Goal: Task Accomplishment & Management: Manage account settings

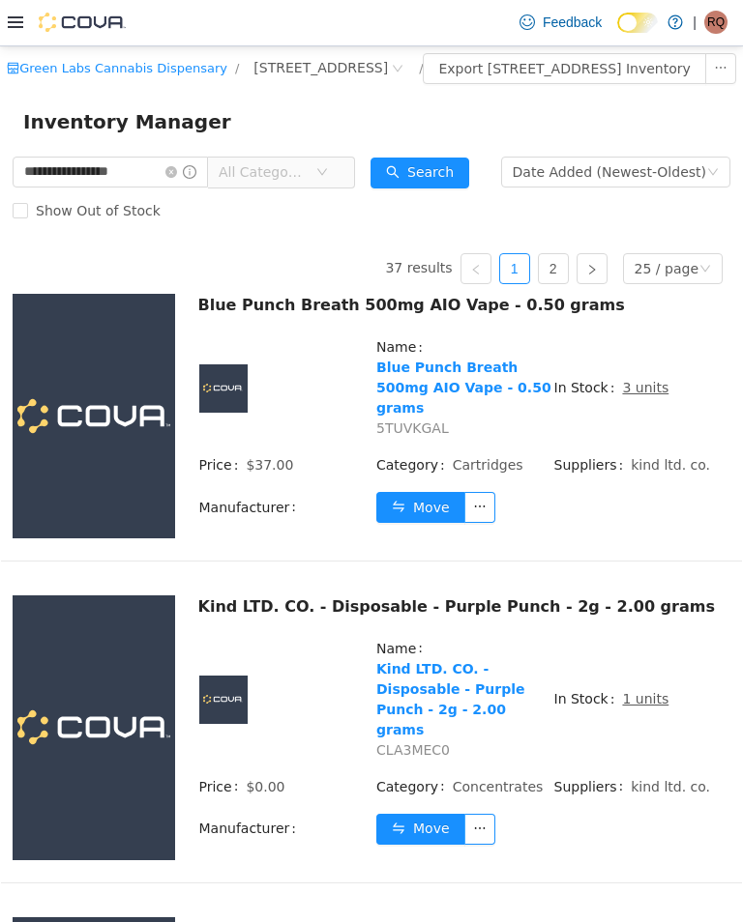
click at [208, 187] on input "**********" at bounding box center [110, 171] width 195 height 31
click at [187, 187] on input "**********" at bounding box center [110, 171] width 195 height 31
click at [208, 187] on input "**********" at bounding box center [110, 171] width 195 height 31
click at [201, 187] on input "**********" at bounding box center [110, 171] width 195 height 31
type input "*"
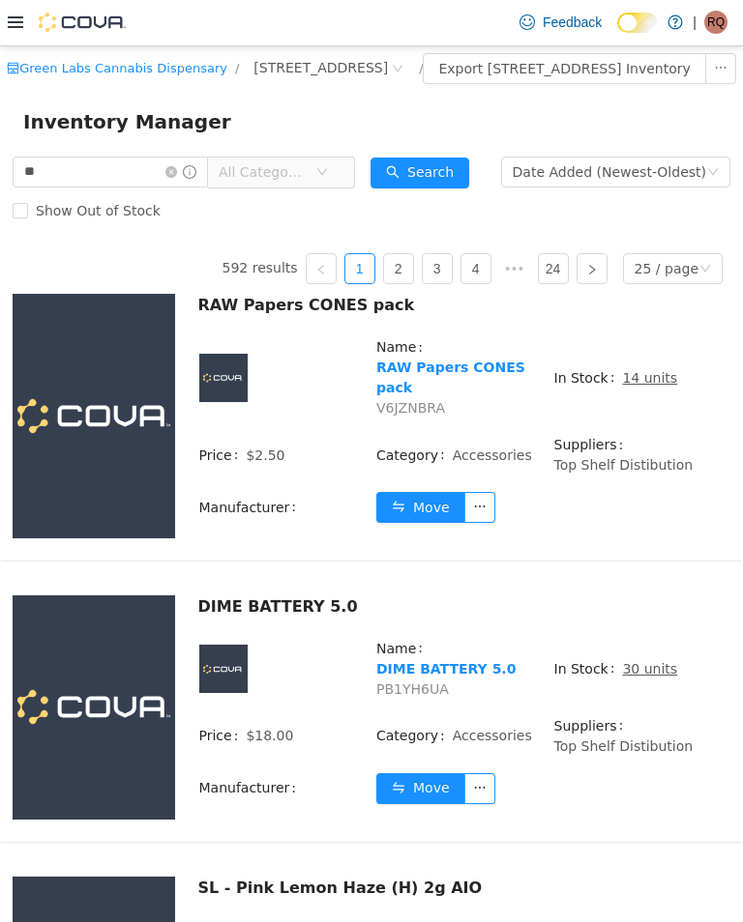
type input "*"
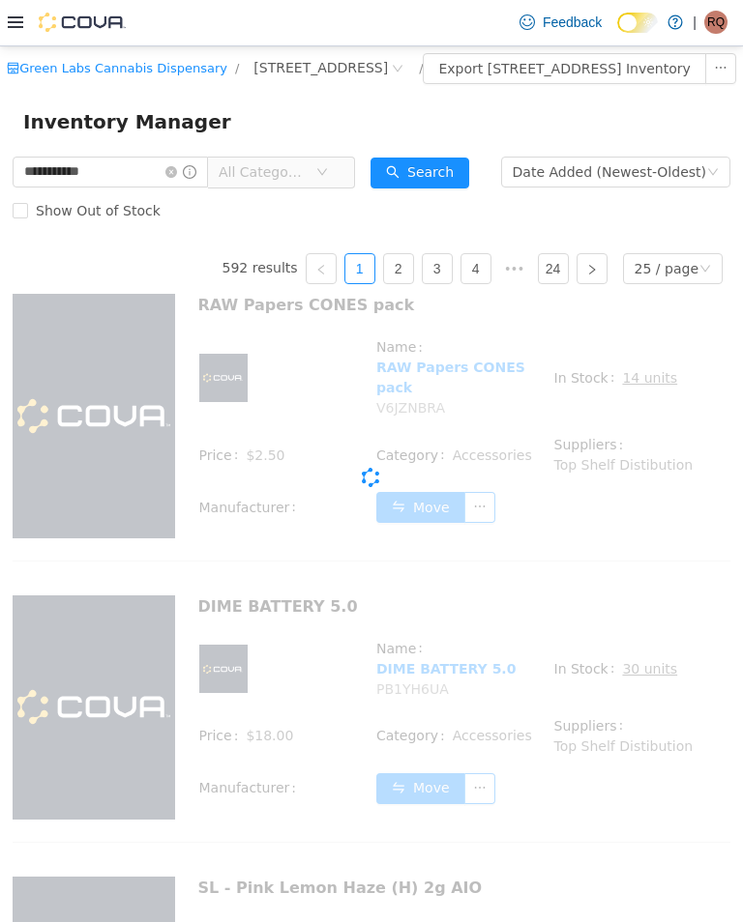
type input "**********"
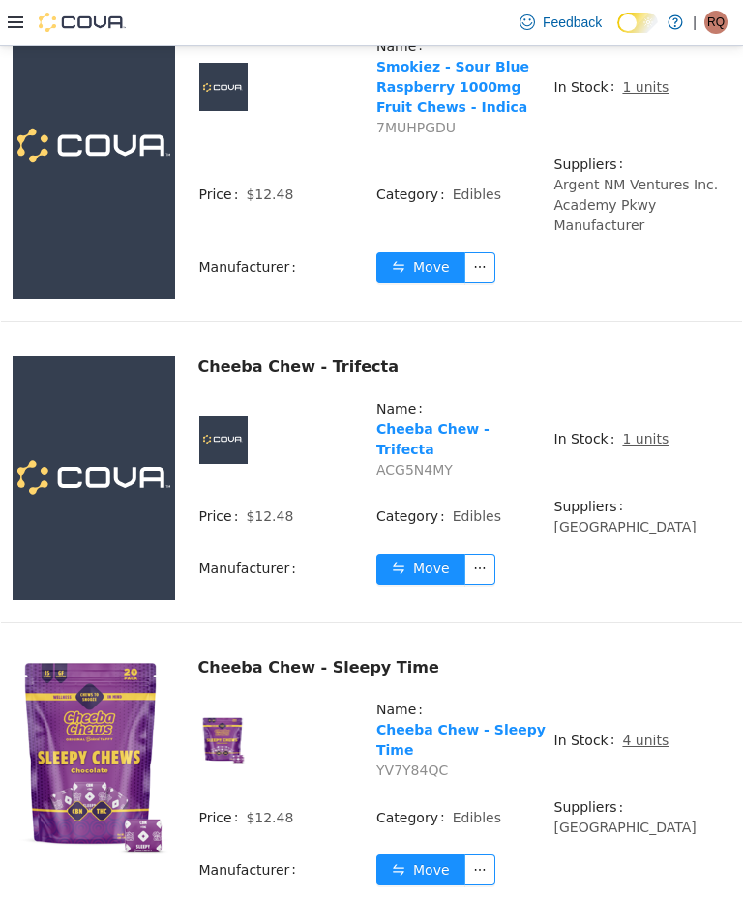
scroll to position [2326, 0]
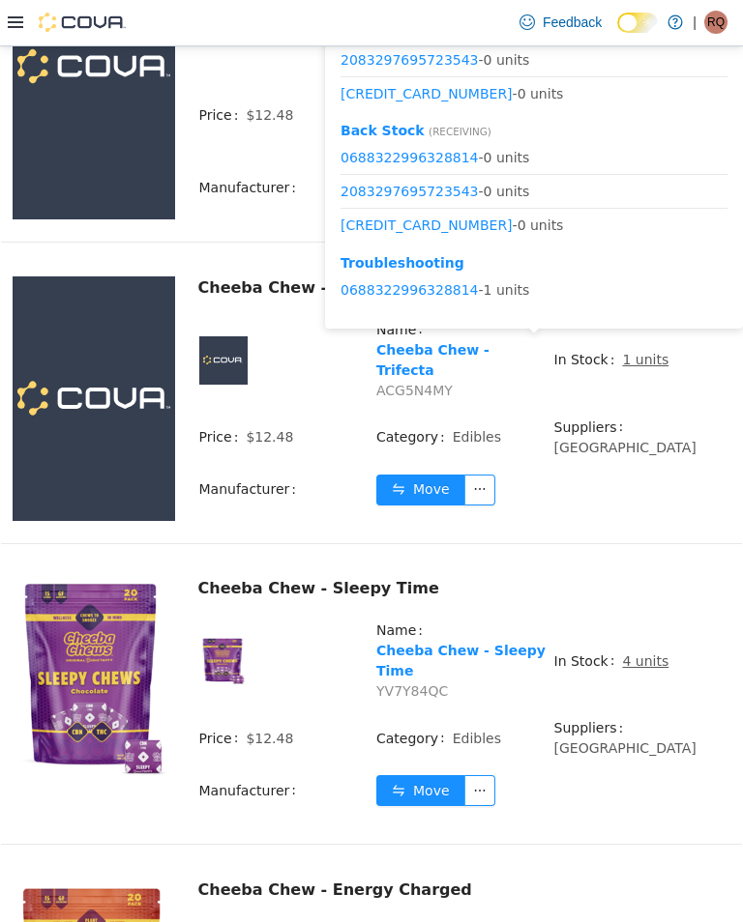
click at [627, 337] on div "1 units in 3 rooms [GEOGRAPHIC_DATA] ( Selling ) 0688322996328814 - 0 units 208…" at bounding box center [534, 136] width 418 height 402
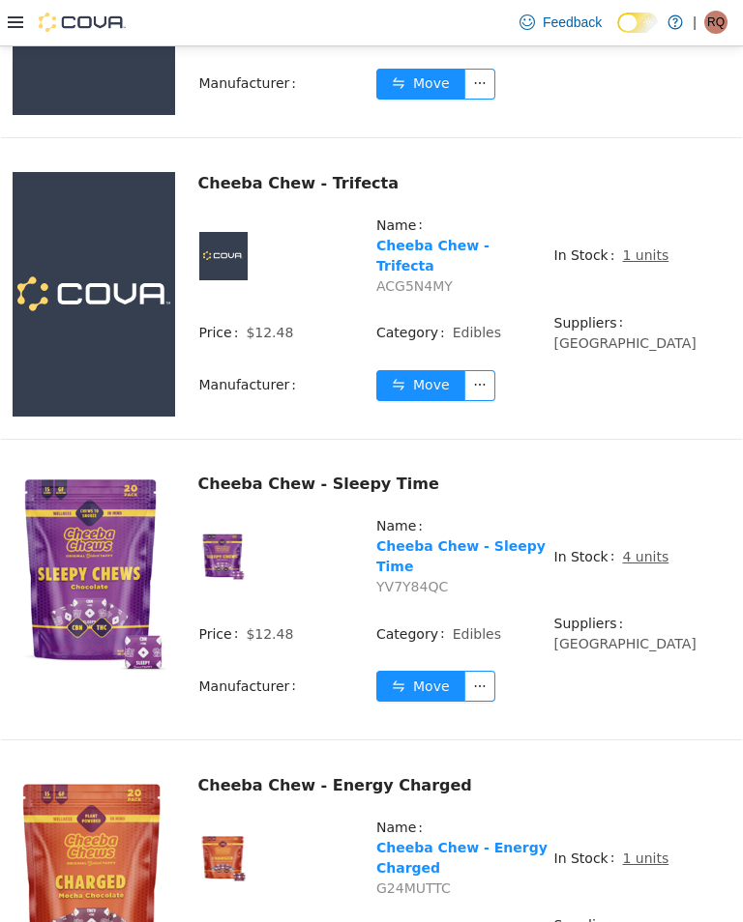
scroll to position [2435, 0]
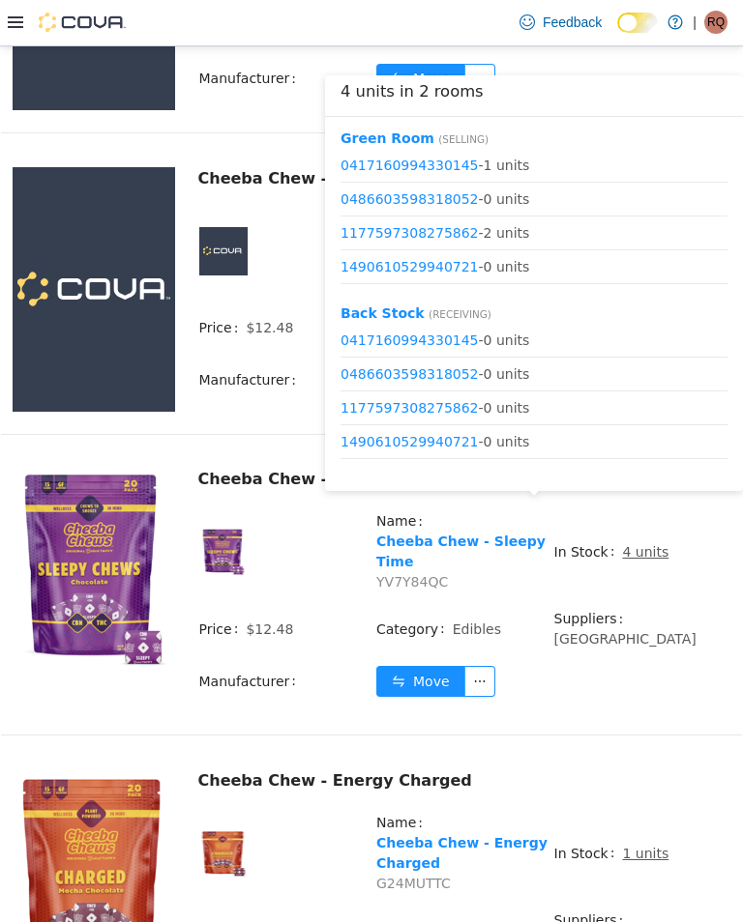
click at [419, 665] on button "Move" at bounding box center [420, 680] width 89 height 31
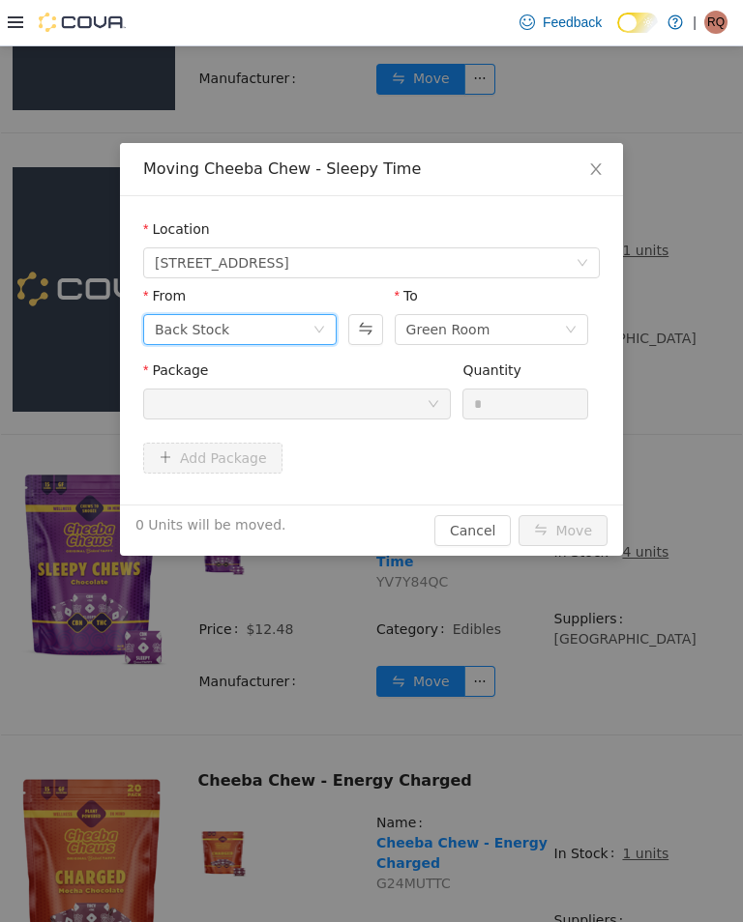
click at [320, 324] on icon "icon: down" at bounding box center [319, 329] width 12 height 12
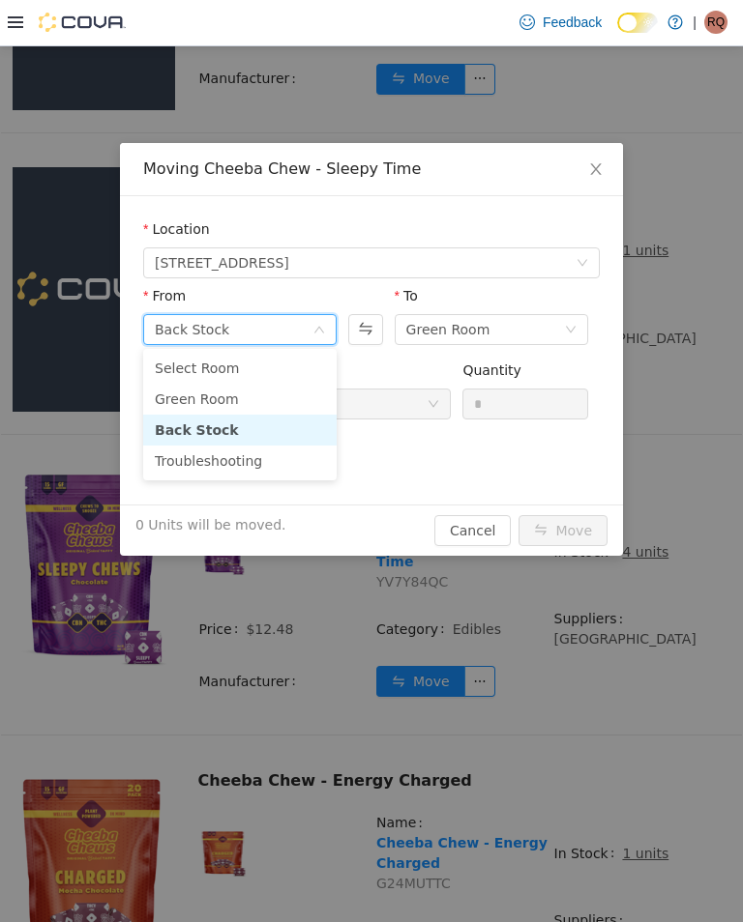
click at [295, 403] on li "Green Room" at bounding box center [239, 398] width 193 height 31
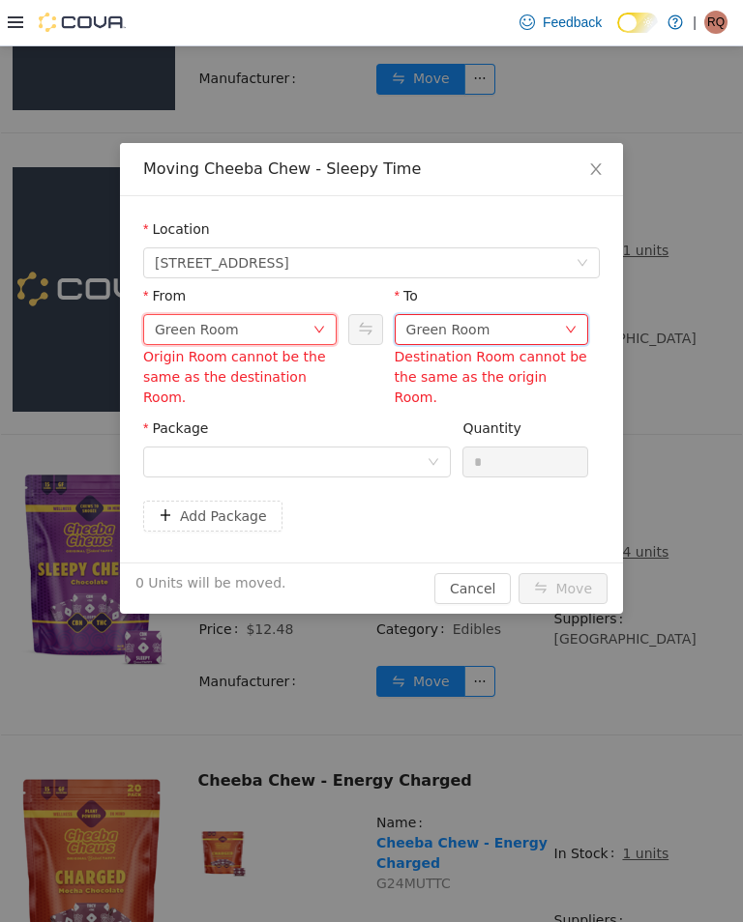
click at [509, 331] on div "Green Room" at bounding box center [485, 328] width 158 height 29
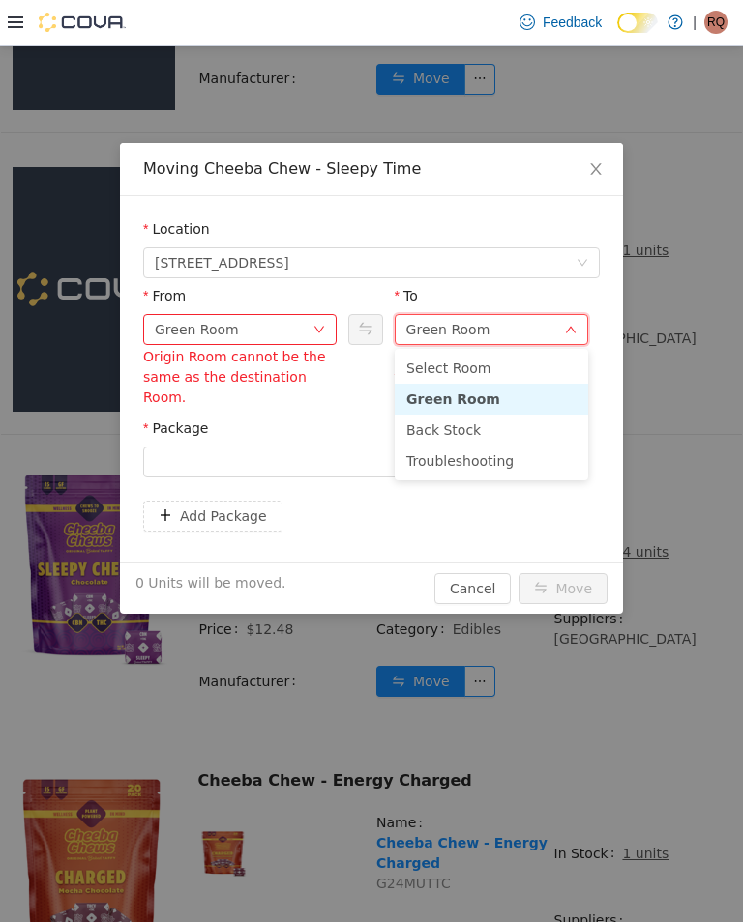
click at [494, 460] on li "Troubleshooting" at bounding box center [491, 460] width 193 height 31
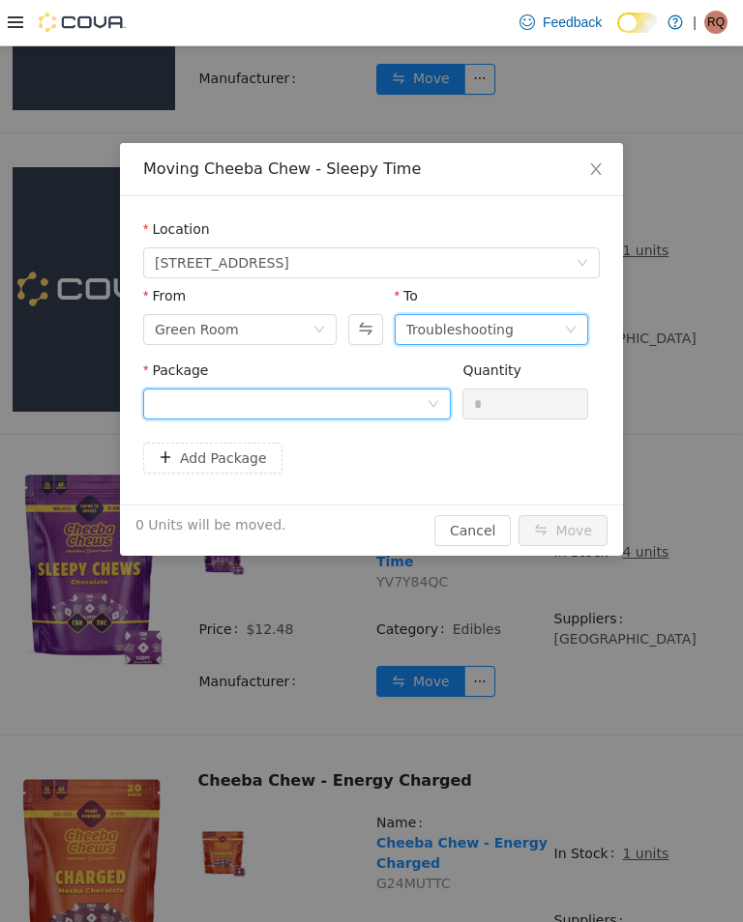
click at [418, 403] on div at bounding box center [291, 403] width 272 height 29
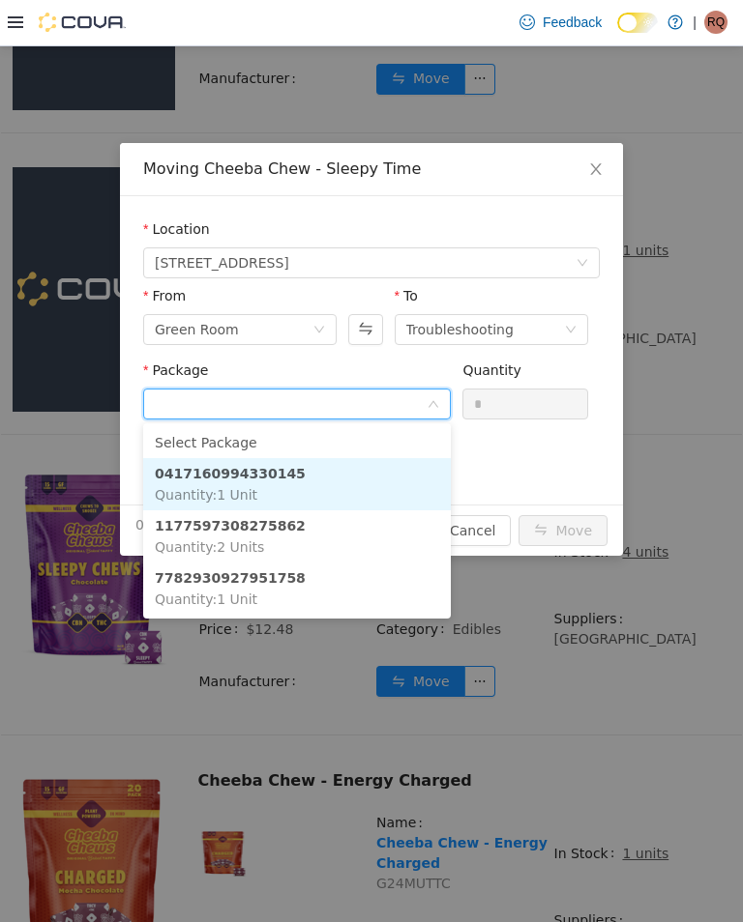
click at [368, 492] on li "0417160994330145 Quantity : 1 Unit" at bounding box center [296, 483] width 307 height 52
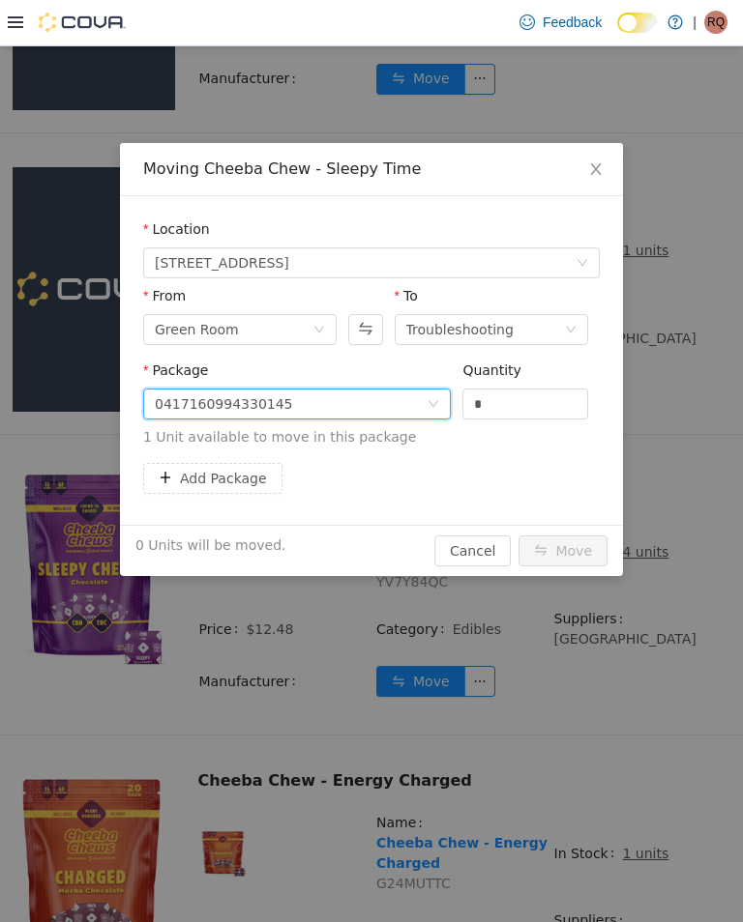
click at [540, 395] on input "*" at bounding box center [525, 403] width 124 height 29
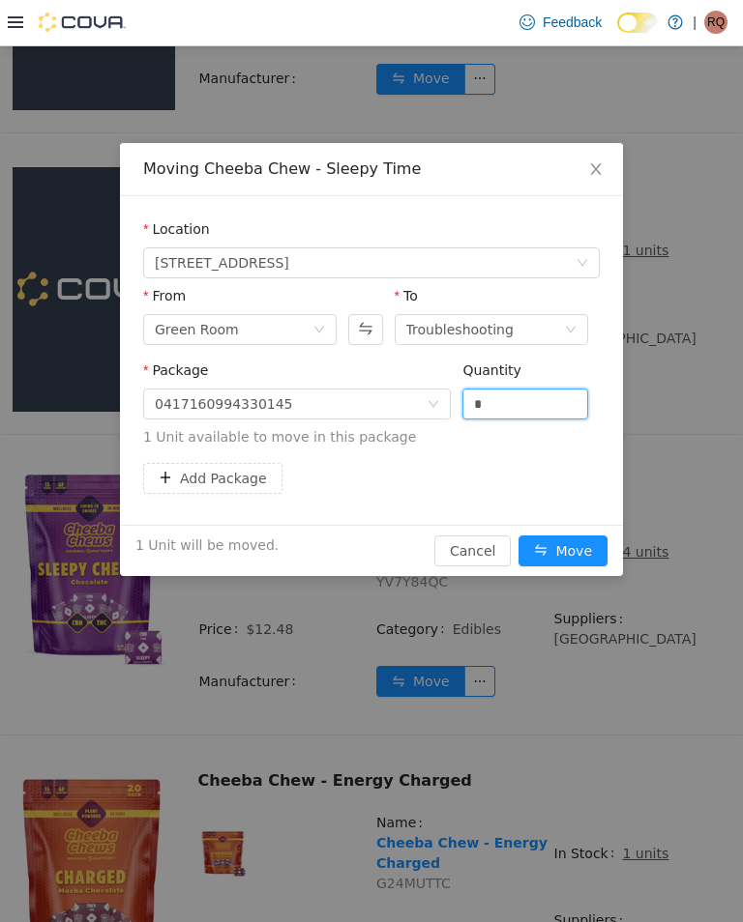
type input "*"
click at [262, 481] on button "Add Package" at bounding box center [212, 477] width 139 height 31
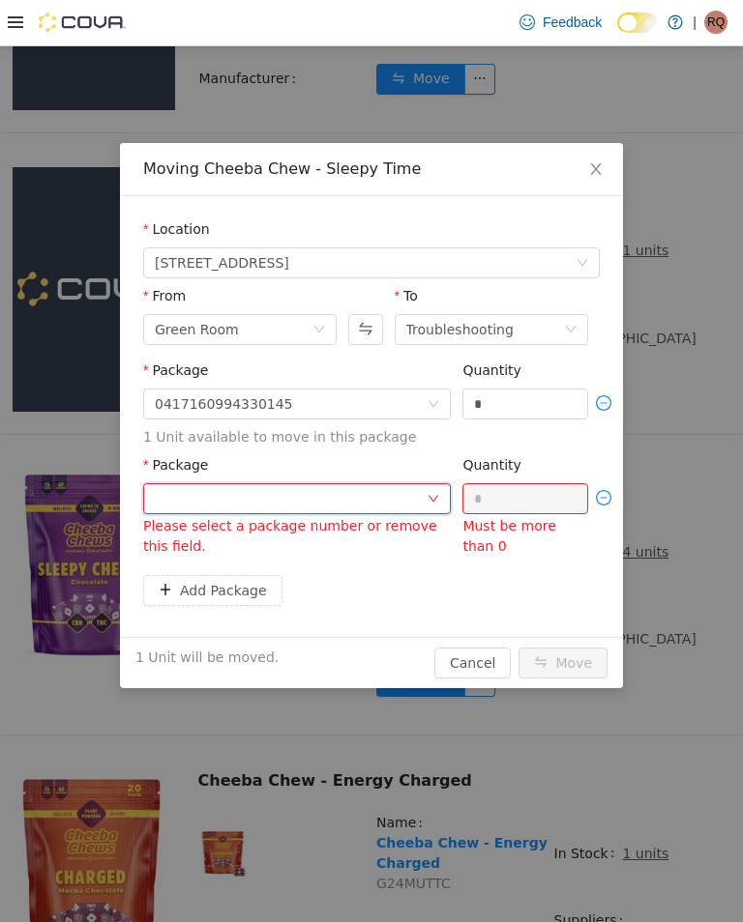
click at [333, 502] on div at bounding box center [291, 497] width 272 height 29
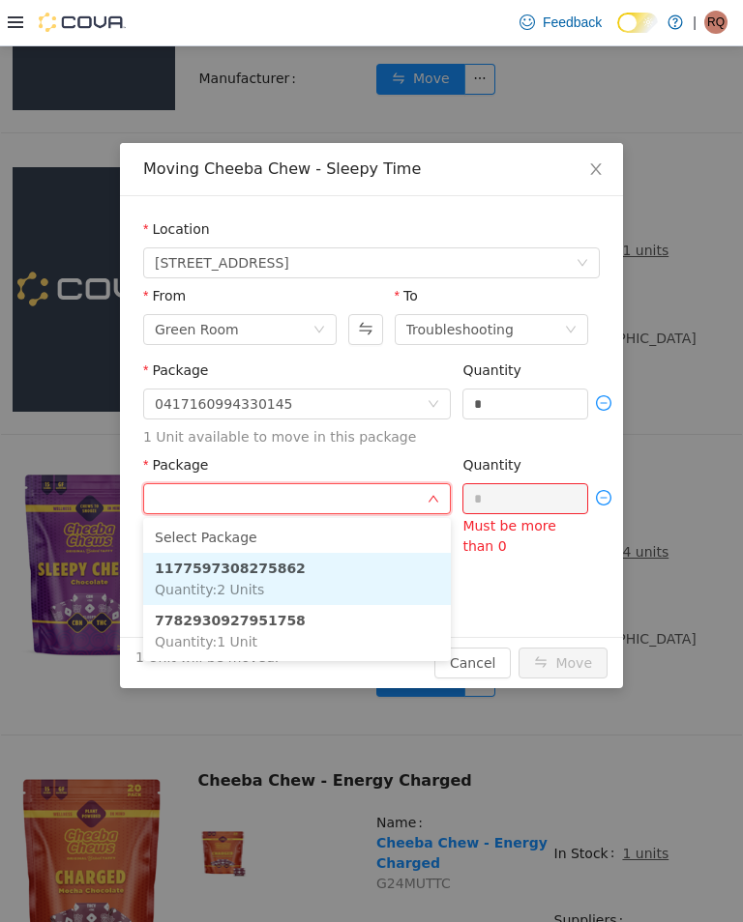
click at [365, 565] on li "1177597308275862 Quantity : 2 Units" at bounding box center [296, 578] width 307 height 52
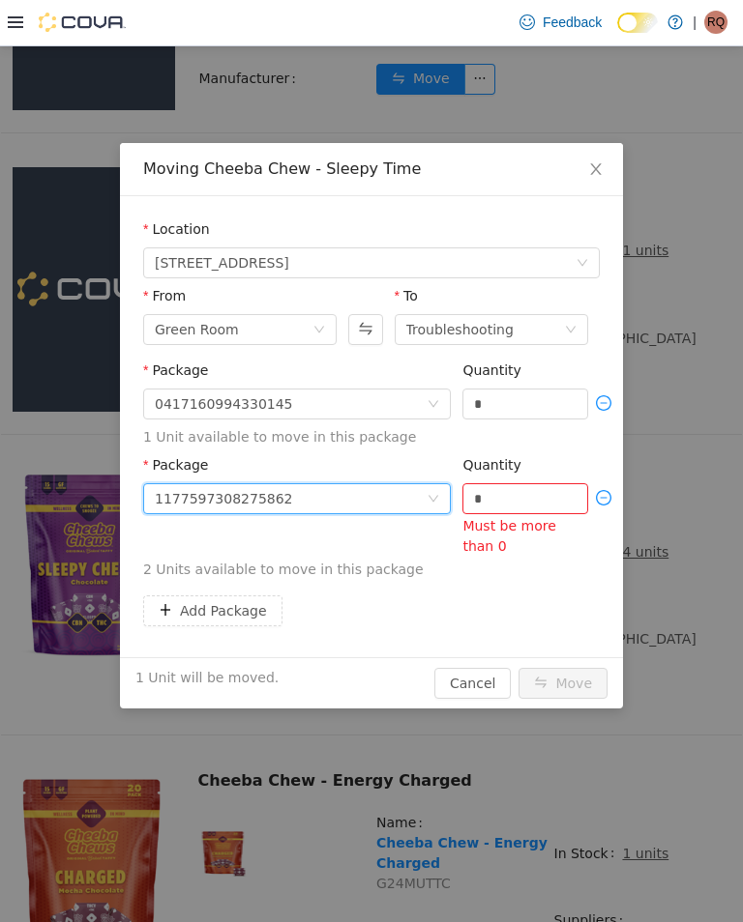
click at [539, 505] on input "*" at bounding box center [525, 497] width 124 height 29
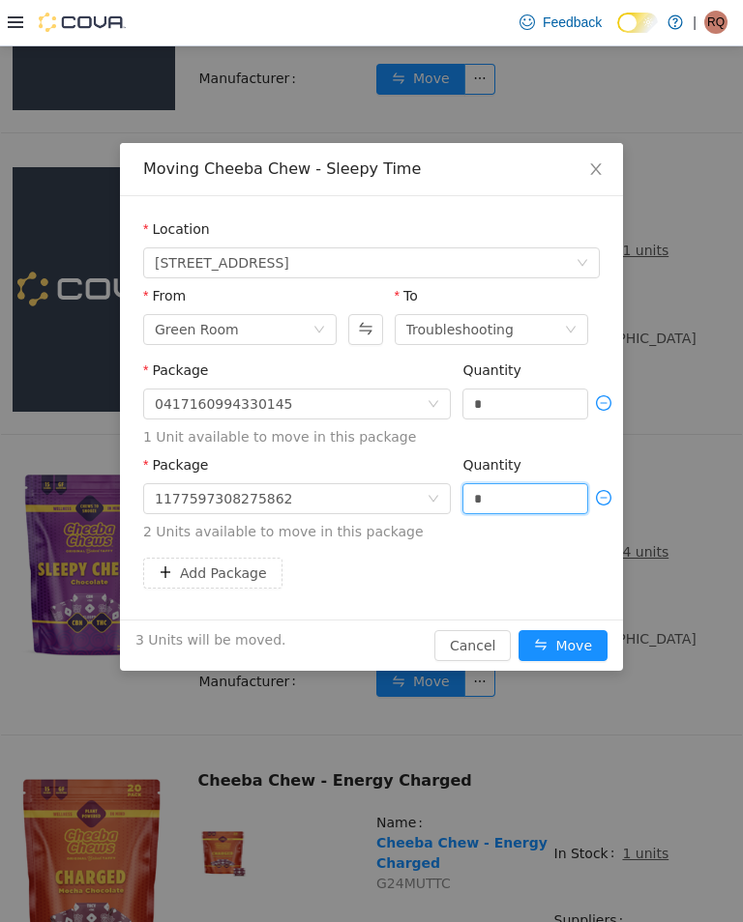
type input "*"
click at [246, 564] on button "Add Package" at bounding box center [212, 572] width 139 height 31
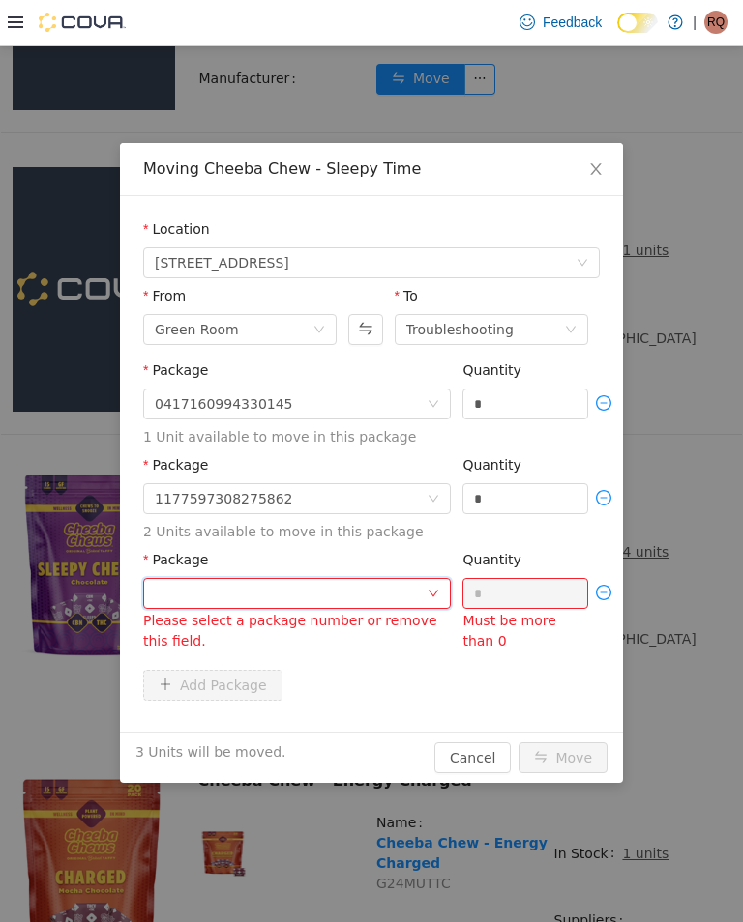
click at [353, 592] on div at bounding box center [291, 592] width 272 height 29
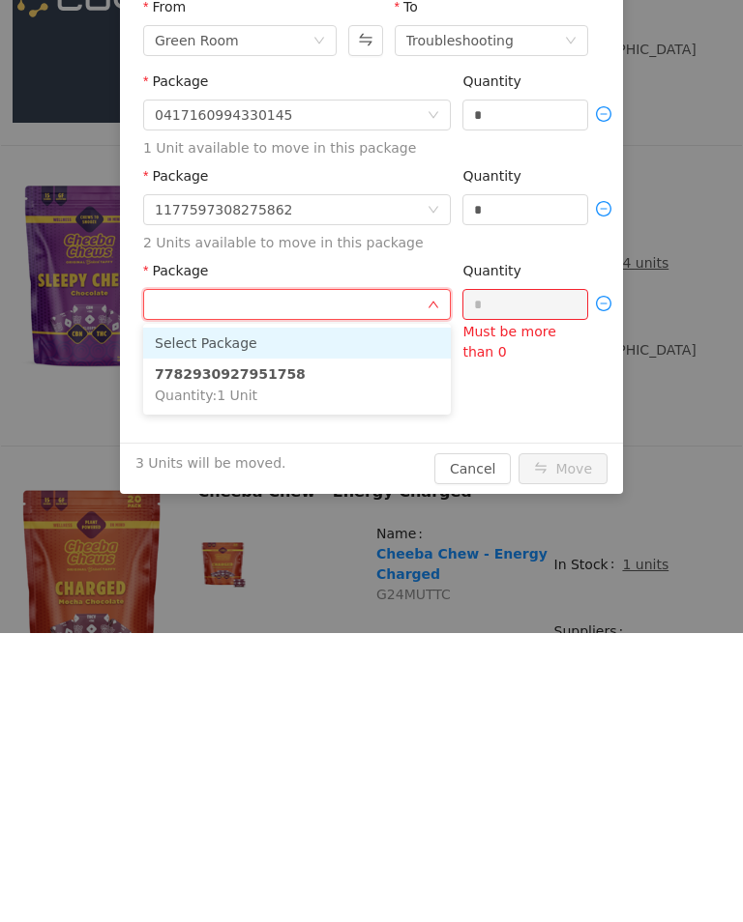
click at [370, 410] on li "7782930927951758 Quantity : 1 Unit" at bounding box center [296, 385] width 307 height 52
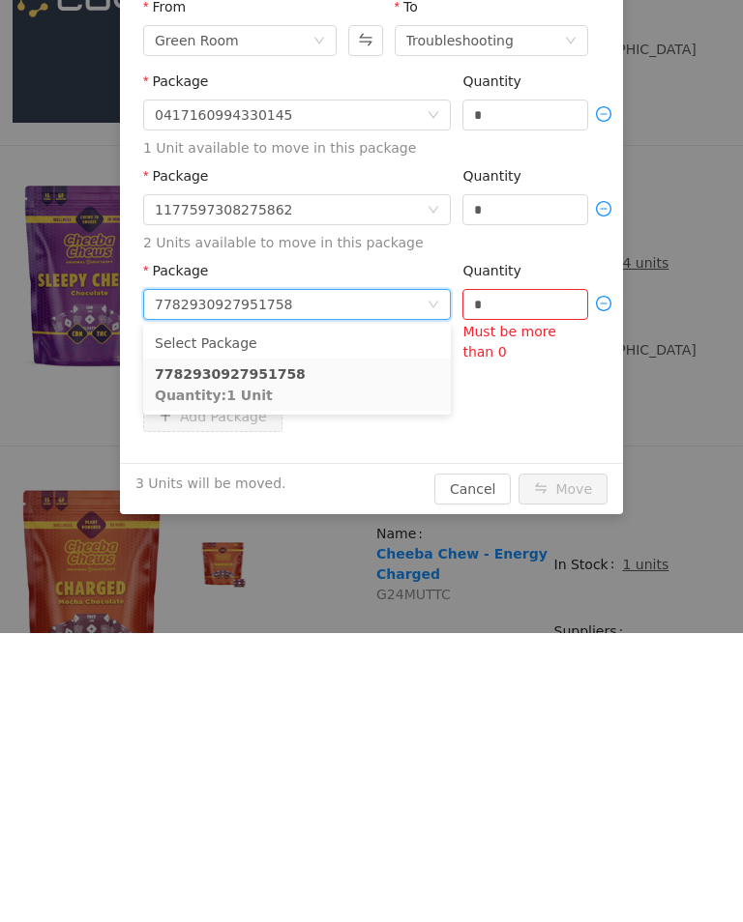
scroll to position [30, 0]
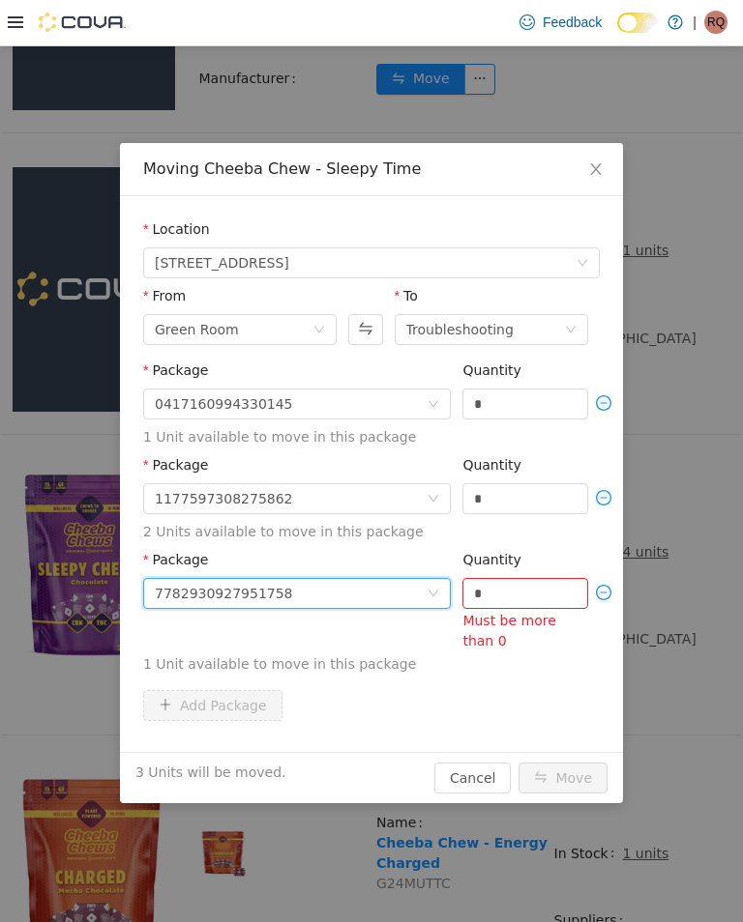
click at [525, 594] on input "*" at bounding box center [525, 592] width 124 height 29
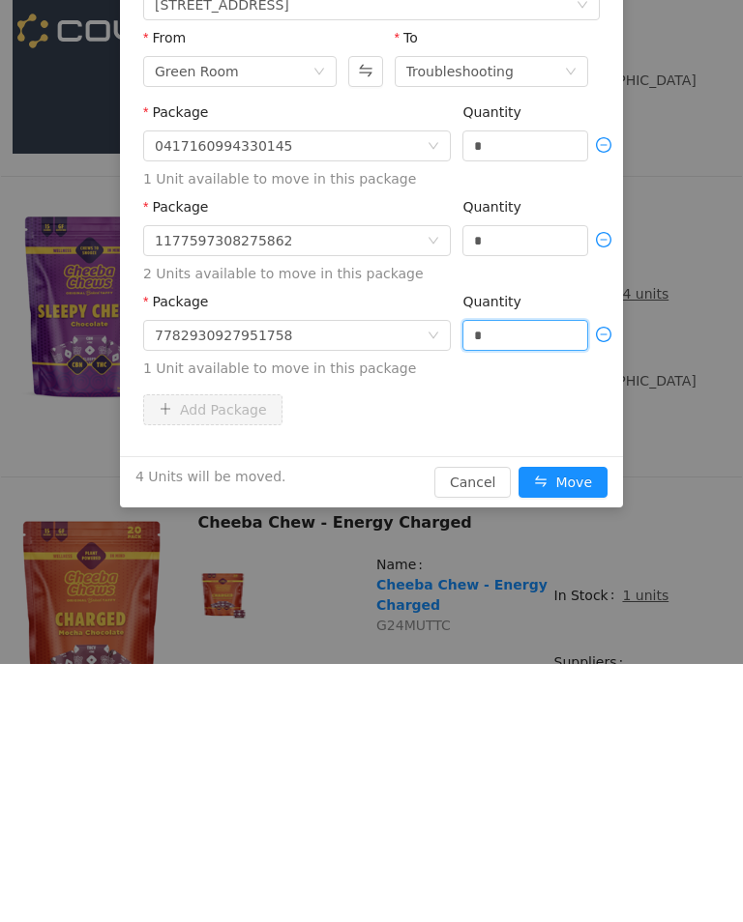
type input "*"
click at [583, 483] on button "Move" at bounding box center [562, 482] width 89 height 31
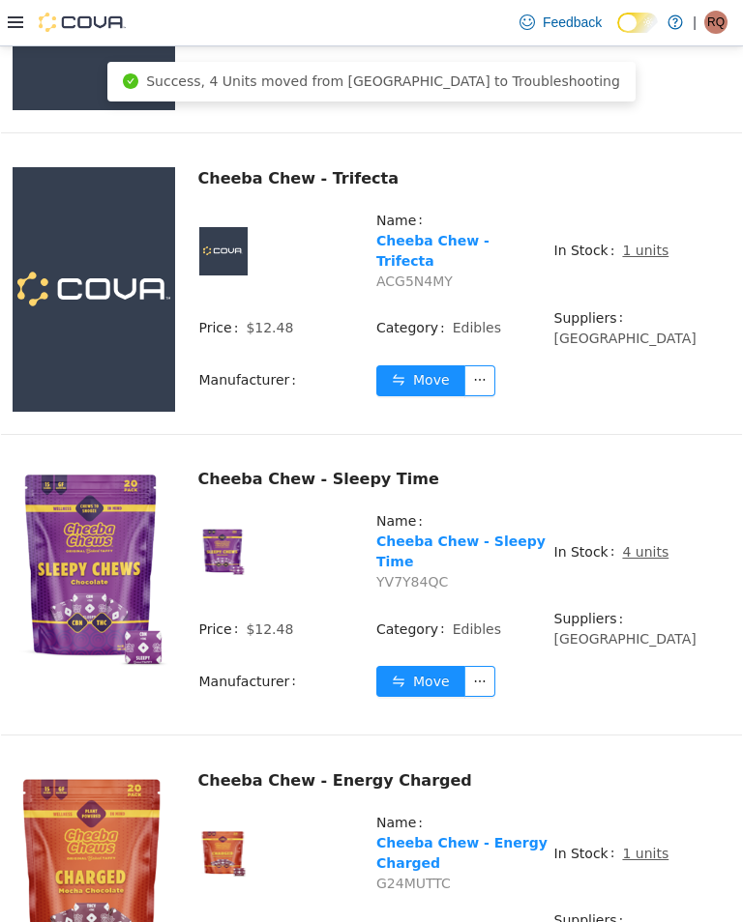
click at [636, 845] on u "1 units" at bounding box center [645, 852] width 46 height 15
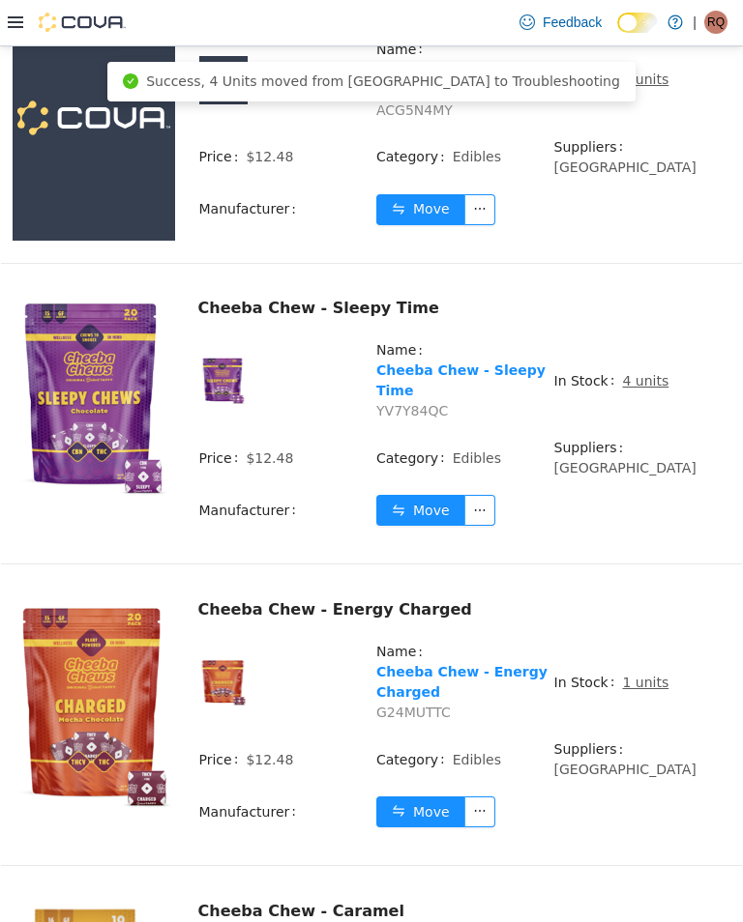
scroll to position [2632, 0]
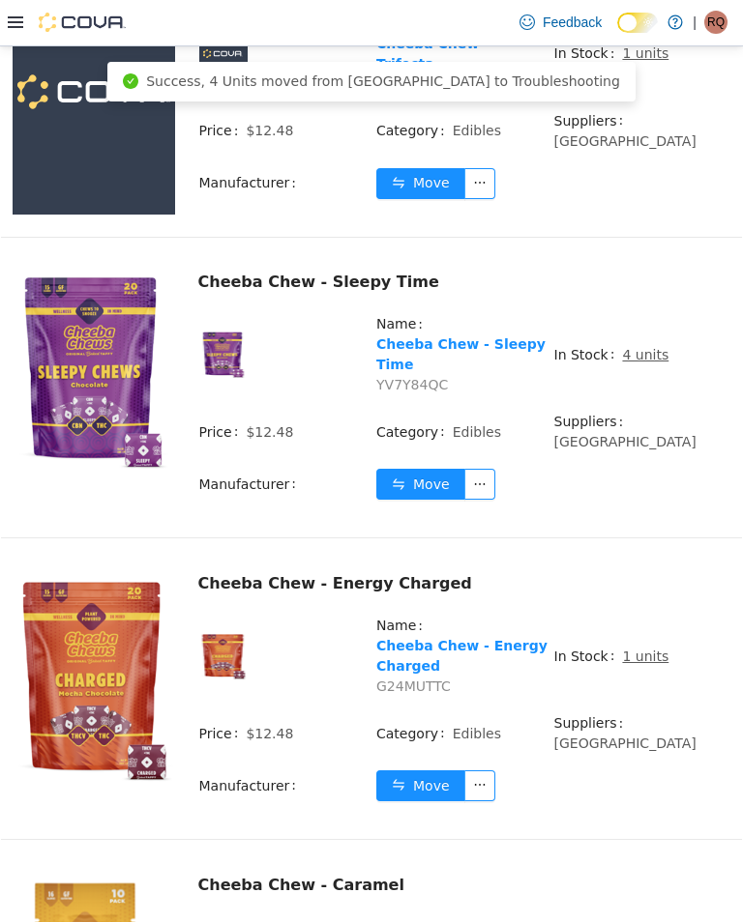
click at [635, 648] on u "1 units" at bounding box center [645, 655] width 46 height 15
click at [631, 646] on span "1 units" at bounding box center [645, 656] width 46 height 20
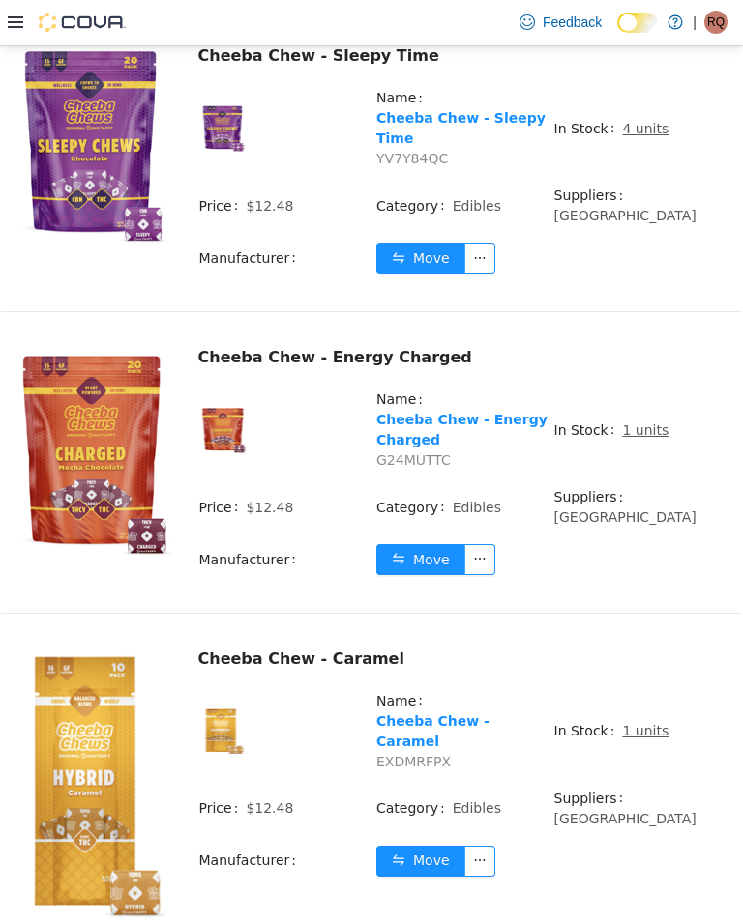
scroll to position [2857, 0]
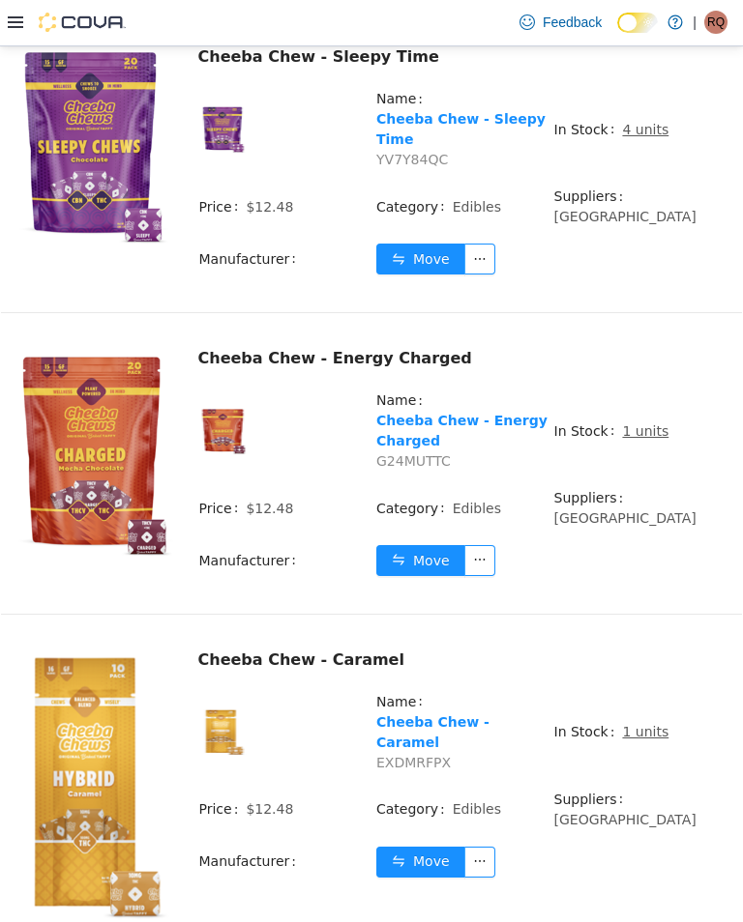
click at [641, 721] on span "1 units" at bounding box center [645, 731] width 46 height 20
click at [646, 721] on span "1 units" at bounding box center [645, 731] width 46 height 20
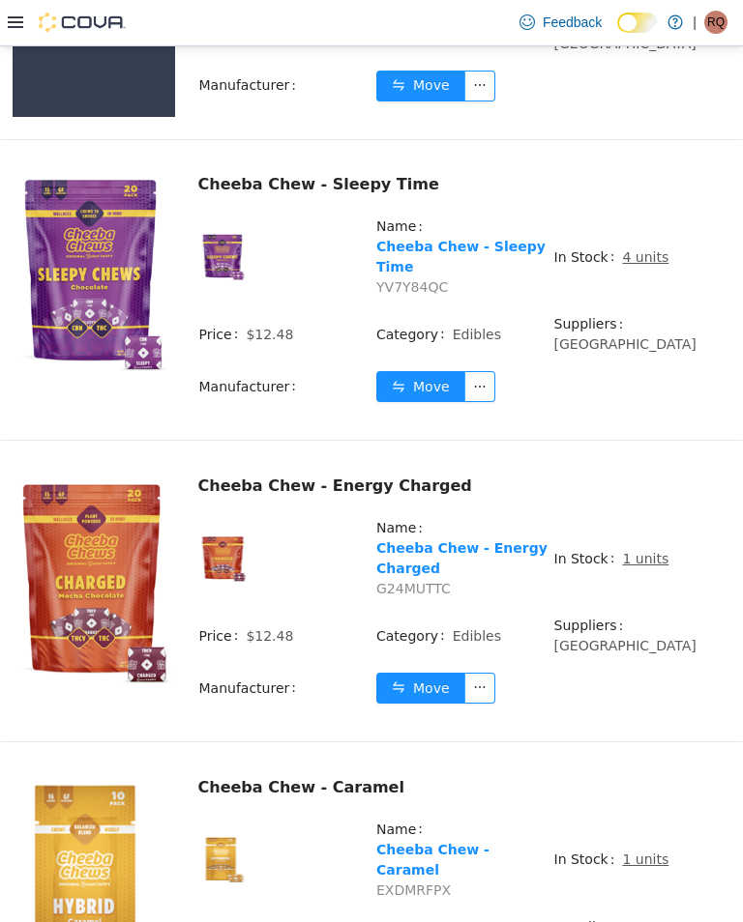
scroll to position [2731, 0]
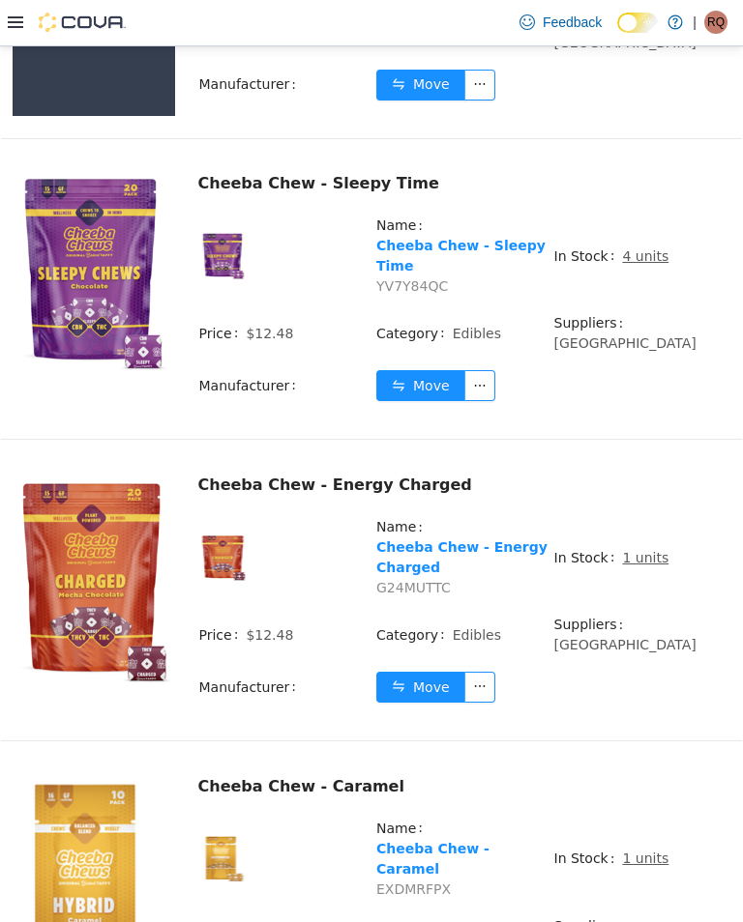
click at [109, 775] on img at bounding box center [94, 915] width 162 height 280
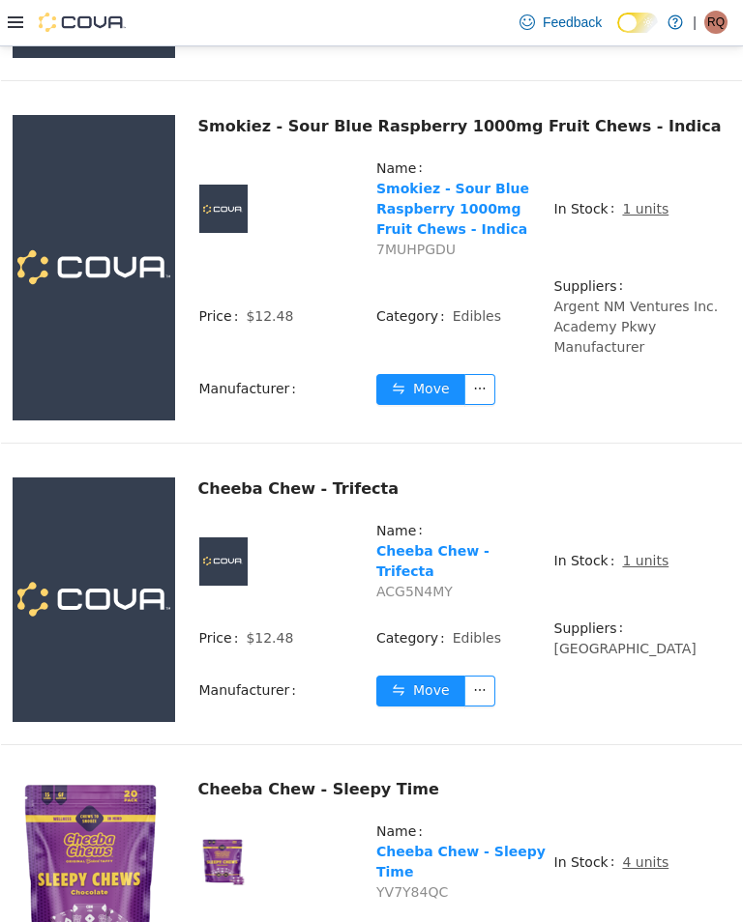
scroll to position [2121, 0]
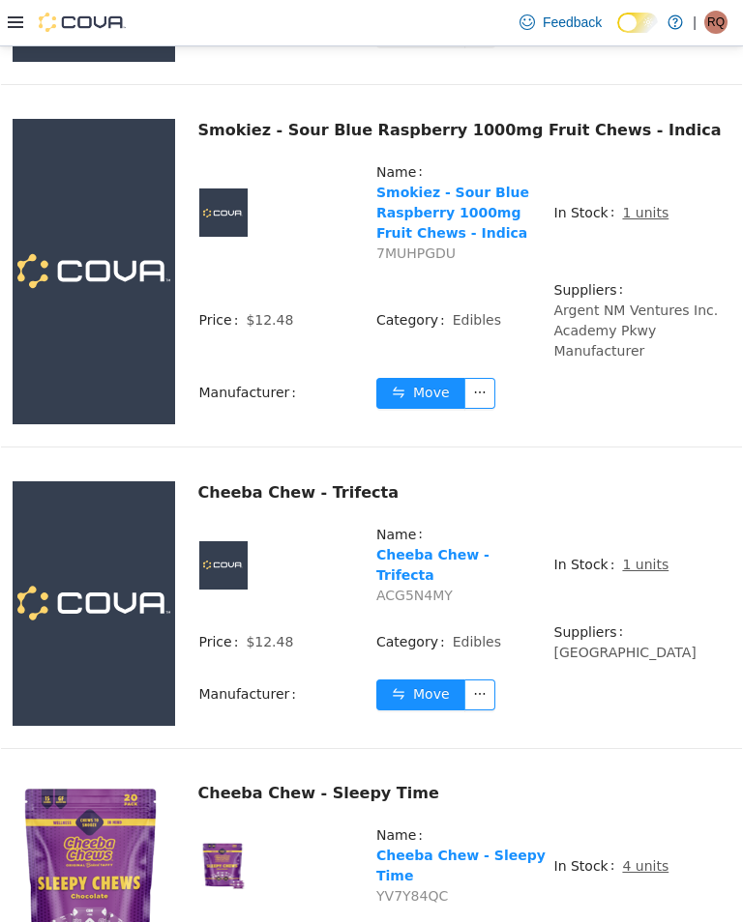
click at [665, 678] on td "Move" at bounding box center [552, 701] width 355 height 47
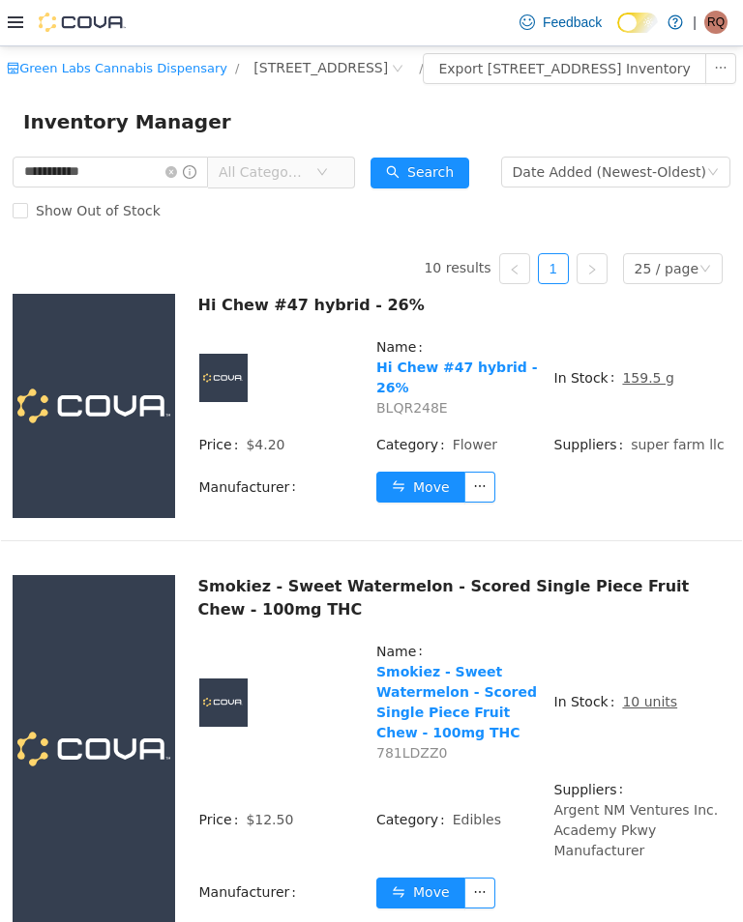
scroll to position [0, 0]
click at [196, 183] on input "**********" at bounding box center [110, 171] width 195 height 31
click at [177, 177] on icon "icon: close-circle" at bounding box center [171, 171] width 12 height 12
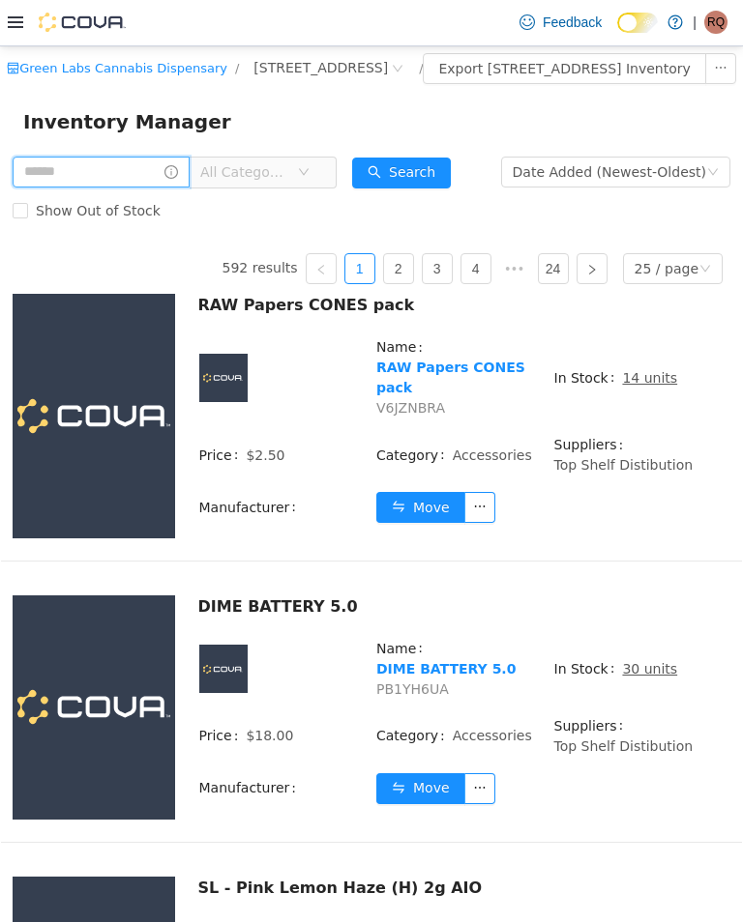
click at [138, 180] on input "text" at bounding box center [101, 171] width 177 height 31
type input "**********"
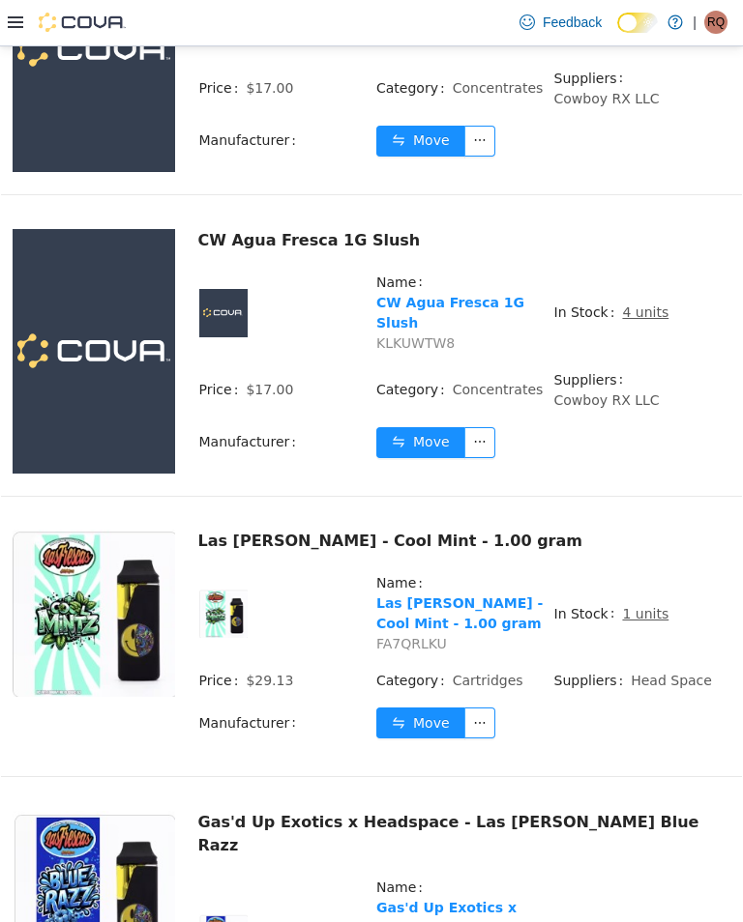
scroll to position [667, 0]
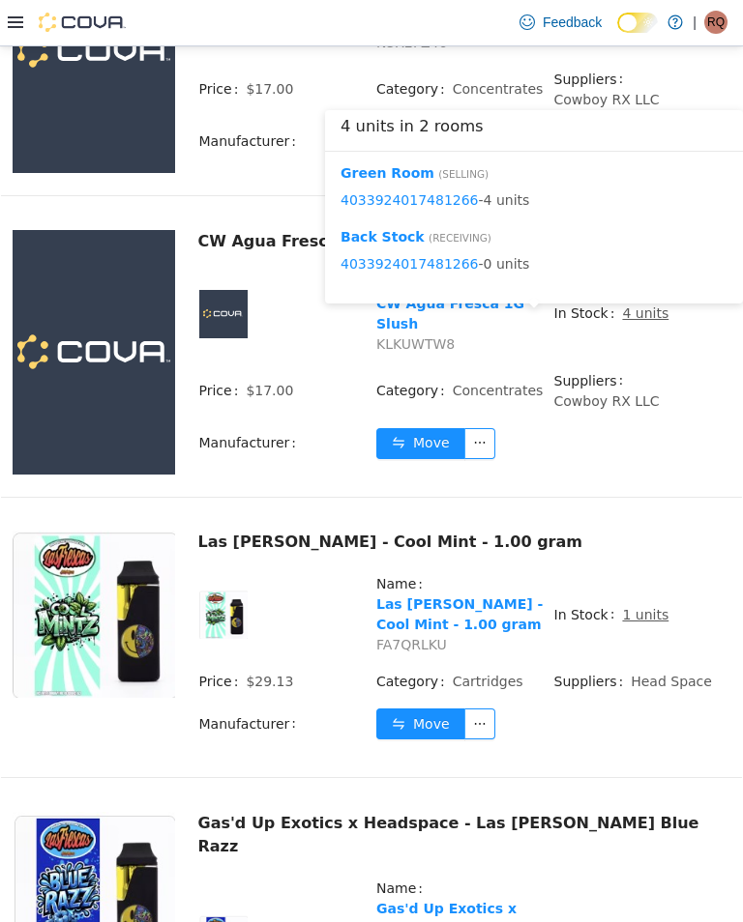
click at [425, 427] on button "Move" at bounding box center [420, 442] width 89 height 31
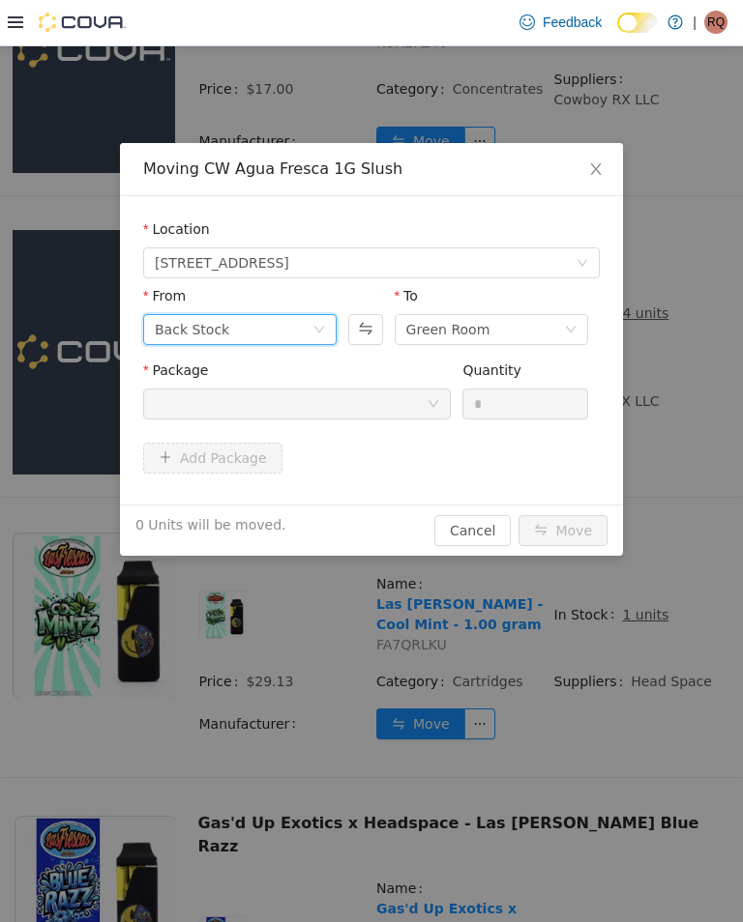
click at [315, 323] on icon "icon: down" at bounding box center [319, 329] width 12 height 12
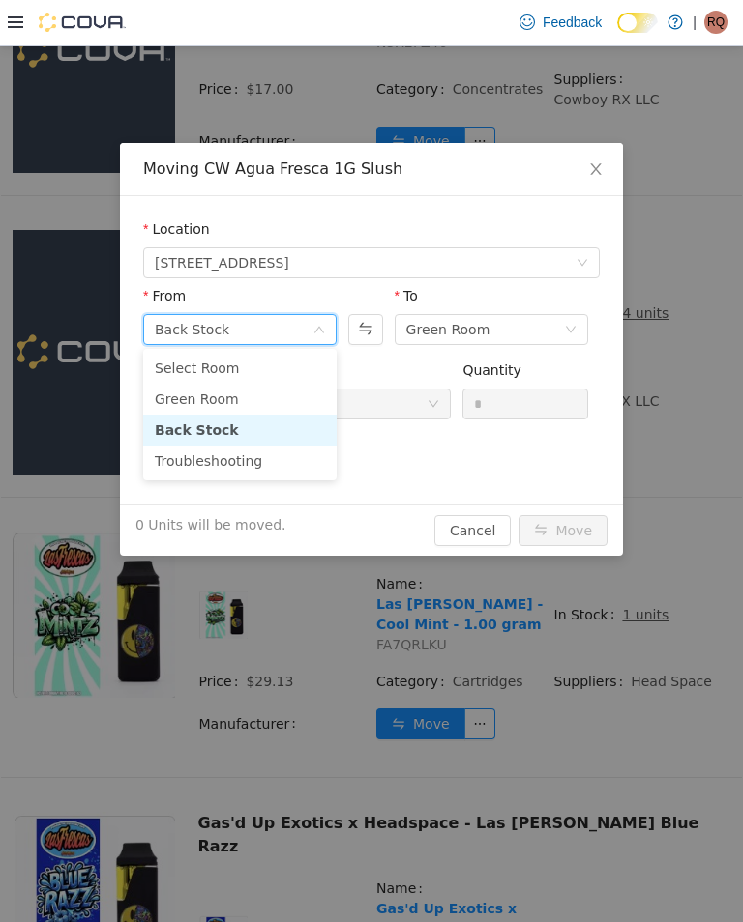
click at [285, 395] on li "Green Room" at bounding box center [239, 398] width 193 height 31
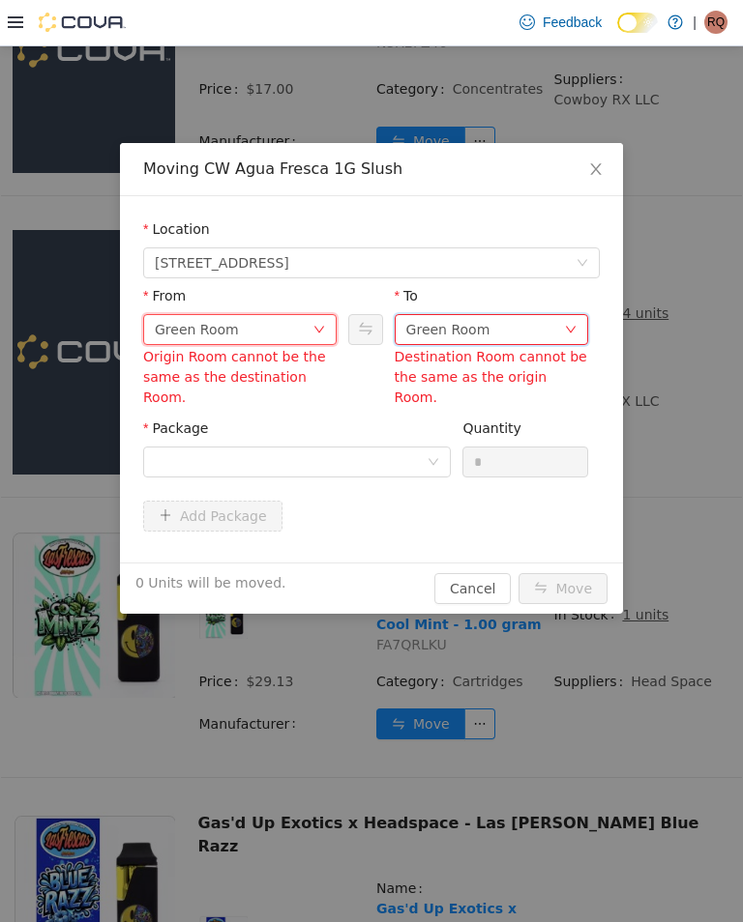
click at [461, 328] on div "Green Room" at bounding box center [448, 328] width 84 height 29
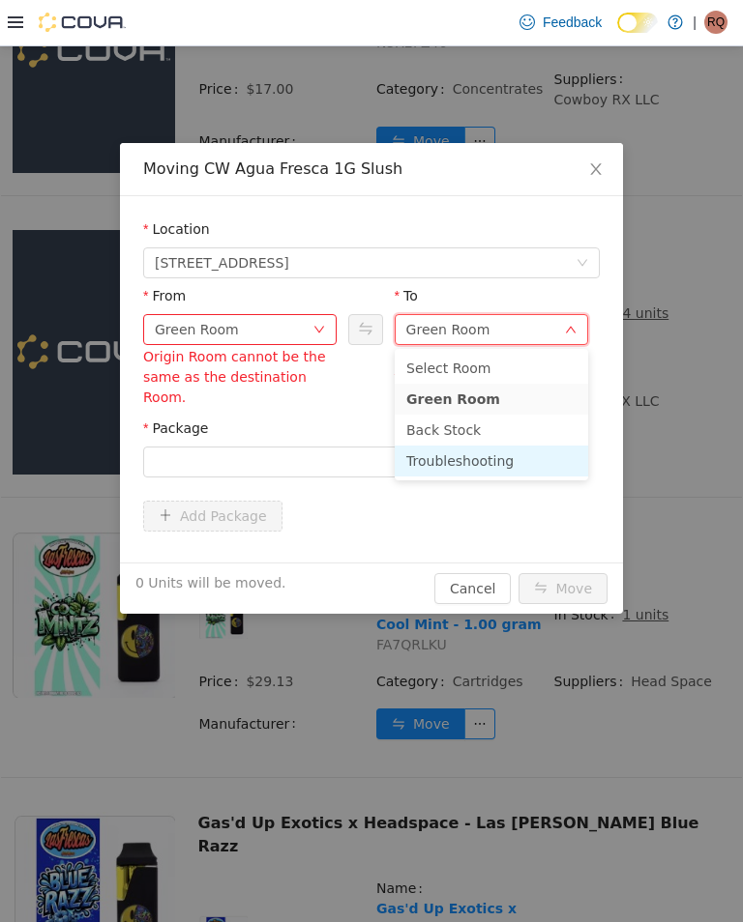
click at [476, 459] on li "Troubleshooting" at bounding box center [491, 460] width 193 height 31
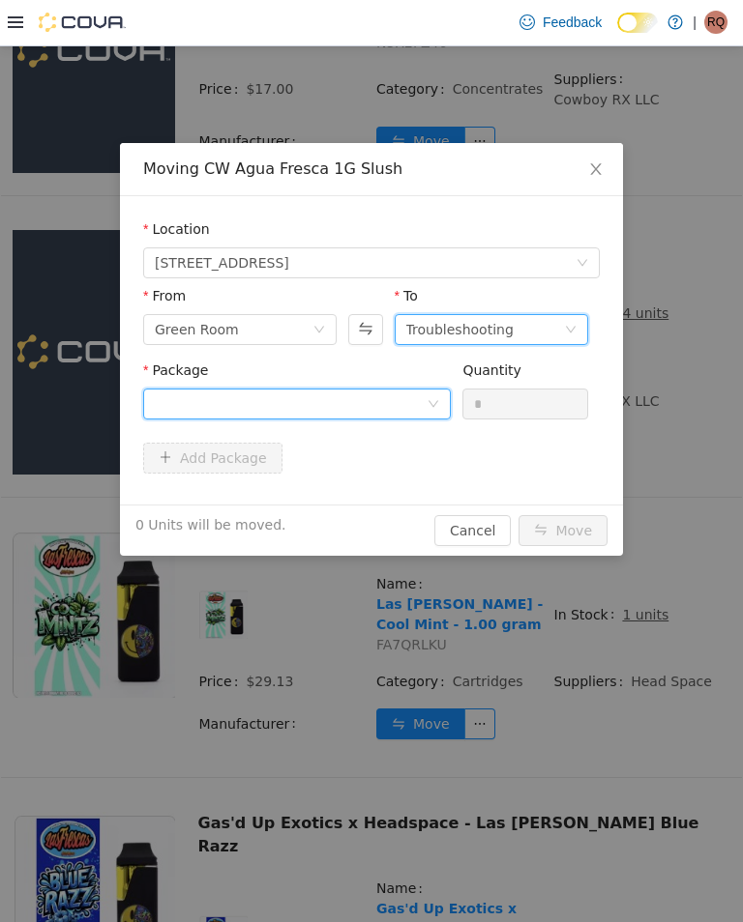
click at [370, 407] on div at bounding box center [291, 403] width 272 height 29
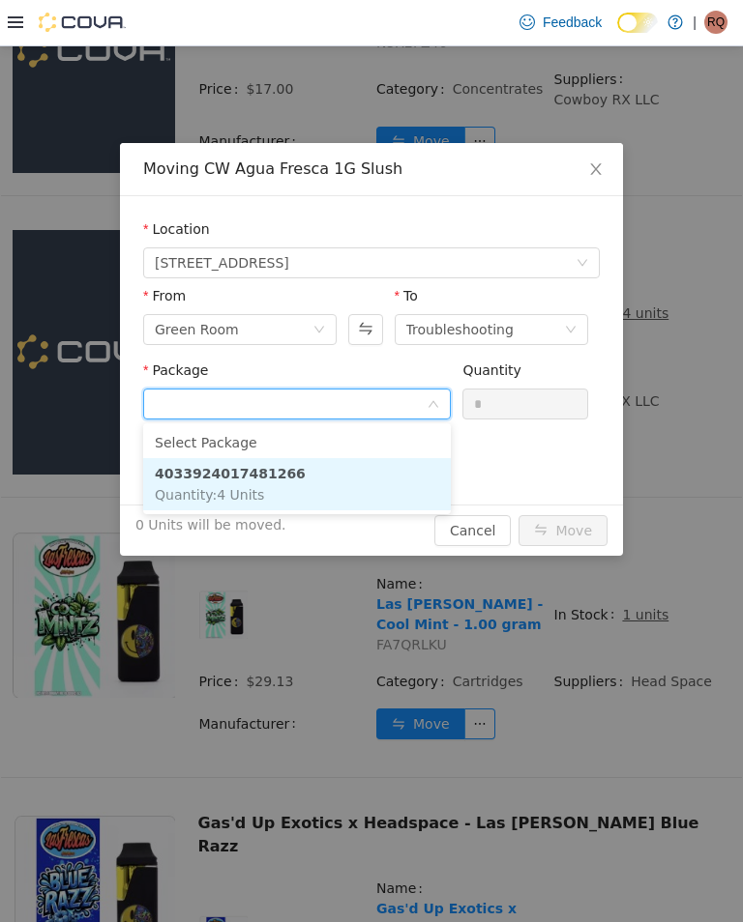
click at [342, 482] on li "4033924017481266 Quantity : 4 Units" at bounding box center [296, 483] width 307 height 52
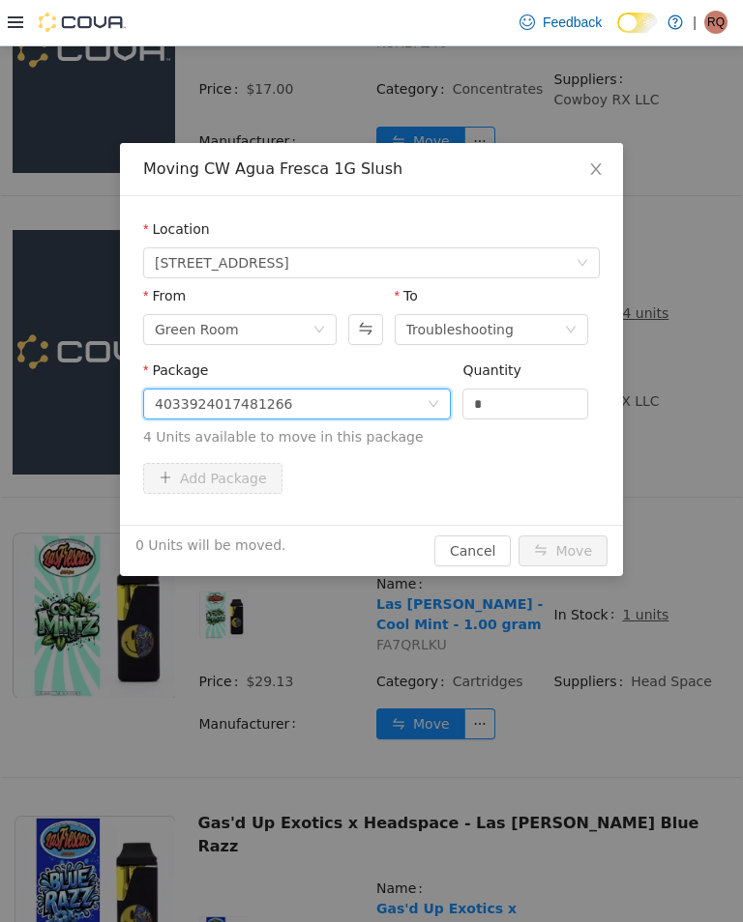
click at [521, 400] on input "*" at bounding box center [525, 403] width 124 height 29
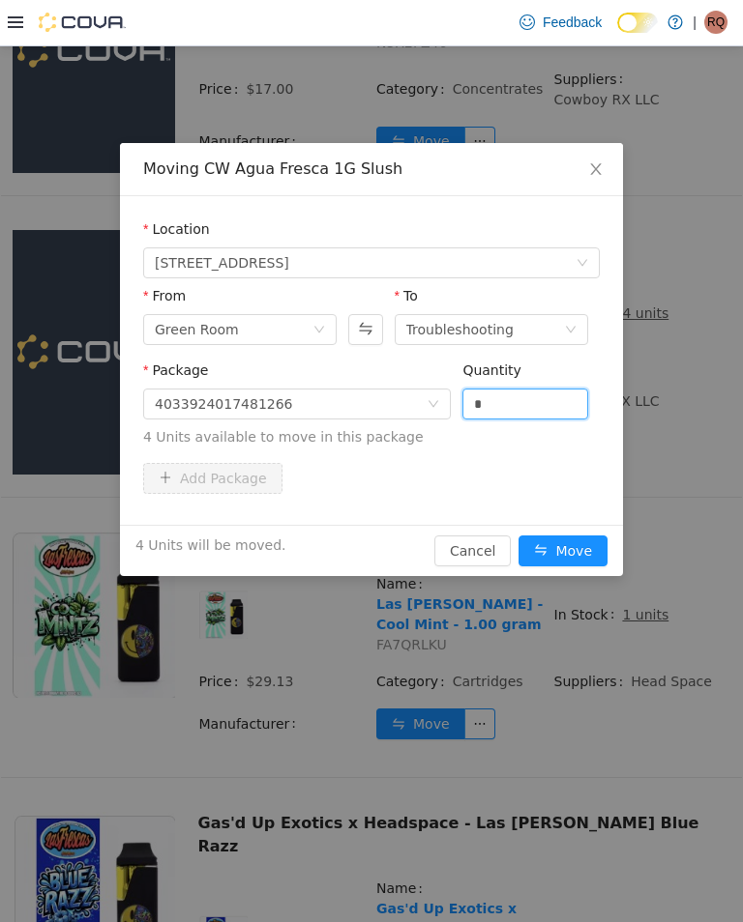
type input "*"
click at [574, 546] on button "Move" at bounding box center [562, 550] width 89 height 31
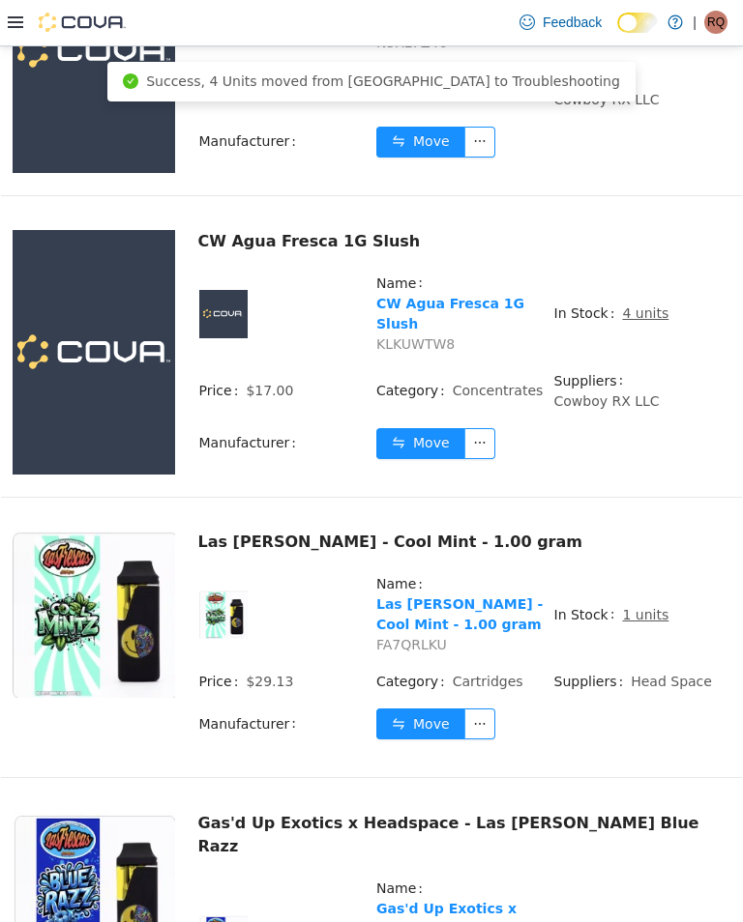
click at [643, 606] on u "1 units" at bounding box center [645, 613] width 46 height 15
click at [641, 606] on u "1 units" at bounding box center [645, 613] width 46 height 15
click at [644, 606] on u "1 units" at bounding box center [645, 613] width 46 height 15
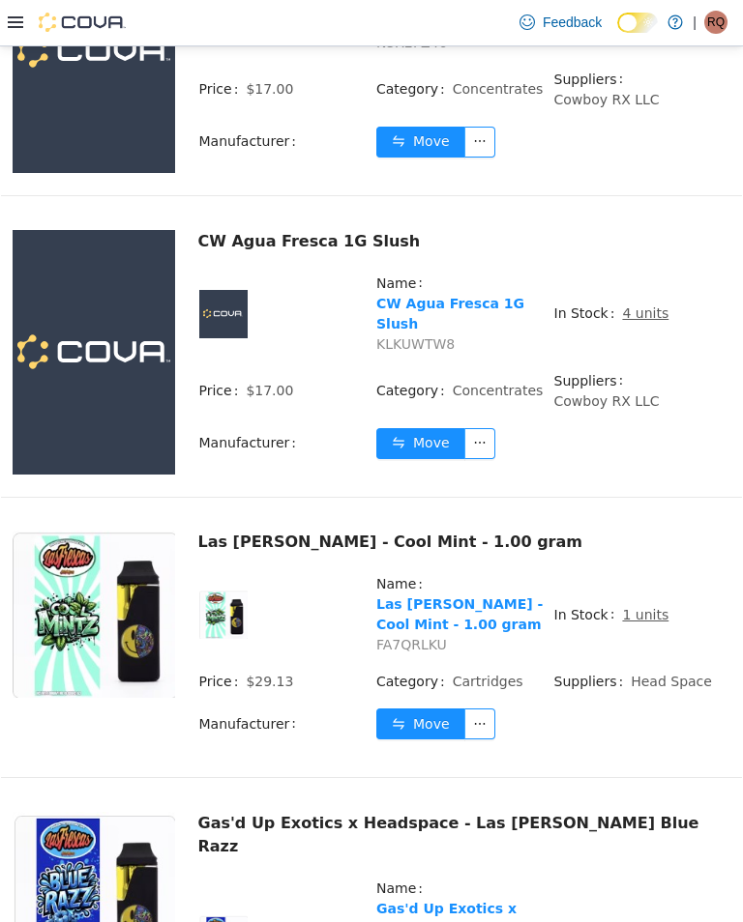
click at [638, 606] on u "1 units" at bounding box center [645, 613] width 46 height 15
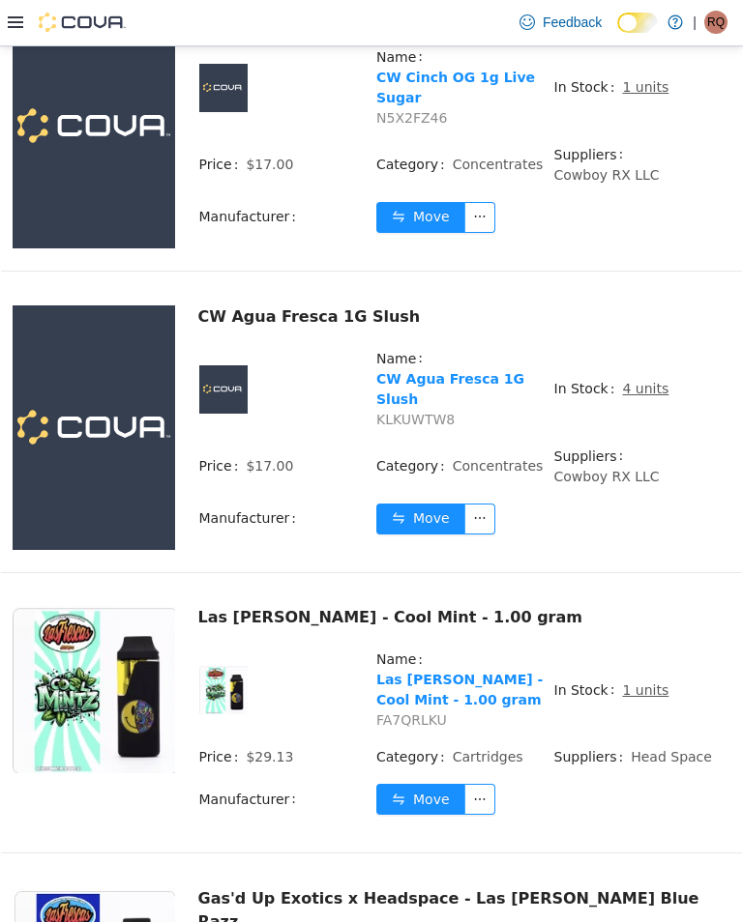
scroll to position [591, 0]
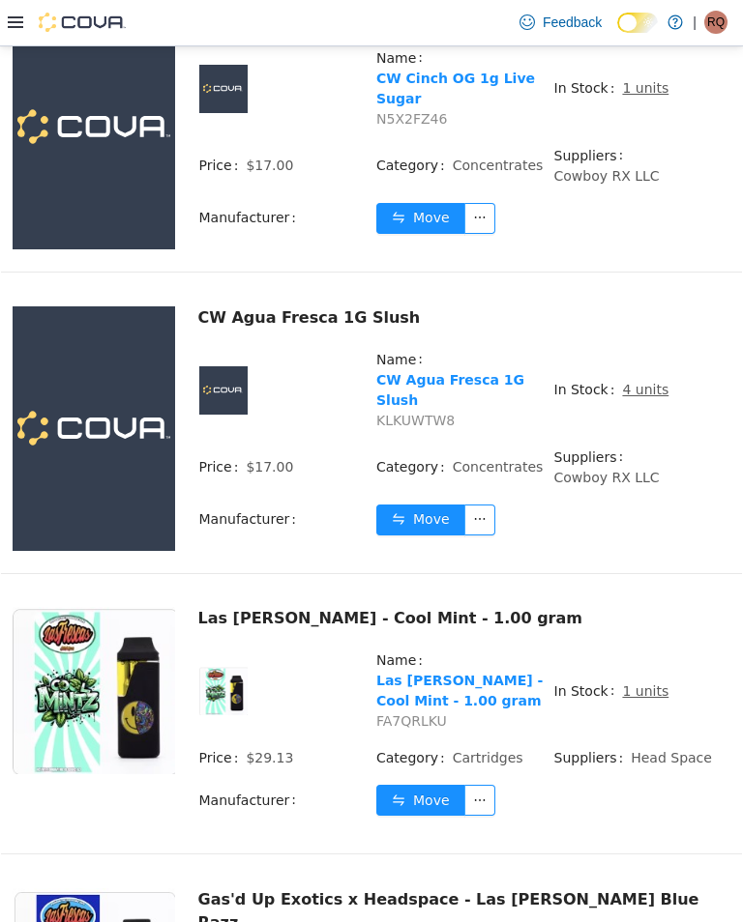
click at [645, 683] on u "1 units" at bounding box center [645, 690] width 46 height 15
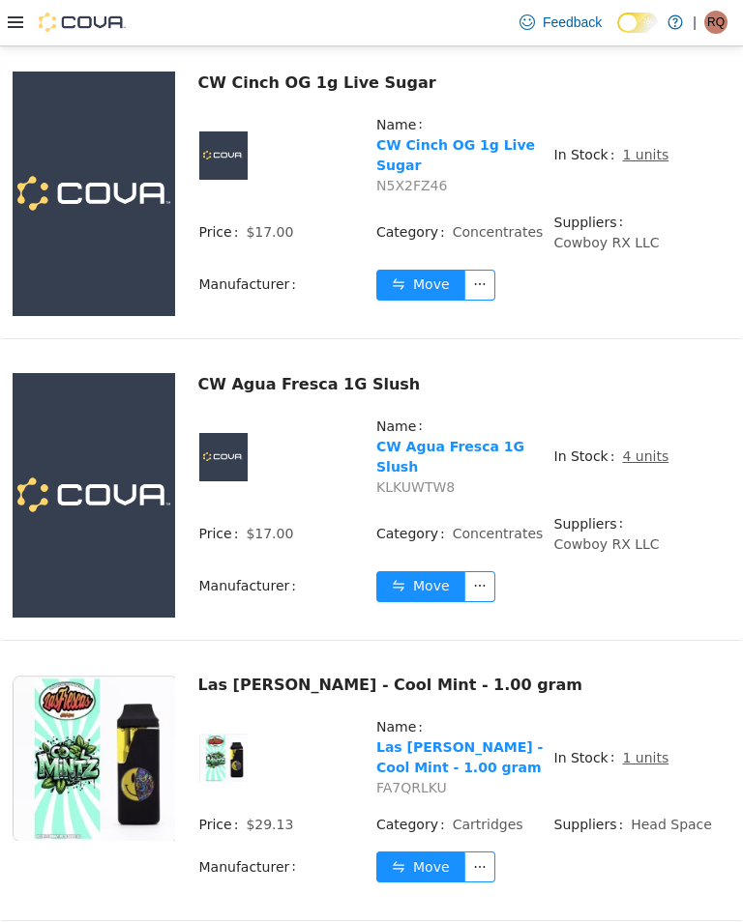
scroll to position [486, 0]
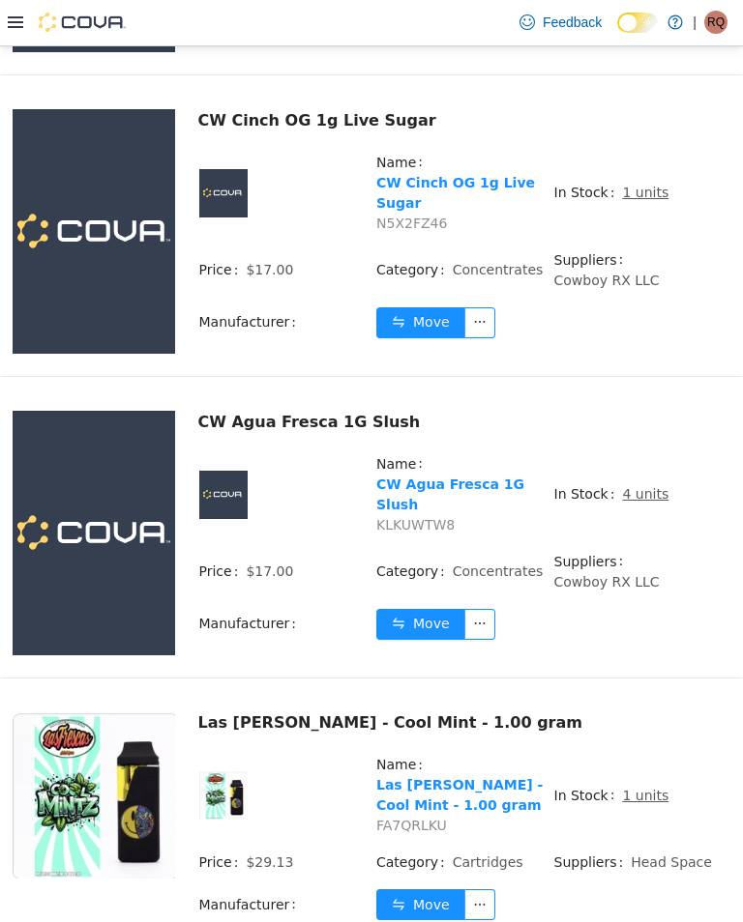
click at [641, 787] on u "1 units" at bounding box center [645, 794] width 46 height 15
click at [639, 787] on u "1 units" at bounding box center [645, 794] width 46 height 15
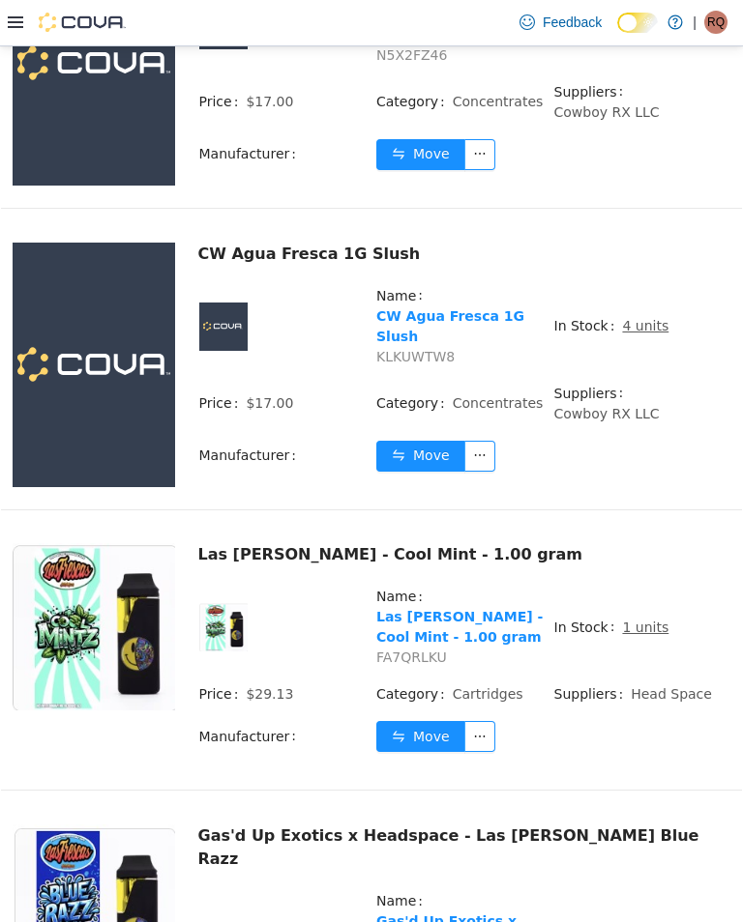
scroll to position [654, 0]
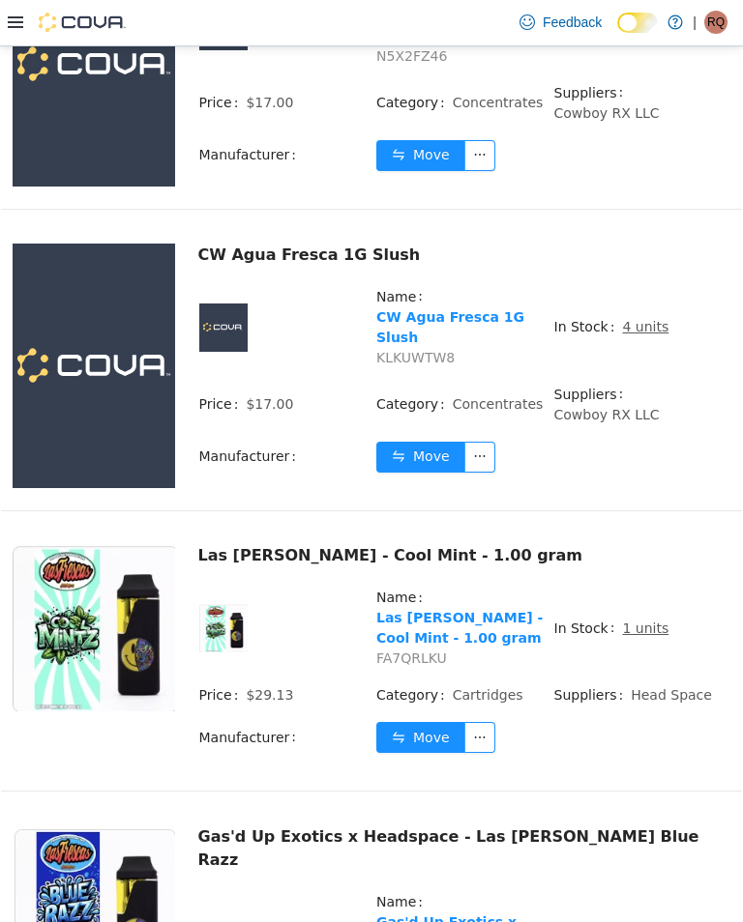
click at [642, 620] on u "1 units" at bounding box center [645, 627] width 46 height 15
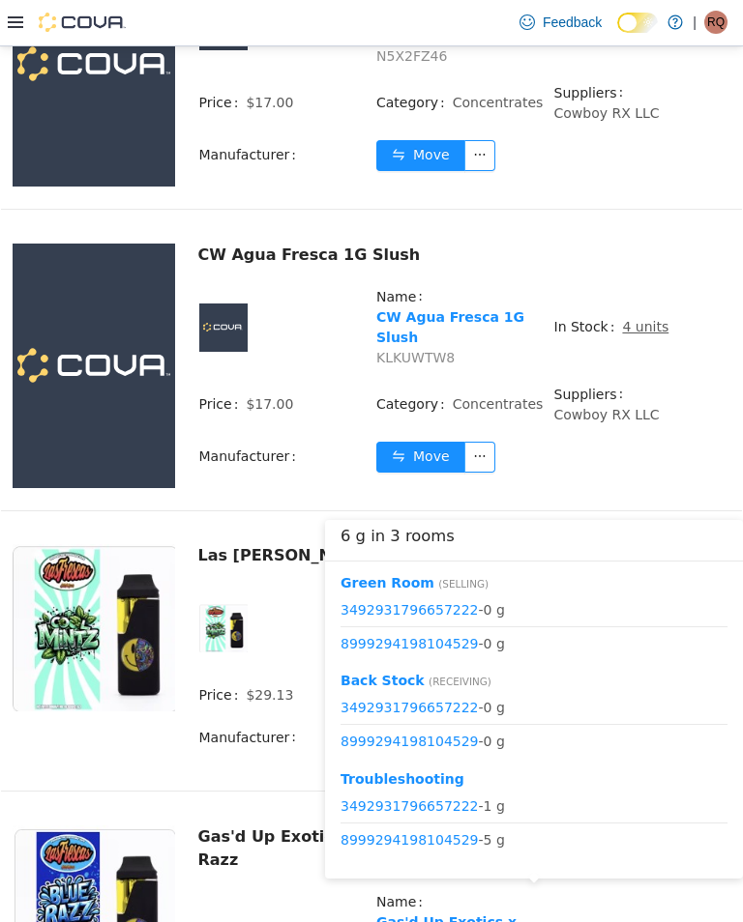
click at [659, 406] on span "Cowboy RX LLC" at bounding box center [606, 413] width 105 height 15
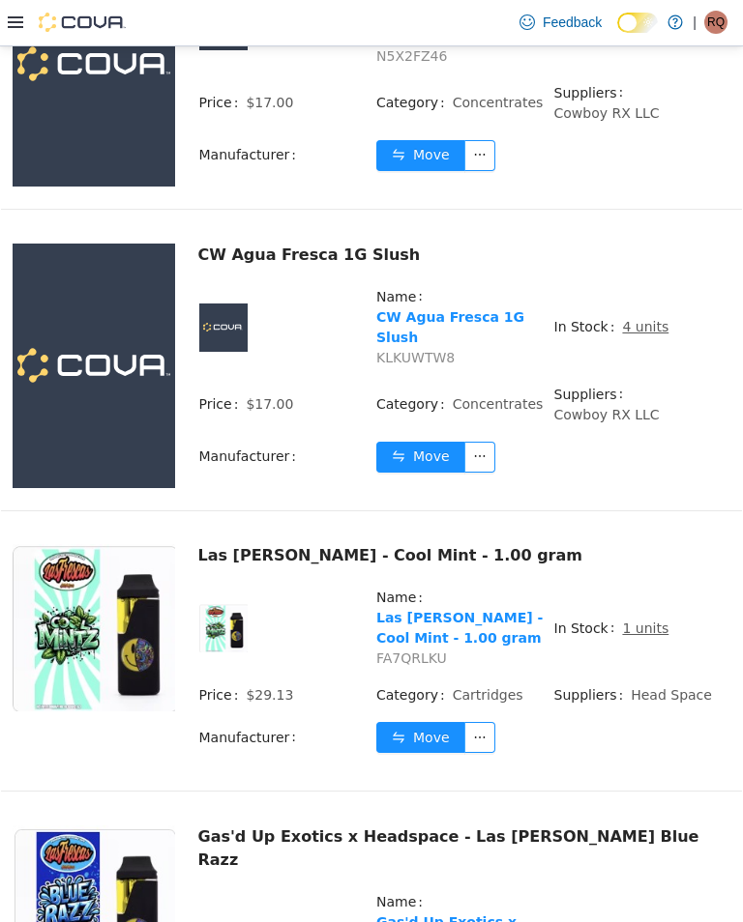
click at [669, 697] on td "Suppliers Head Space" at bounding box center [642, 702] width 178 height 37
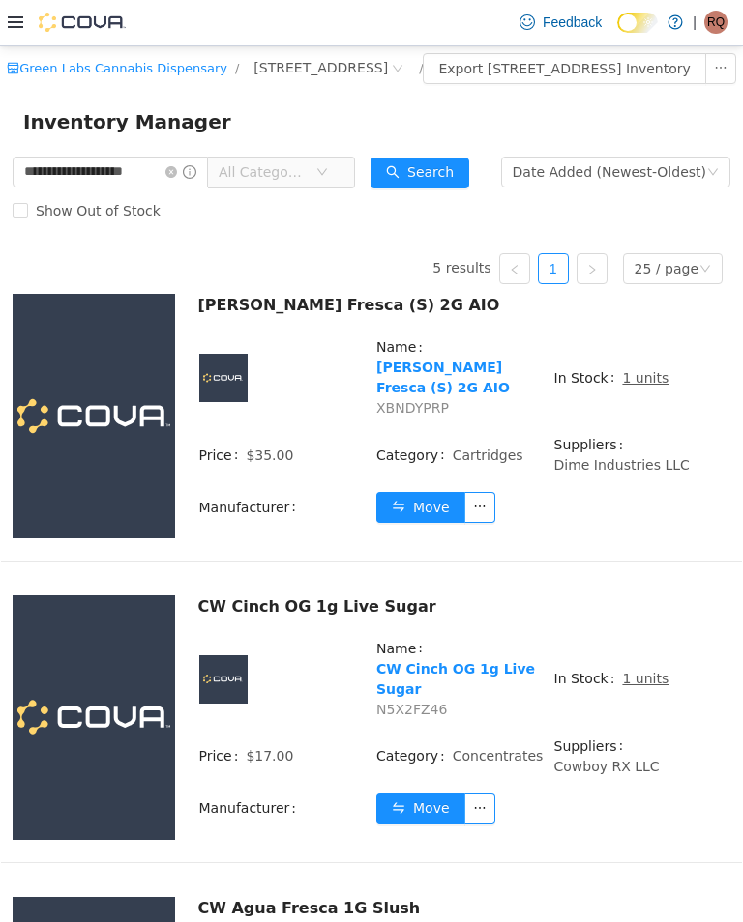
scroll to position [0, 0]
click at [191, 187] on input "**********" at bounding box center [110, 171] width 195 height 31
click at [177, 177] on icon "icon: close-circle" at bounding box center [171, 171] width 12 height 12
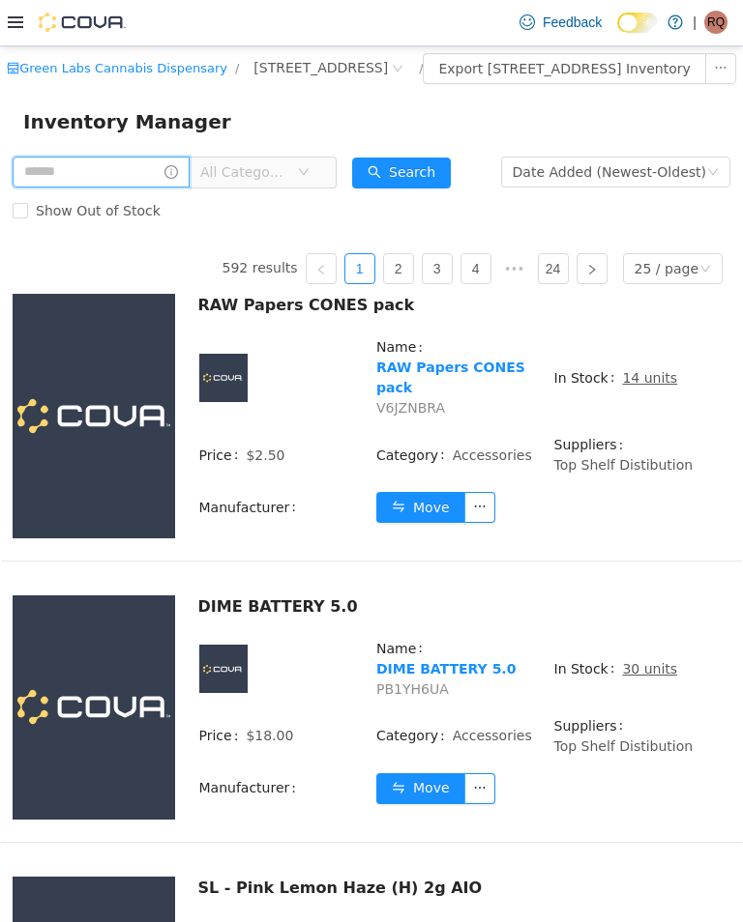
click at [54, 187] on input "text" at bounding box center [101, 171] width 177 height 31
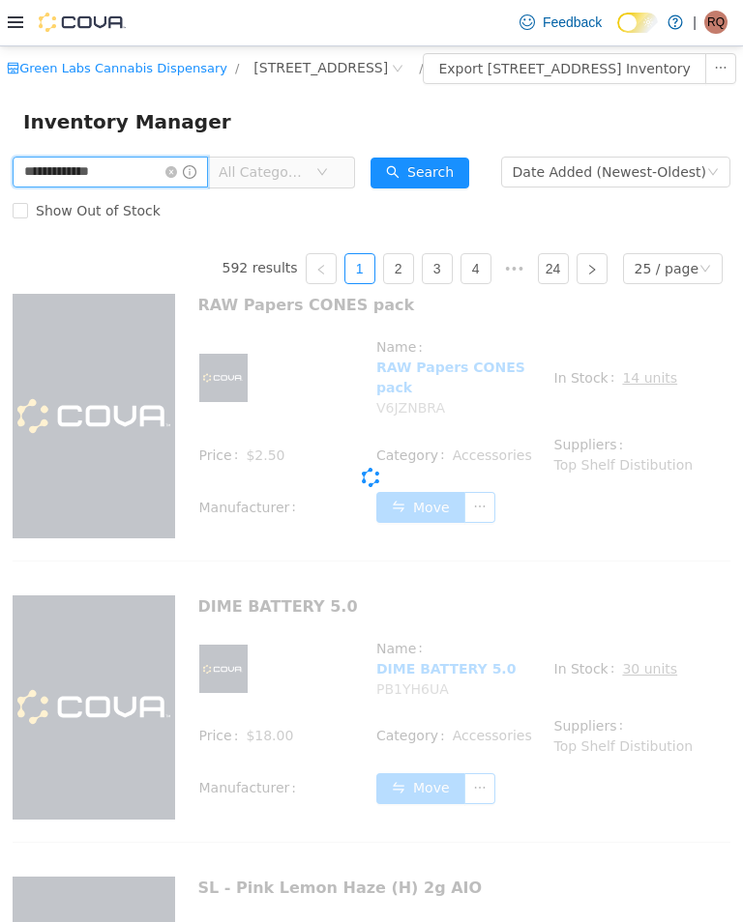
type input "**********"
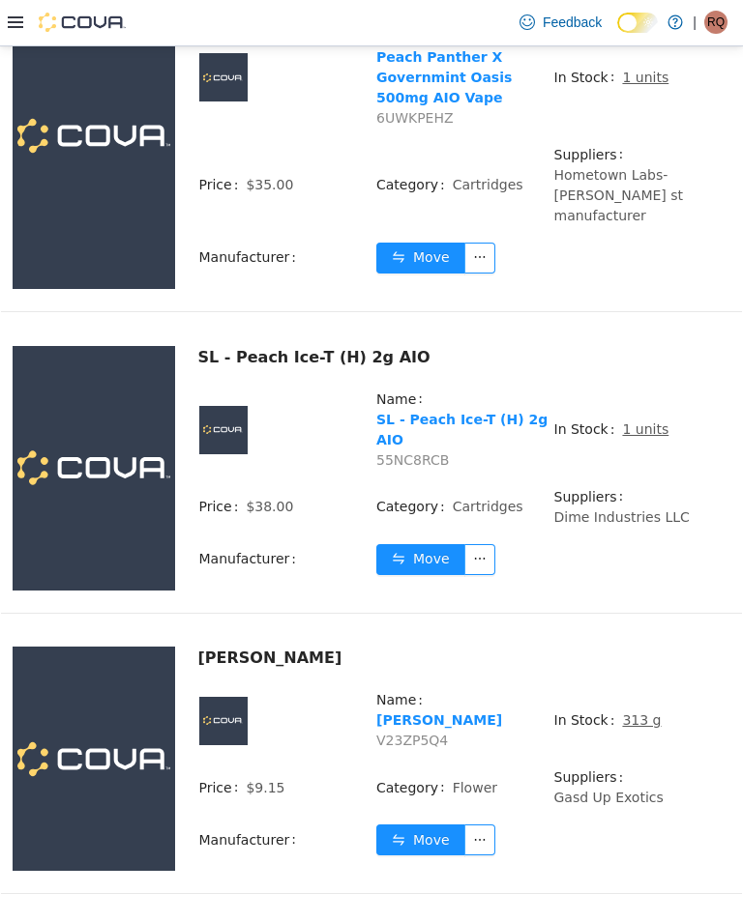
scroll to position [616, 0]
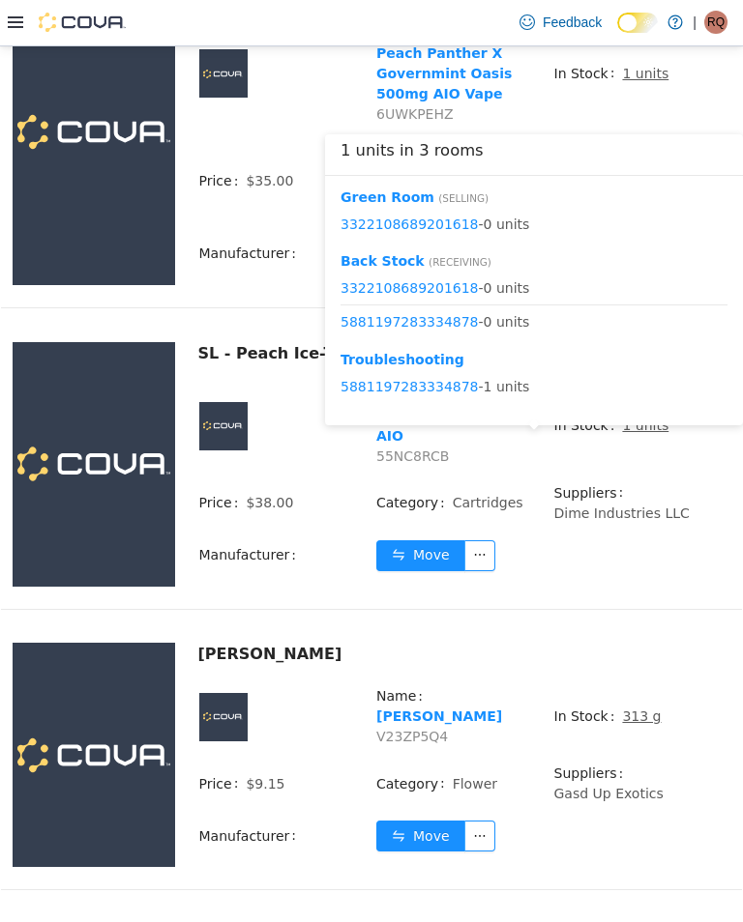
click at [699, 482] on td "In Stock 1 units" at bounding box center [642, 433] width 178 height 98
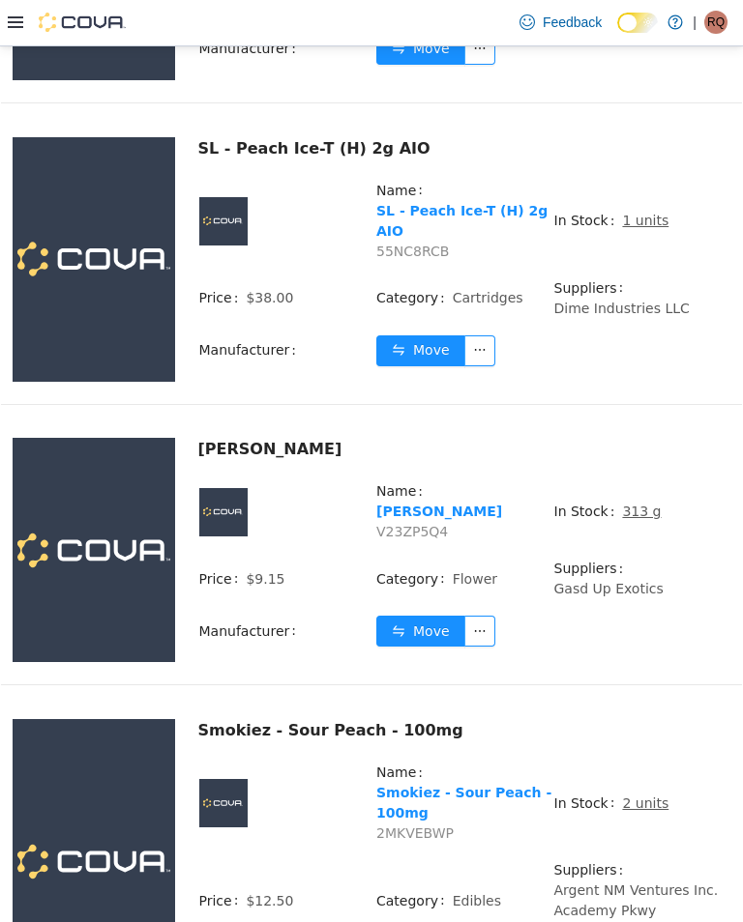
scroll to position [924, 0]
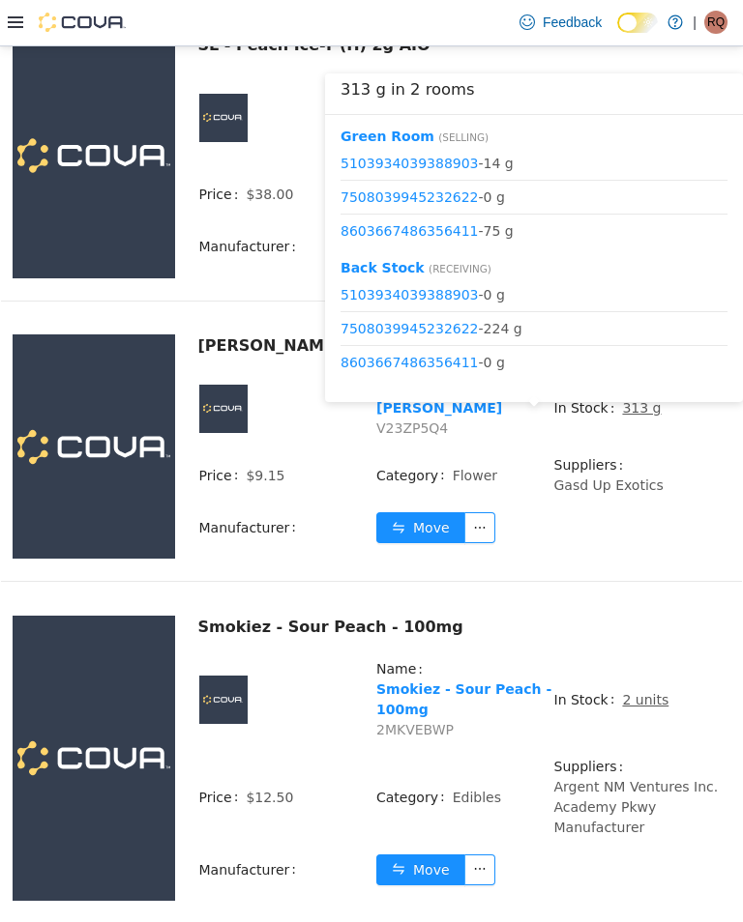
click at [423, 512] on button "Move" at bounding box center [420, 527] width 89 height 31
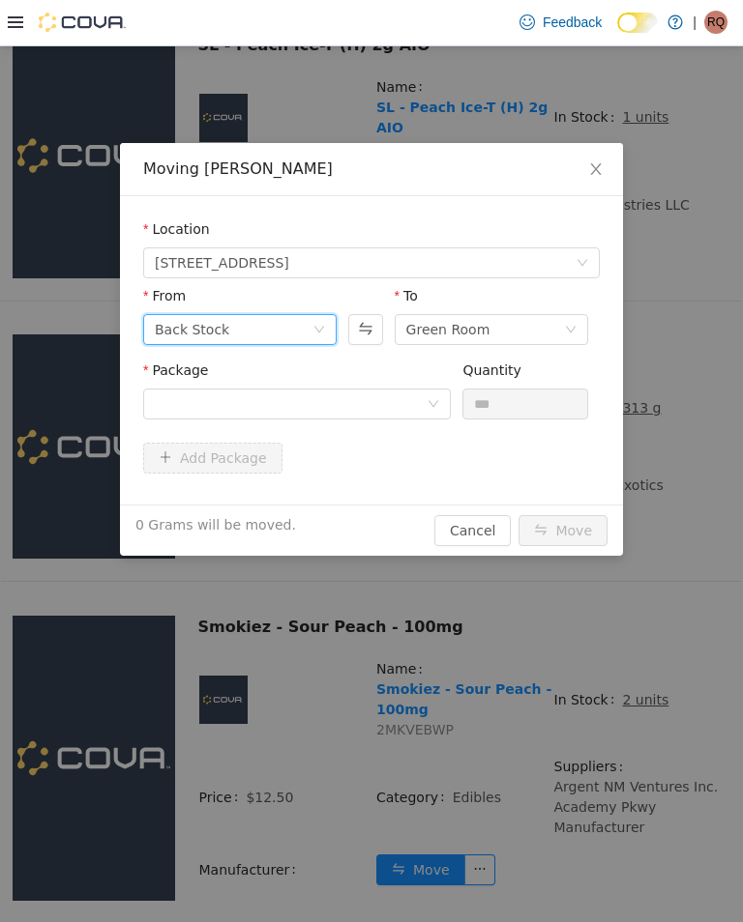
click at [183, 337] on div "Back Stock" at bounding box center [192, 328] width 74 height 29
click at [164, 412] on li "Green Room" at bounding box center [239, 398] width 193 height 31
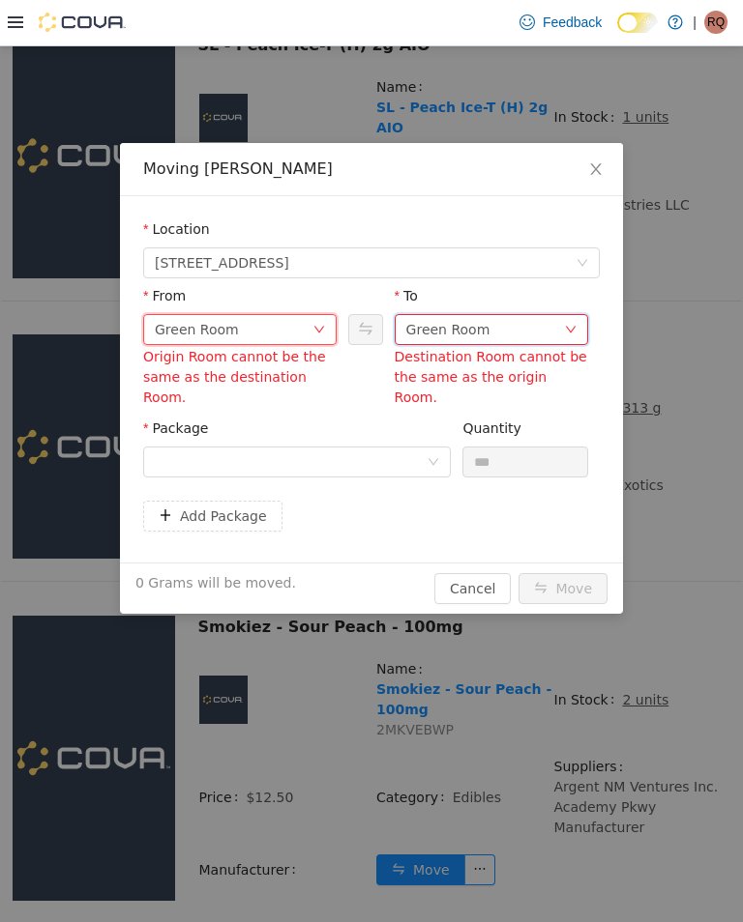
click at [478, 328] on div "Green Room" at bounding box center [448, 328] width 84 height 29
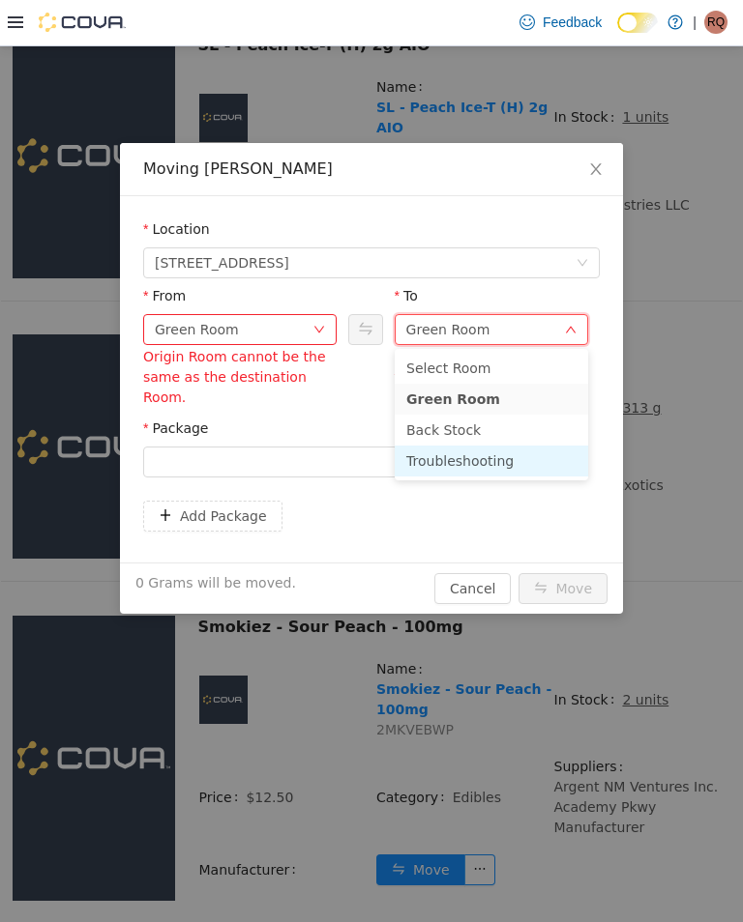
click at [497, 463] on li "Troubleshooting" at bounding box center [491, 460] width 193 height 31
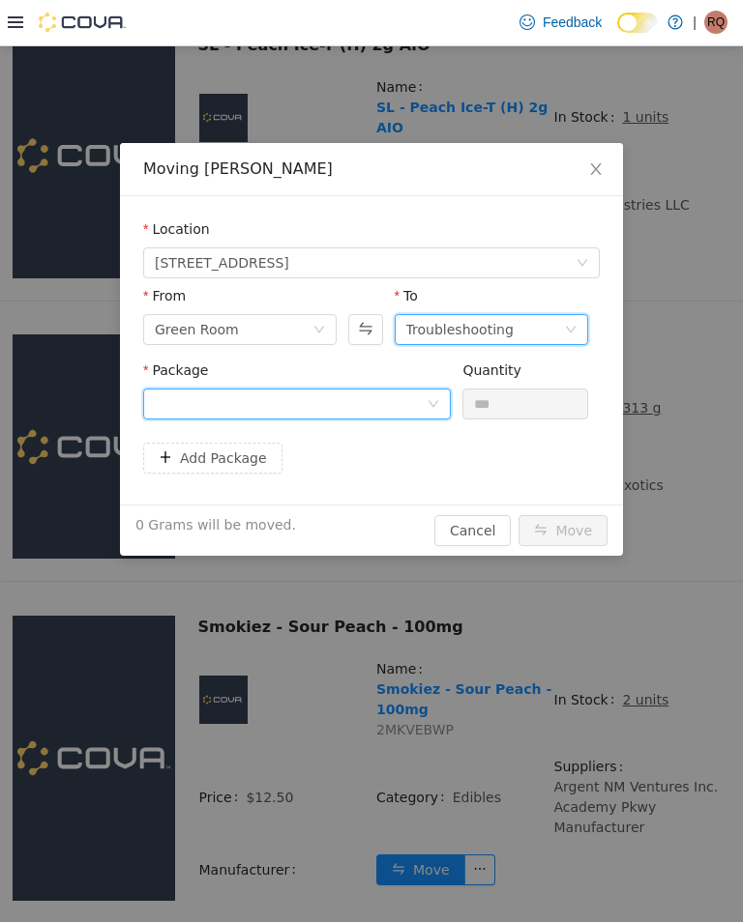
click at [422, 400] on div at bounding box center [291, 403] width 272 height 29
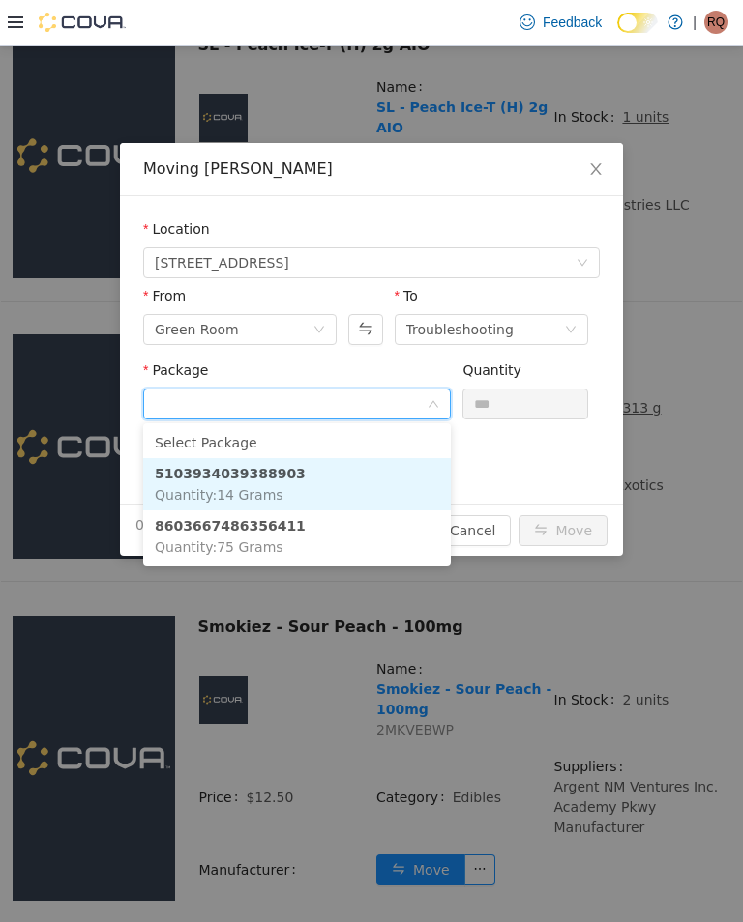
click at [387, 465] on li "5103934039388903 Quantity : 14 Grams" at bounding box center [296, 483] width 307 height 52
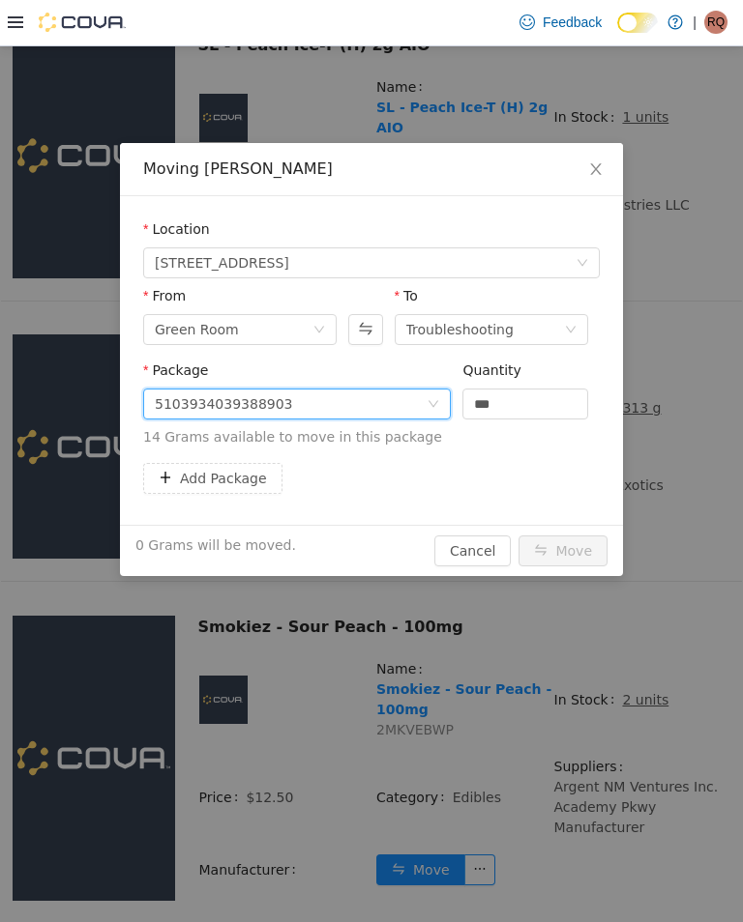
click at [536, 401] on input "***" at bounding box center [525, 403] width 124 height 29
type input "*"
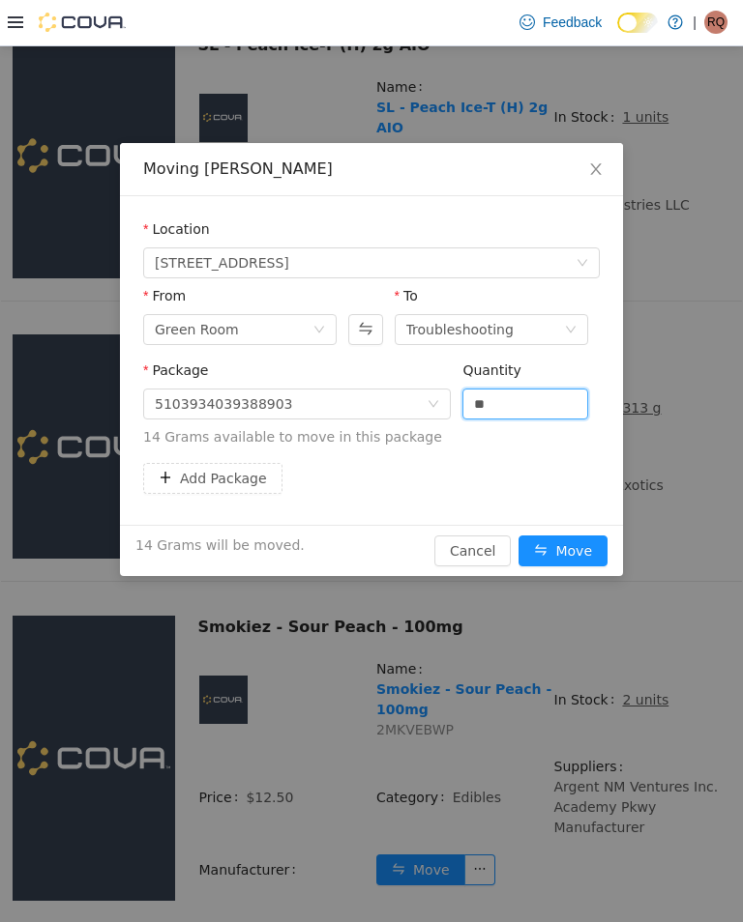
click at [241, 464] on button "Add Package" at bounding box center [212, 477] width 139 height 31
type input "****"
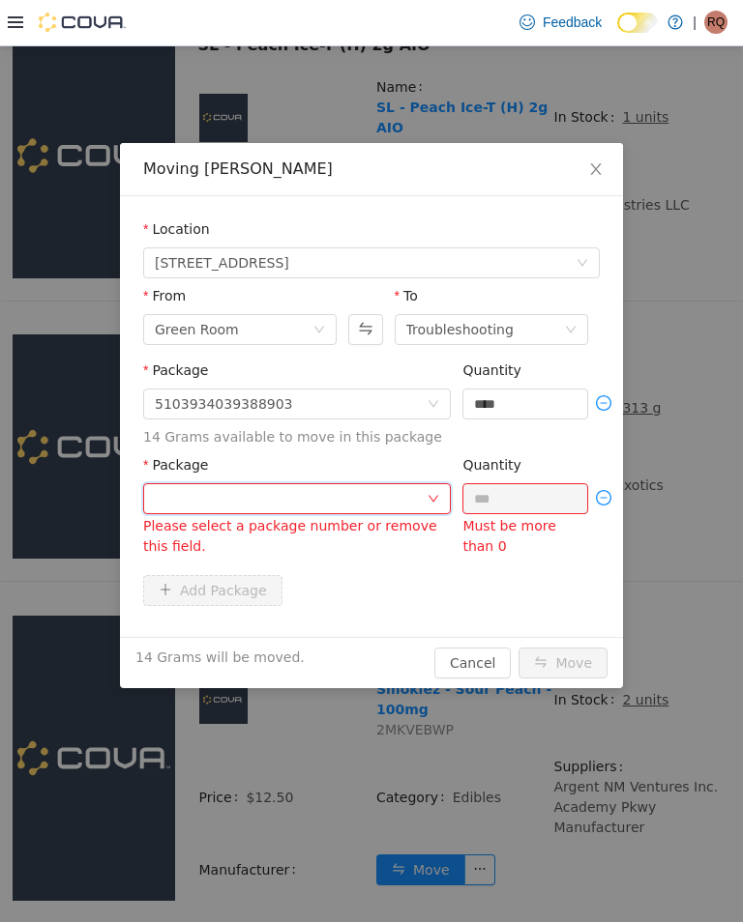
click at [309, 483] on div at bounding box center [296, 498] width 307 height 31
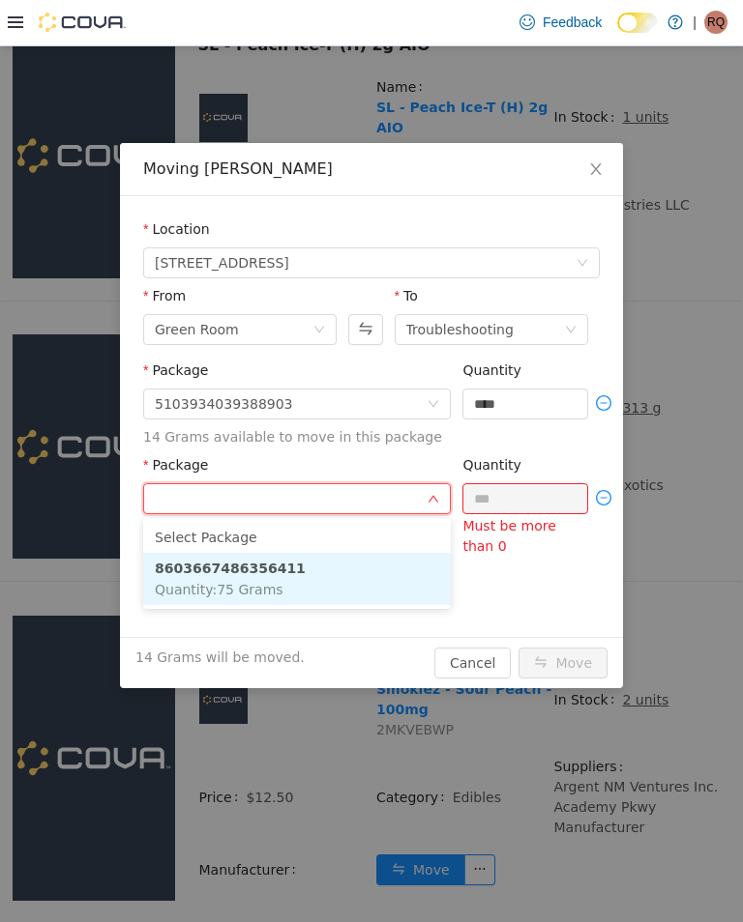
click at [307, 576] on li "8603667486356411 Quantity : 75 Grams" at bounding box center [296, 578] width 307 height 52
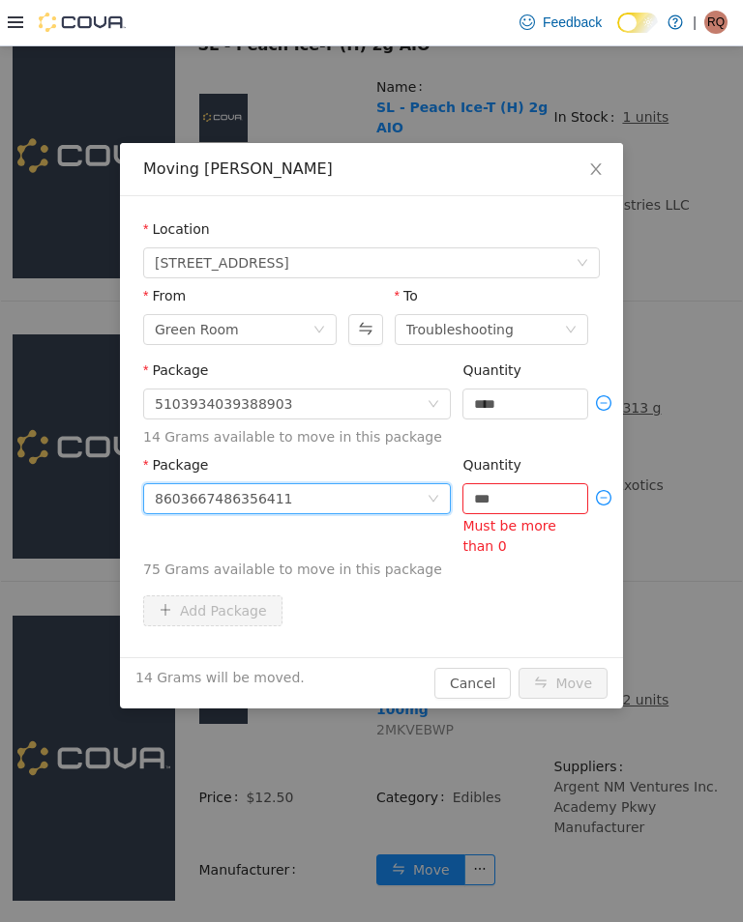
click at [524, 499] on input "***" at bounding box center [525, 497] width 124 height 29
type input "*"
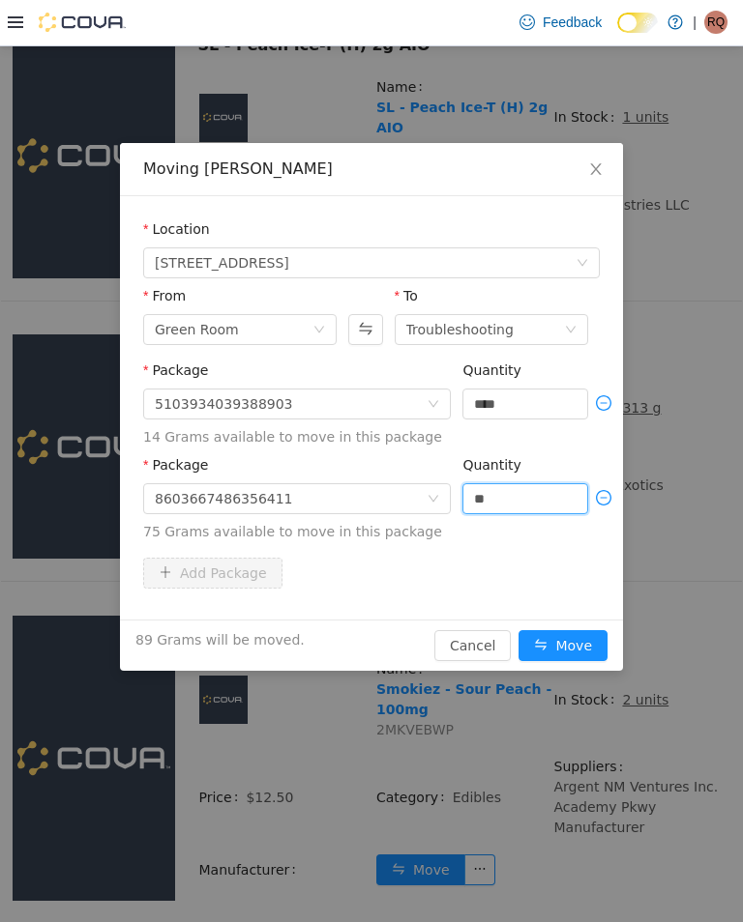
type input "****"
click at [576, 643] on button "Move" at bounding box center [562, 645] width 89 height 31
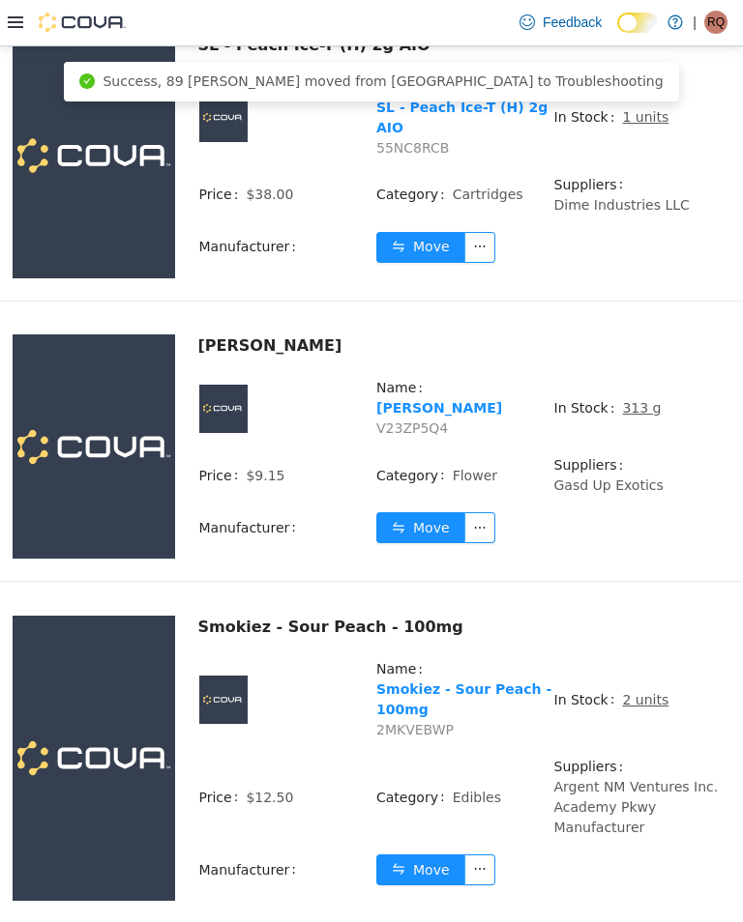
click at [637, 415] on u "313 g" at bounding box center [641, 406] width 39 height 15
click at [636, 415] on u "313 g" at bounding box center [641, 406] width 39 height 15
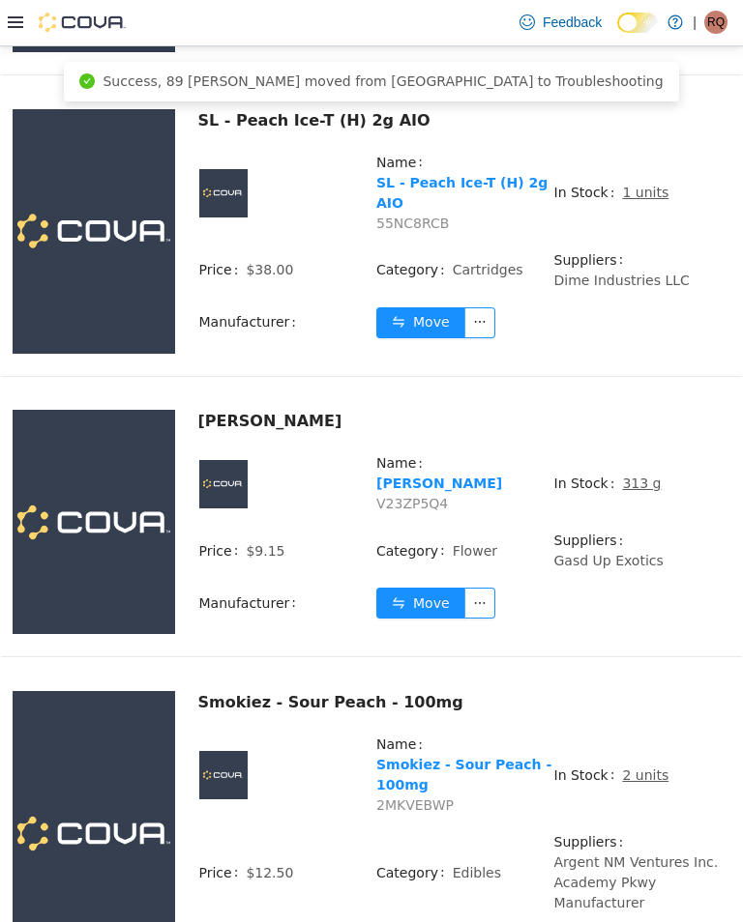
scroll to position [760, 0]
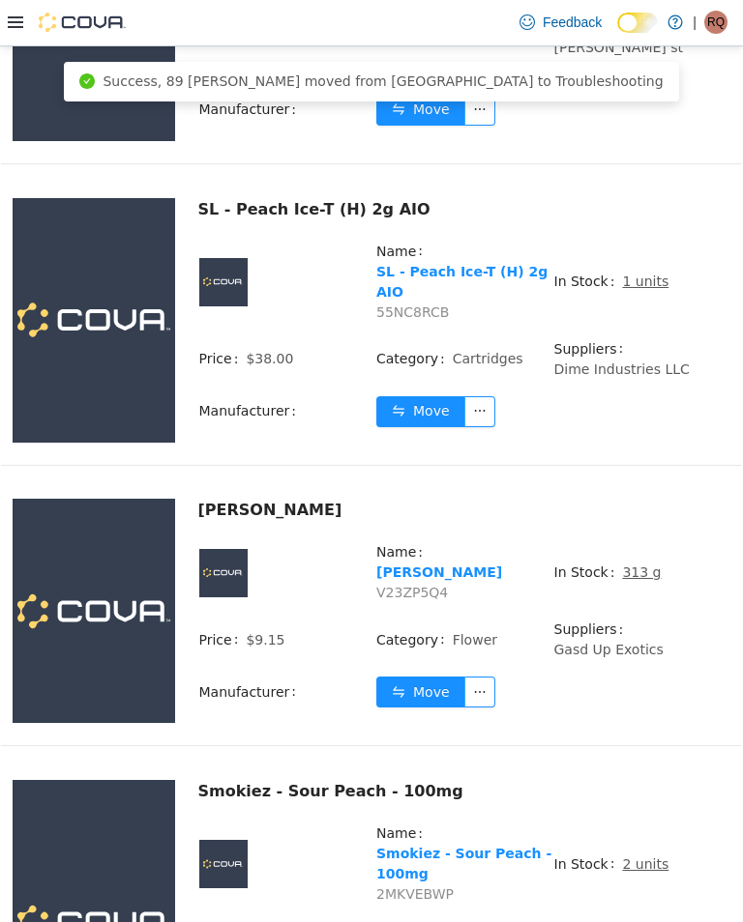
click at [642, 579] on u "313 g" at bounding box center [641, 571] width 39 height 15
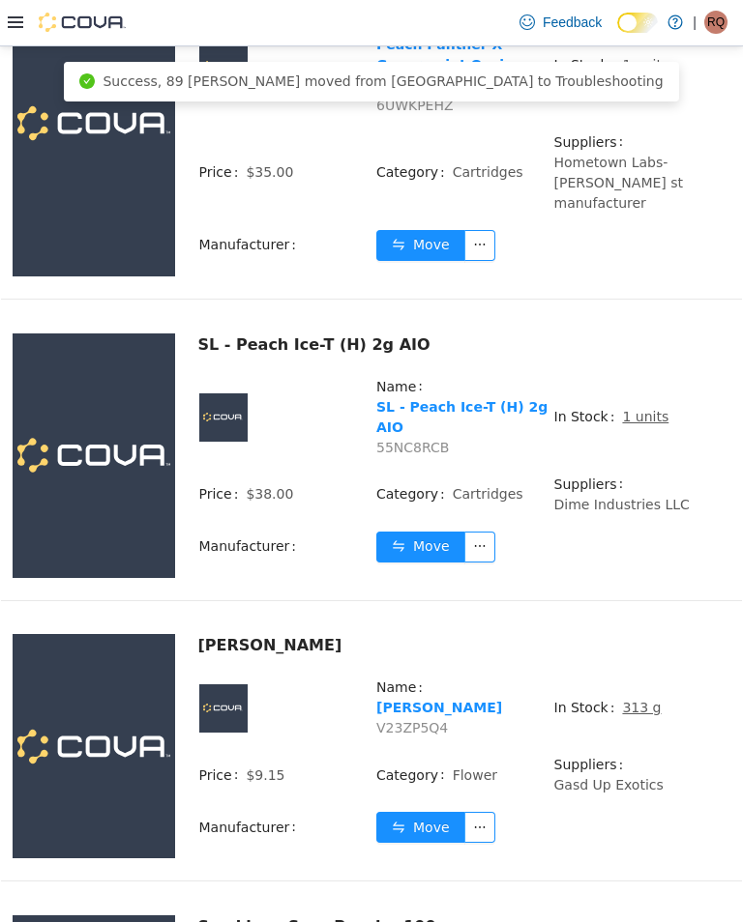
scroll to position [626, 0]
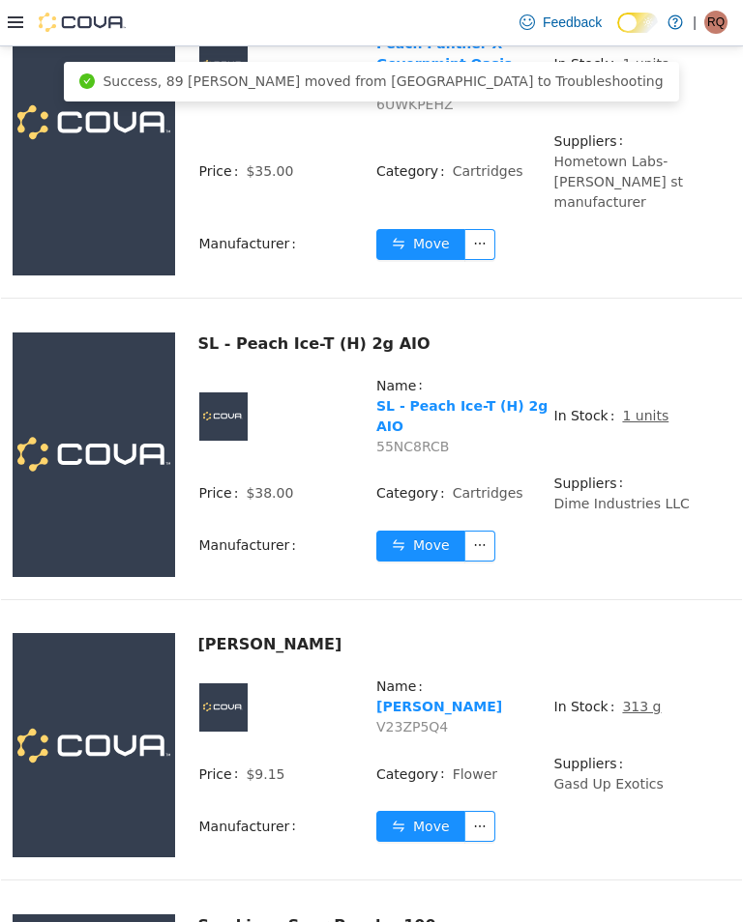
click at [645, 714] on u "313 g" at bounding box center [641, 705] width 39 height 15
click at [425, 811] on button "Move" at bounding box center [420, 825] width 89 height 31
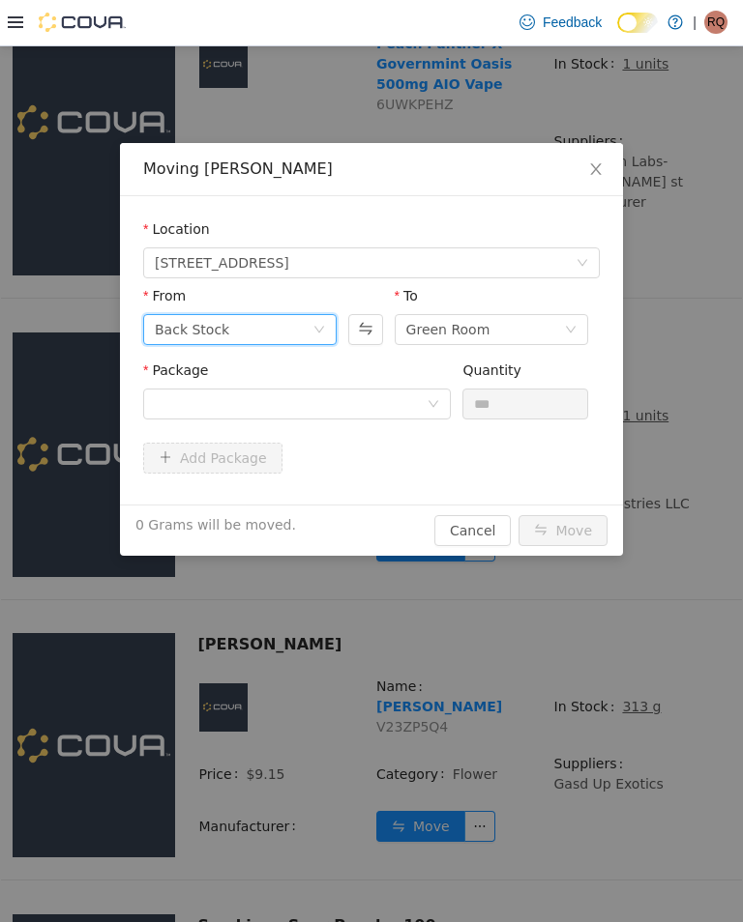
click at [311, 318] on div "Back Stock" at bounding box center [234, 328] width 158 height 29
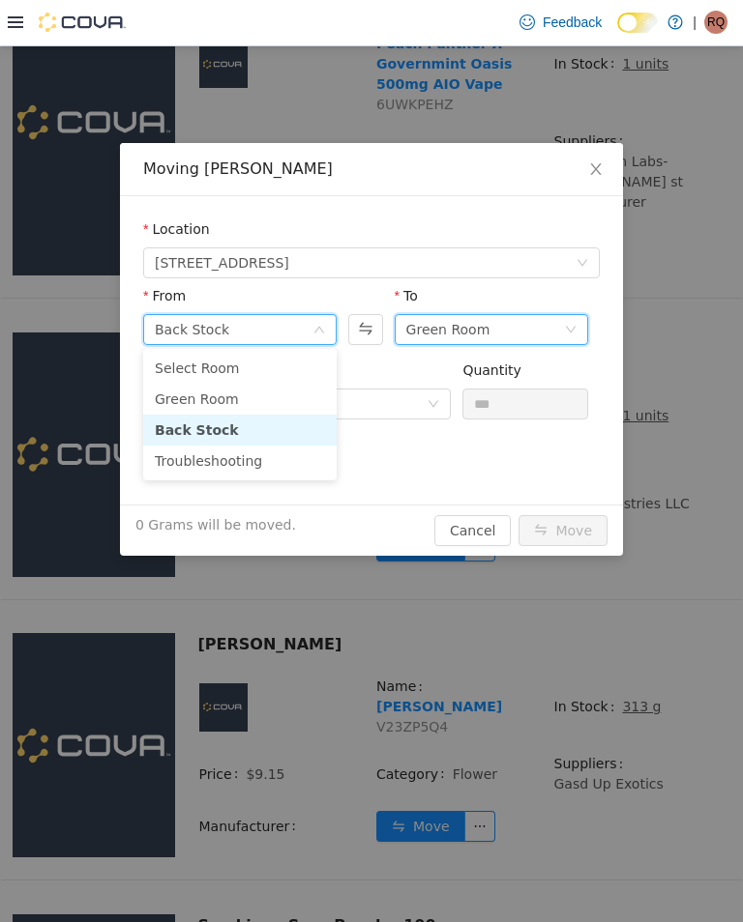
click at [473, 317] on div "Green Room" at bounding box center [448, 328] width 84 height 29
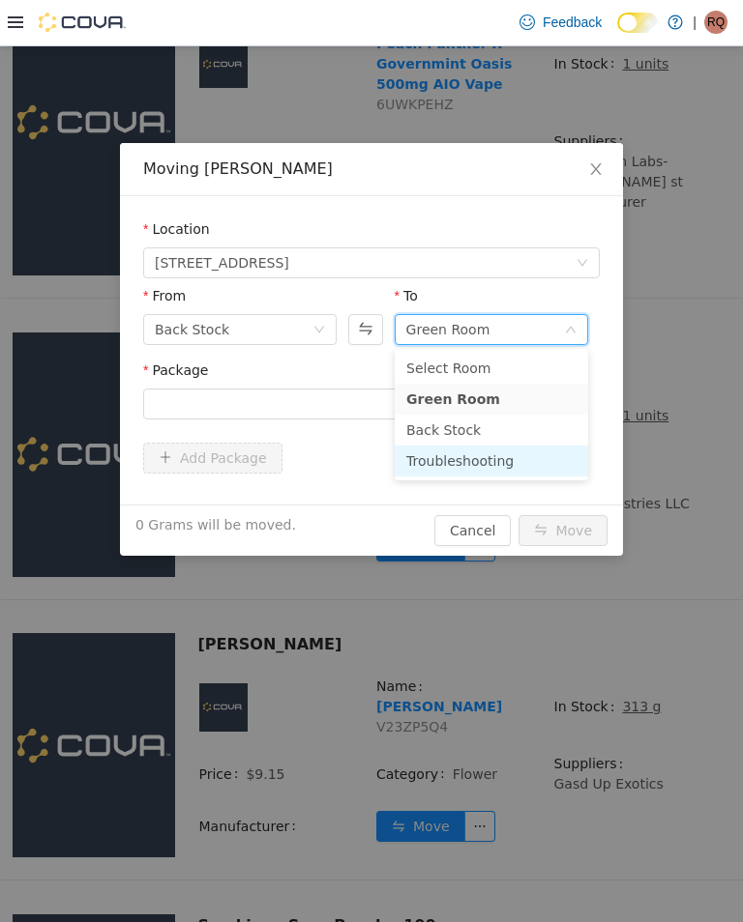
click at [497, 445] on li "Troubleshooting" at bounding box center [491, 460] width 193 height 31
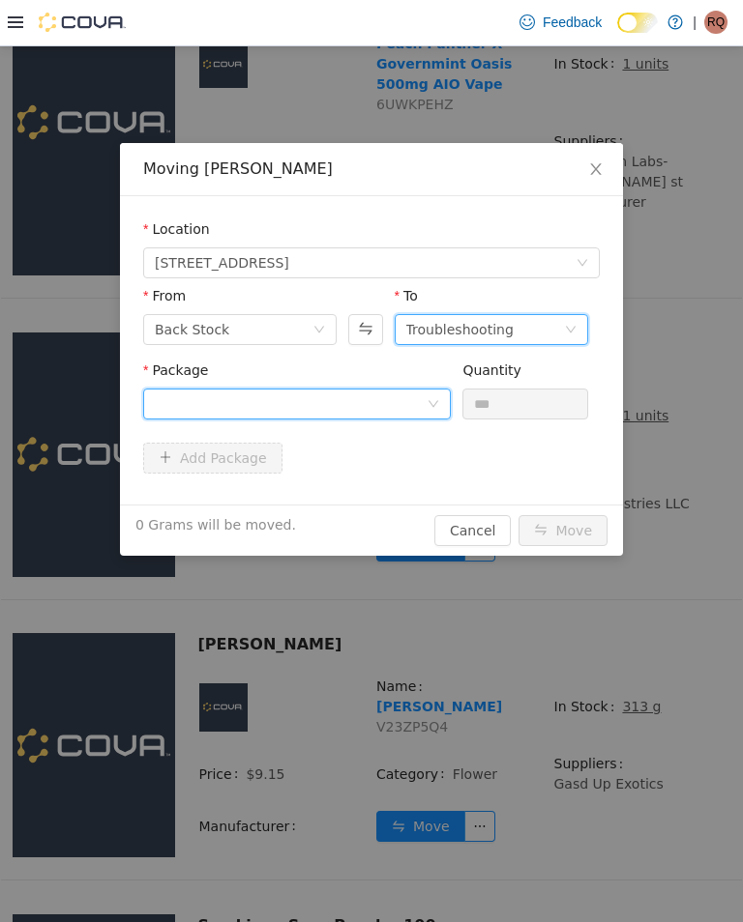
click at [405, 389] on div at bounding box center [291, 403] width 272 height 29
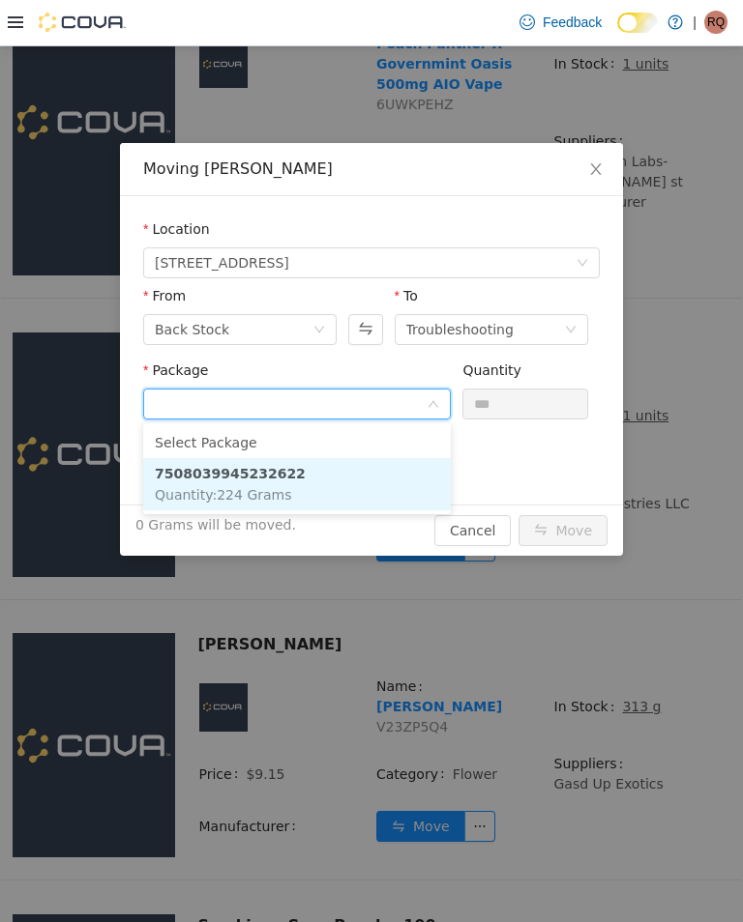
click at [392, 478] on li "7508039945232622 Quantity : 224 Grams" at bounding box center [296, 483] width 307 height 52
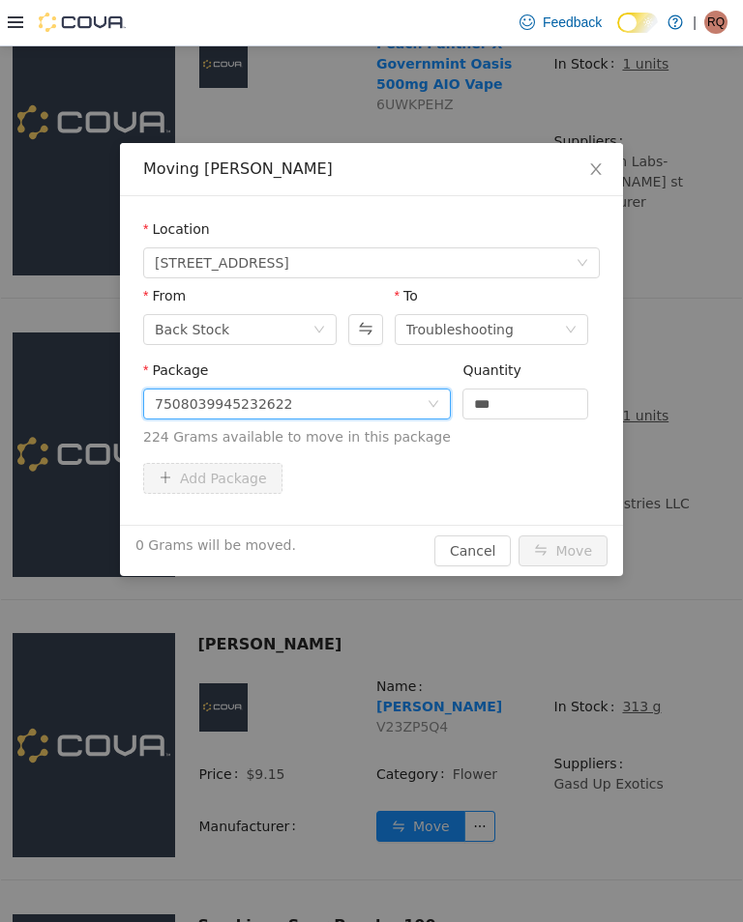
click at [531, 405] on input "***" at bounding box center [525, 403] width 124 height 29
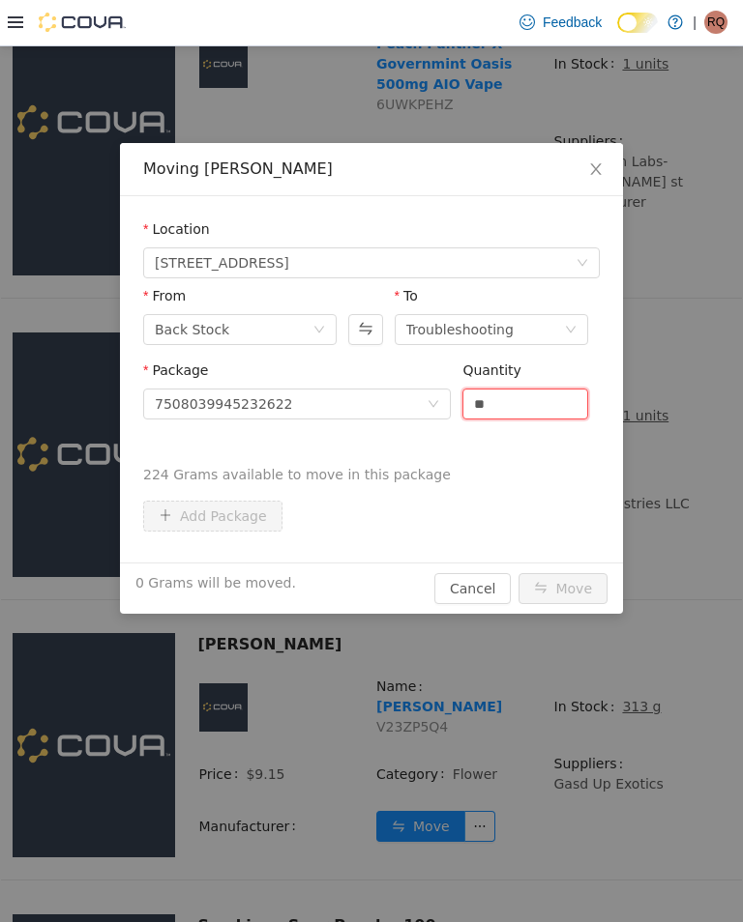
type input "*"
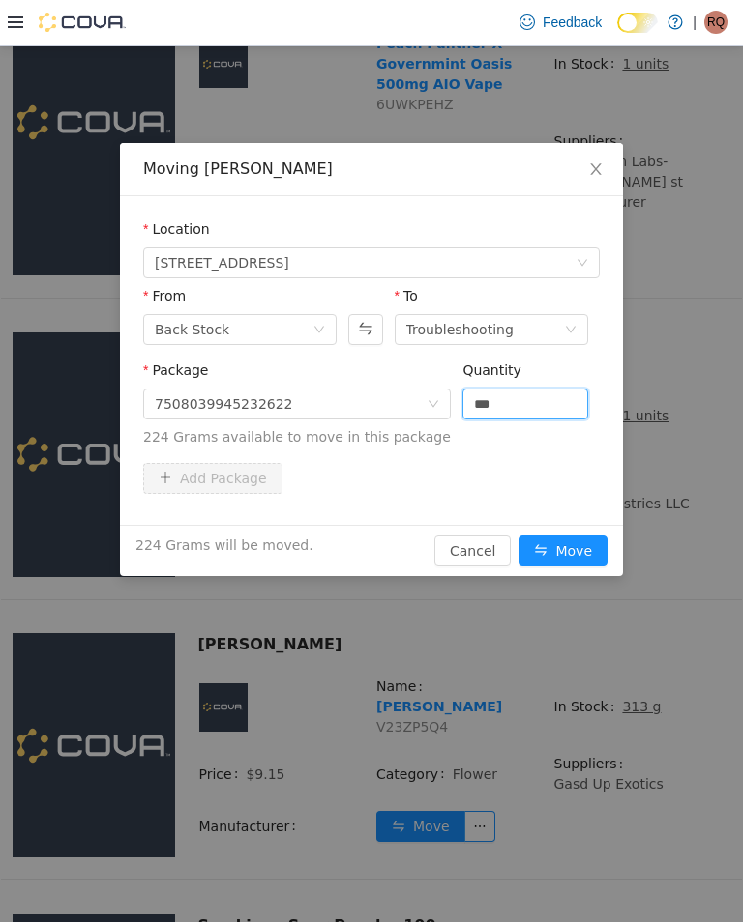
click at [594, 542] on button "Move" at bounding box center [562, 550] width 89 height 31
type input "*****"
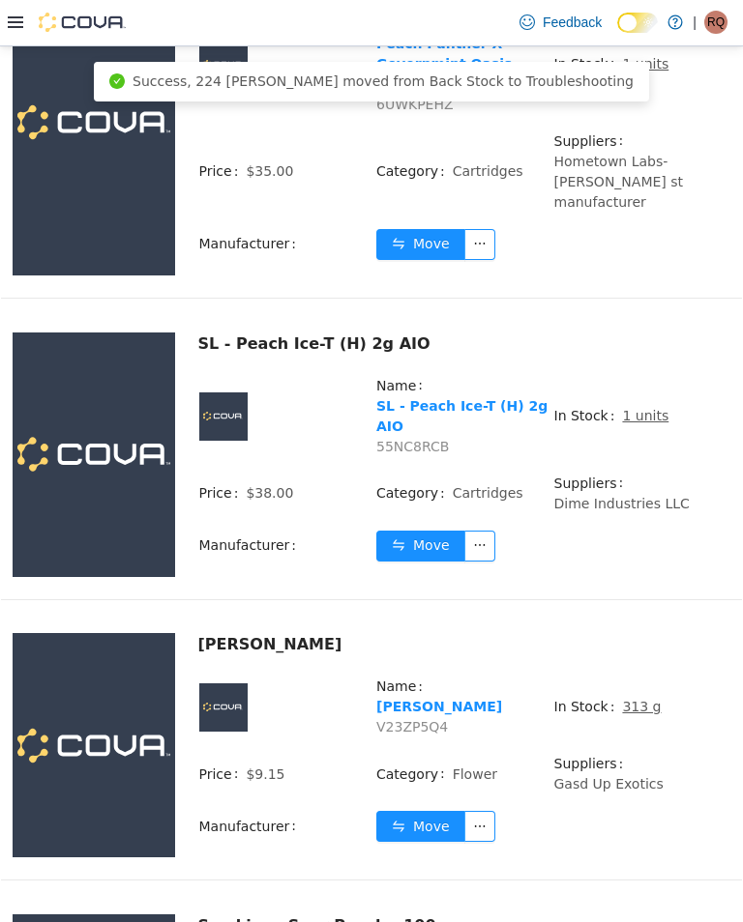
click at [643, 714] on u "313 g" at bounding box center [641, 705] width 39 height 15
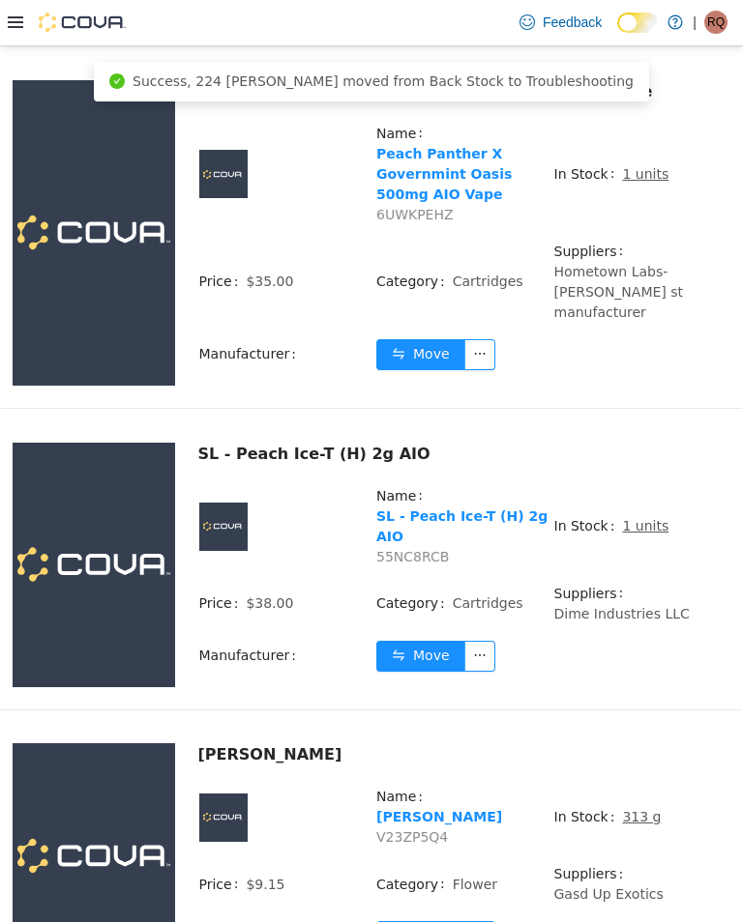
scroll to position [490, 0]
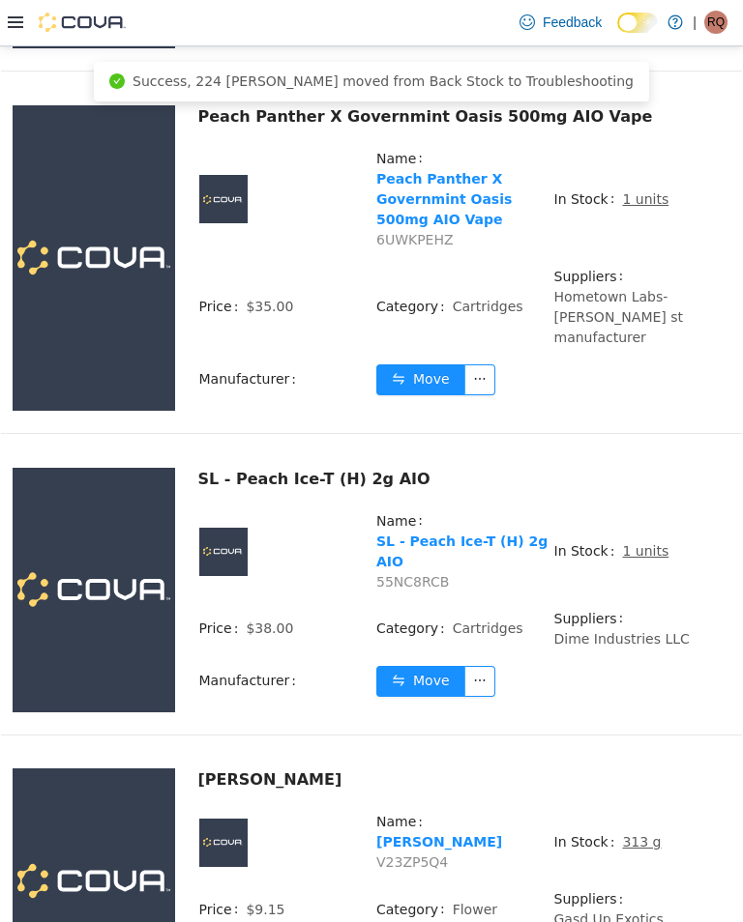
click at [636, 849] on u "313 g" at bounding box center [641, 841] width 39 height 15
click at [695, 791] on div "[PERSON_NAME]" at bounding box center [464, 779] width 533 height 23
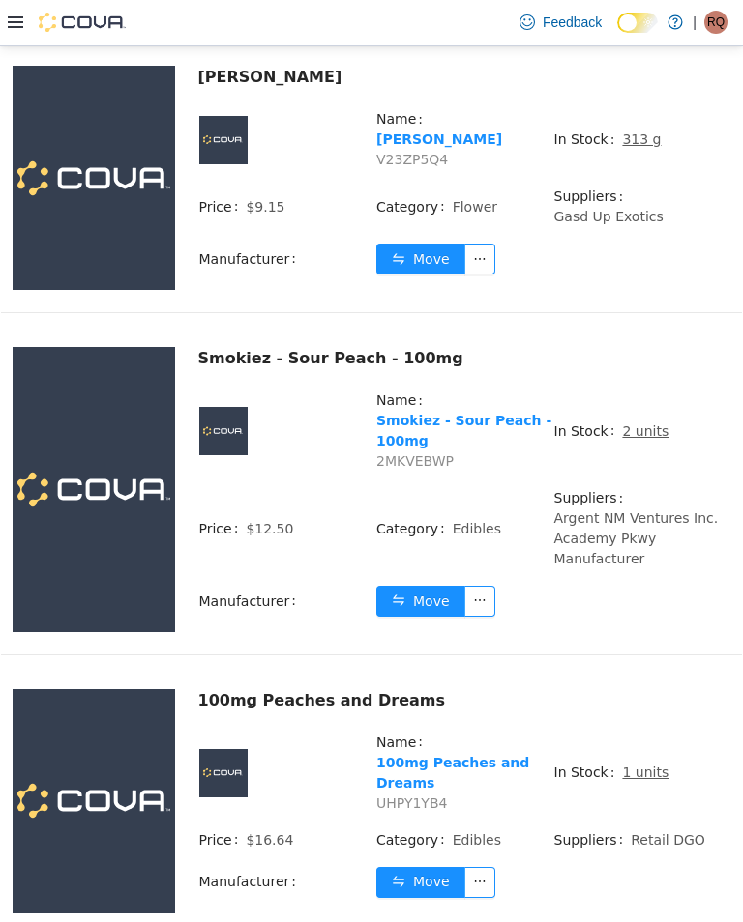
scroll to position [1211, 0]
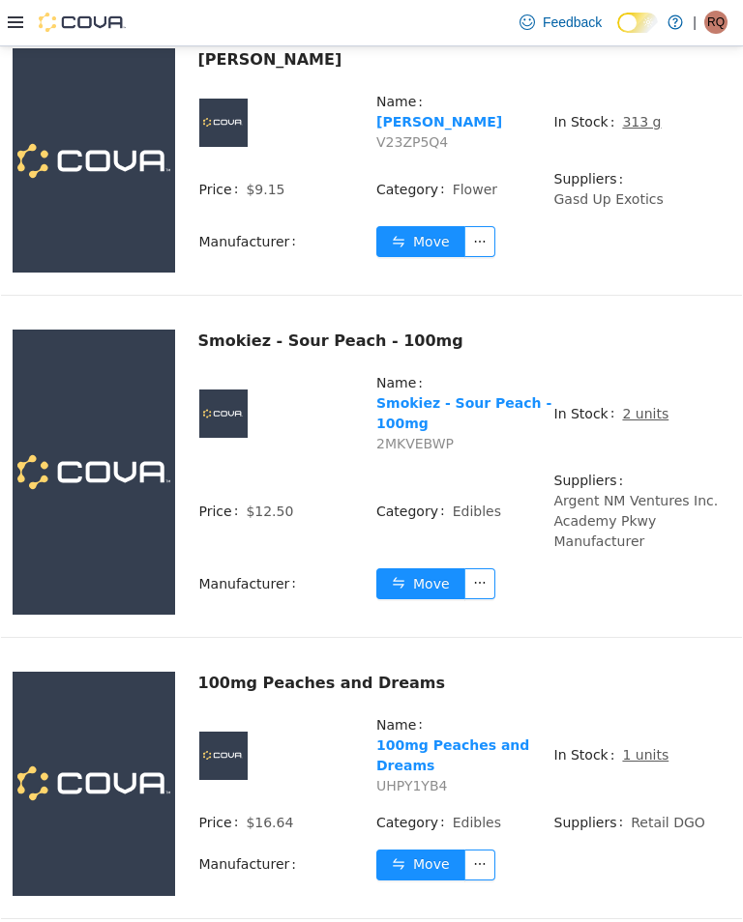
click at [645, 782] on td "In Stock 1 units" at bounding box center [642, 763] width 178 height 98
click at [421, 849] on button "Move" at bounding box center [420, 864] width 89 height 31
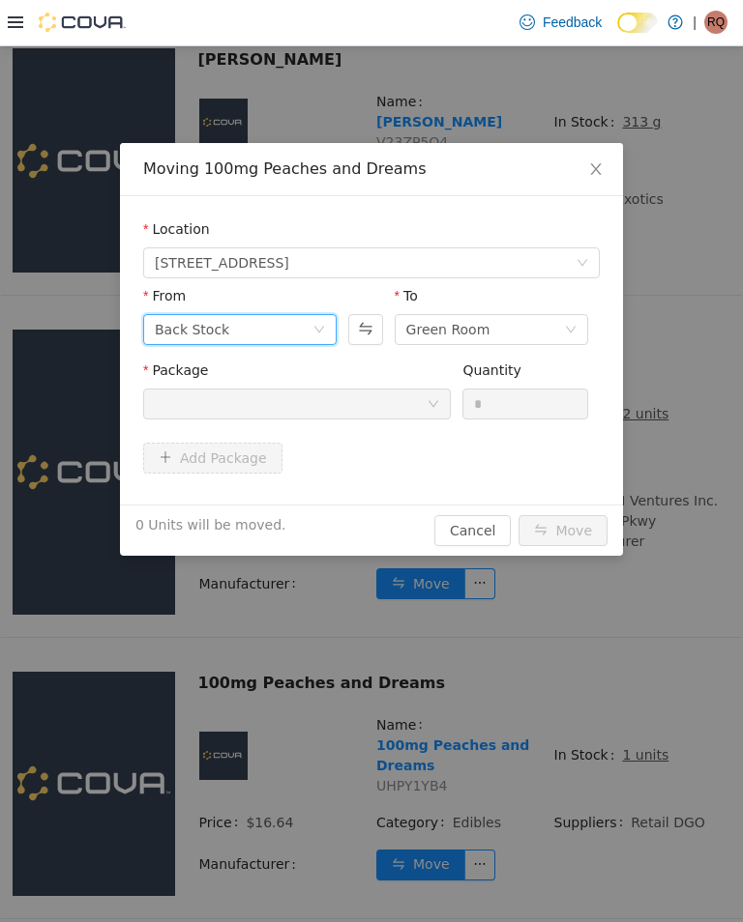
click at [316, 324] on icon "icon: down" at bounding box center [319, 329] width 12 height 12
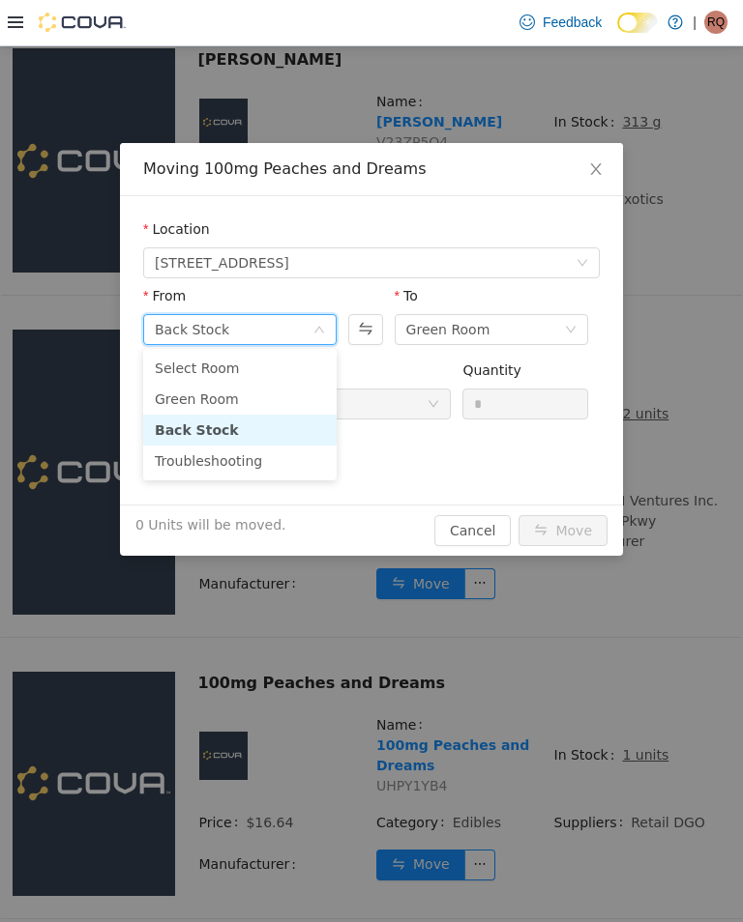
click at [297, 395] on li "Green Room" at bounding box center [239, 398] width 193 height 31
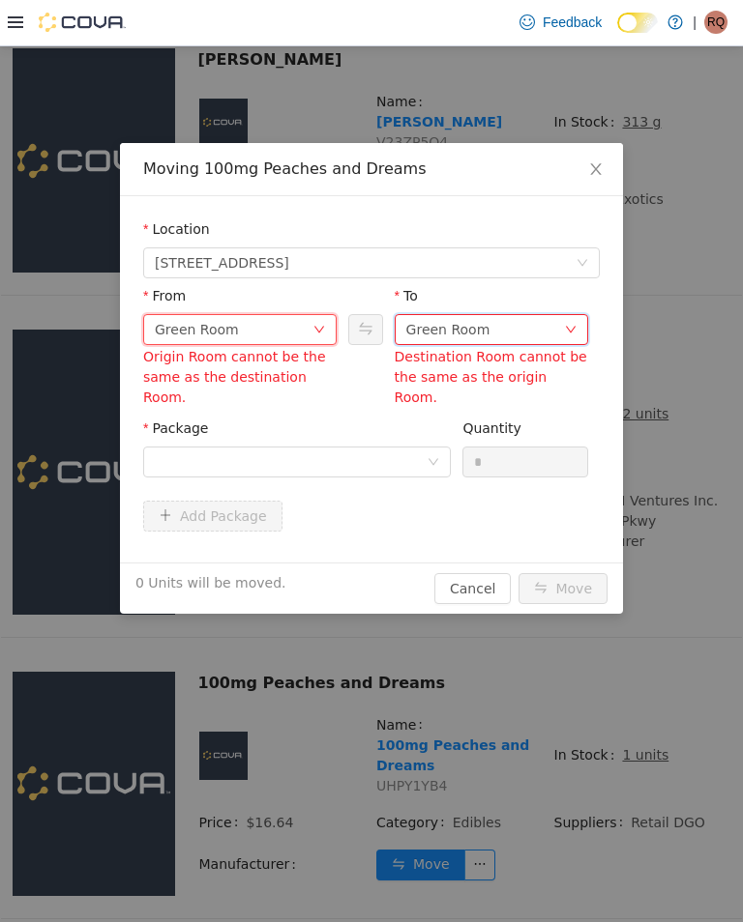
click at [526, 322] on div "Green Room" at bounding box center [485, 328] width 158 height 29
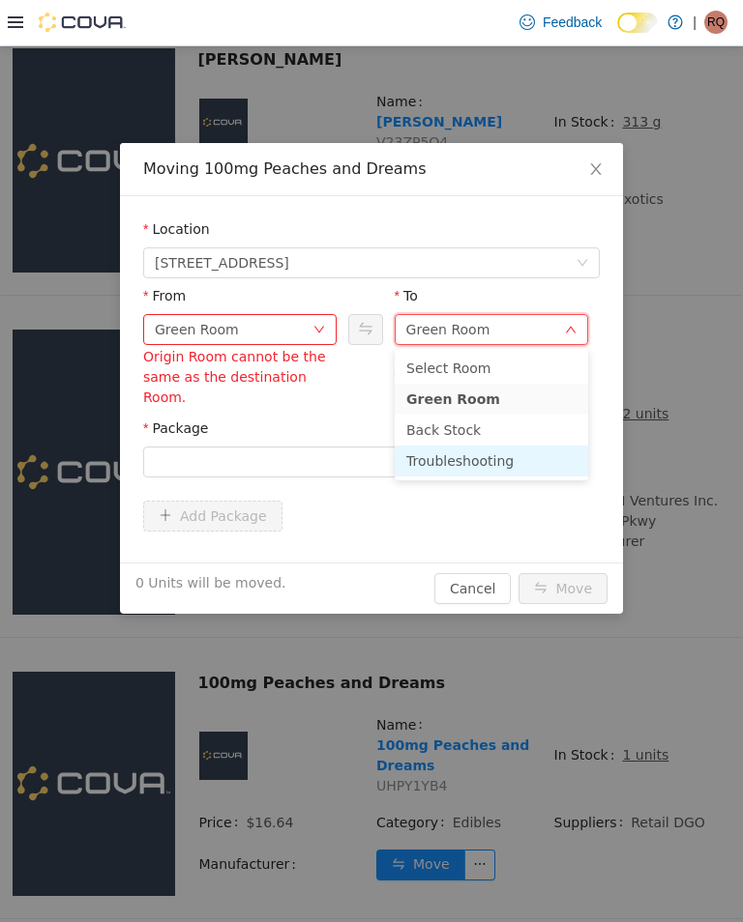
click at [513, 445] on li "Troubleshooting" at bounding box center [491, 460] width 193 height 31
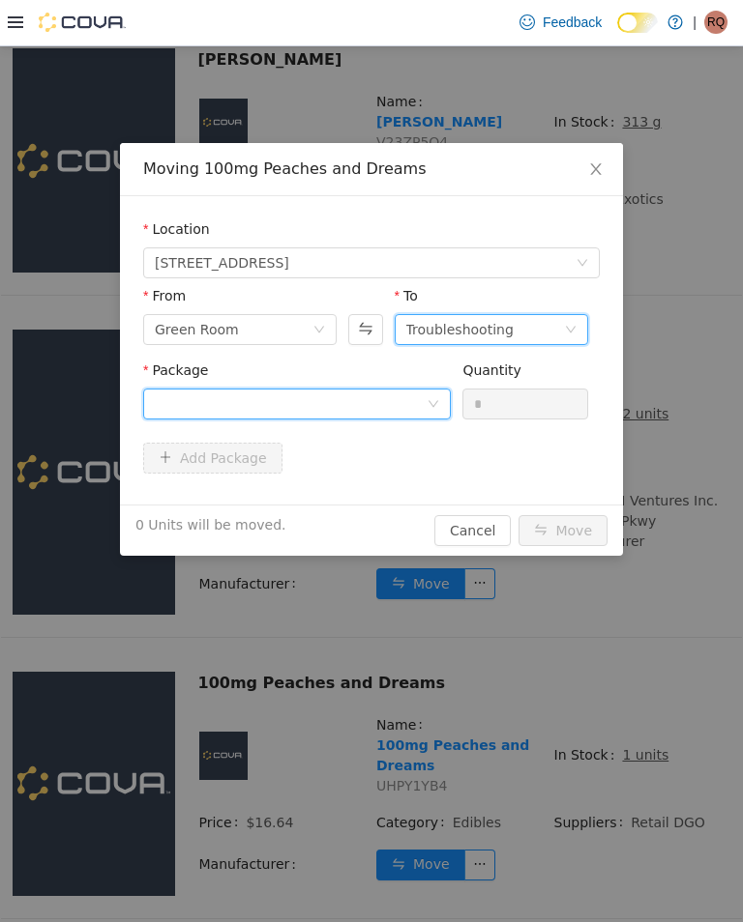
click at [419, 400] on div at bounding box center [291, 403] width 272 height 29
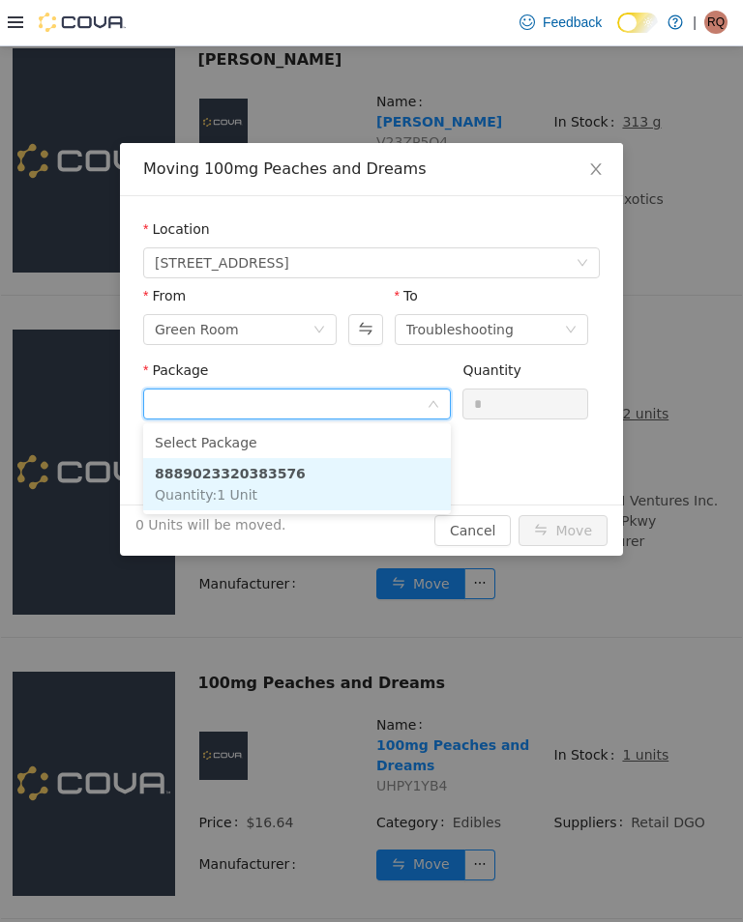
click at [393, 483] on li "8889023320383576 Quantity : 1 Unit" at bounding box center [296, 483] width 307 height 52
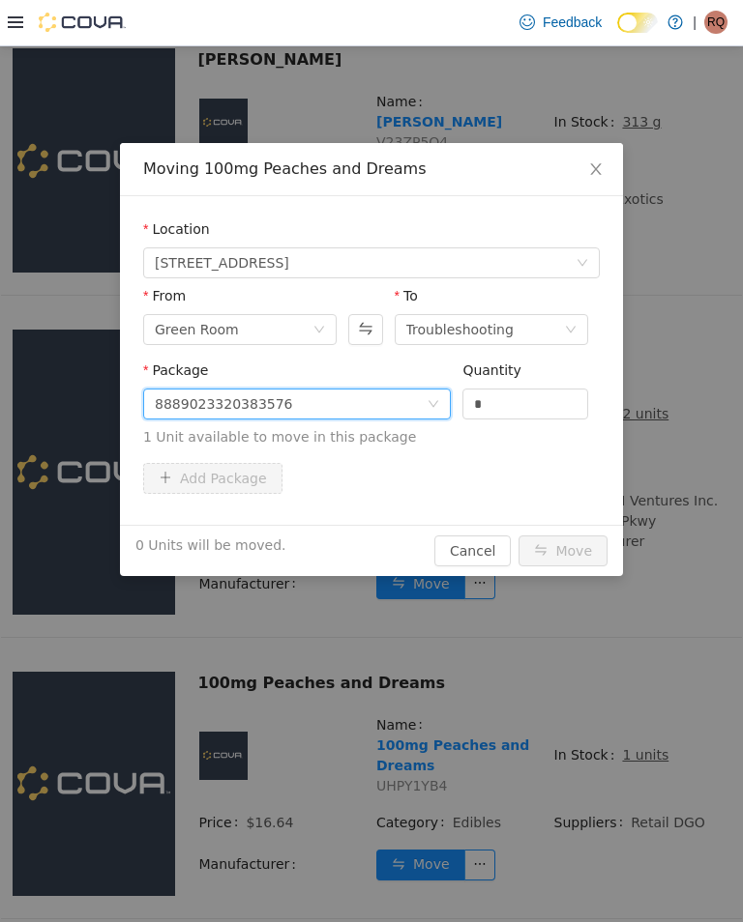
click at [538, 400] on input "*" at bounding box center [525, 403] width 124 height 29
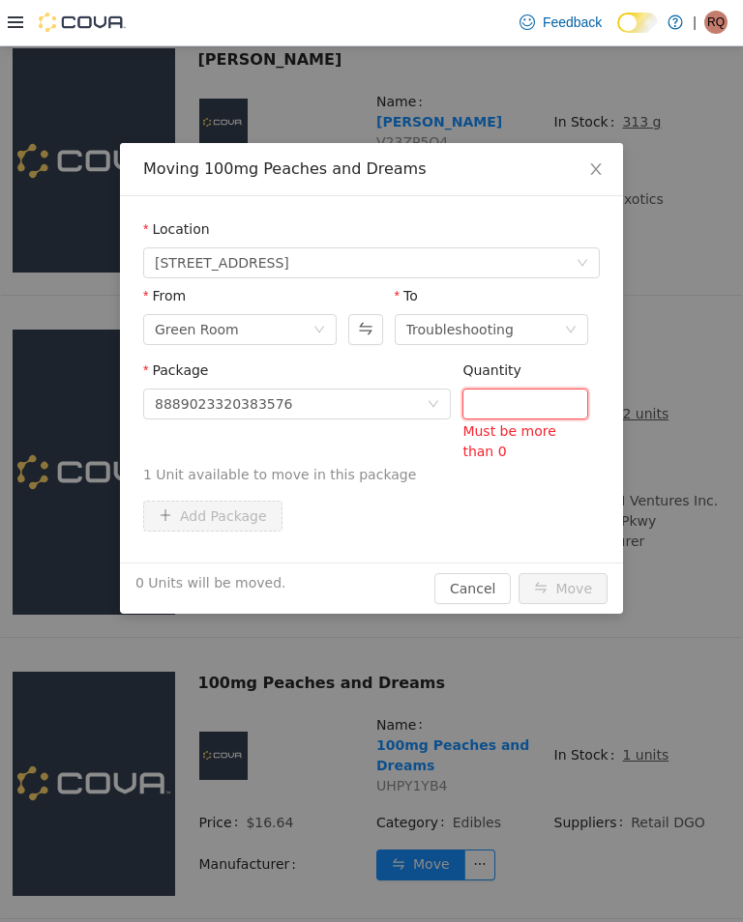
type input "*"
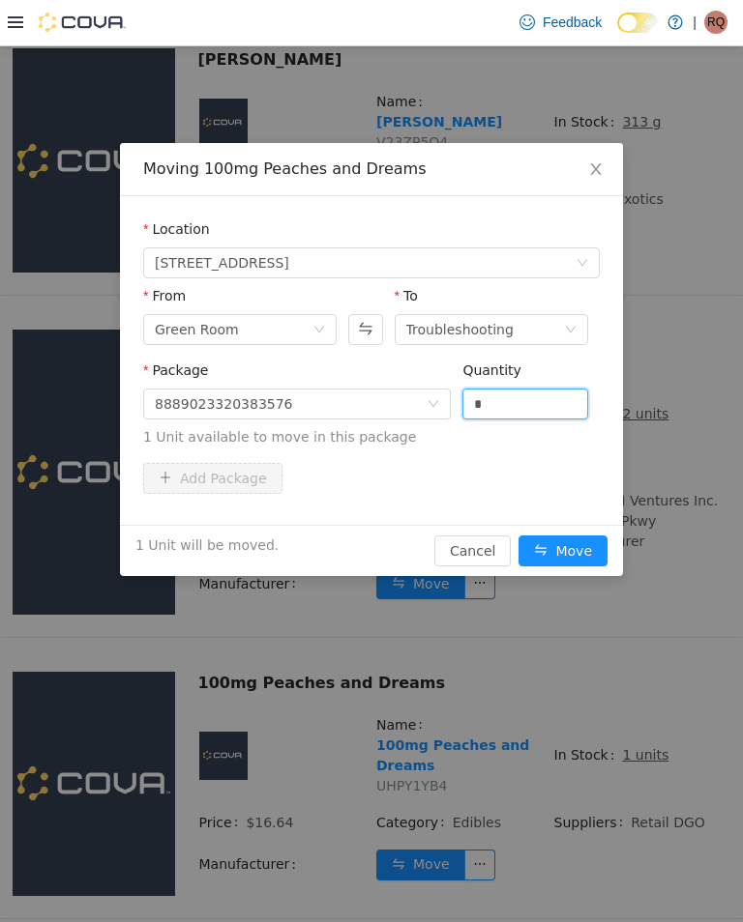
click at [569, 579] on div "Moving 100mg Peaches and Dreams Location [STREET_ADDRESS] From Green Room To Tr…" at bounding box center [371, 483] width 743 height 876
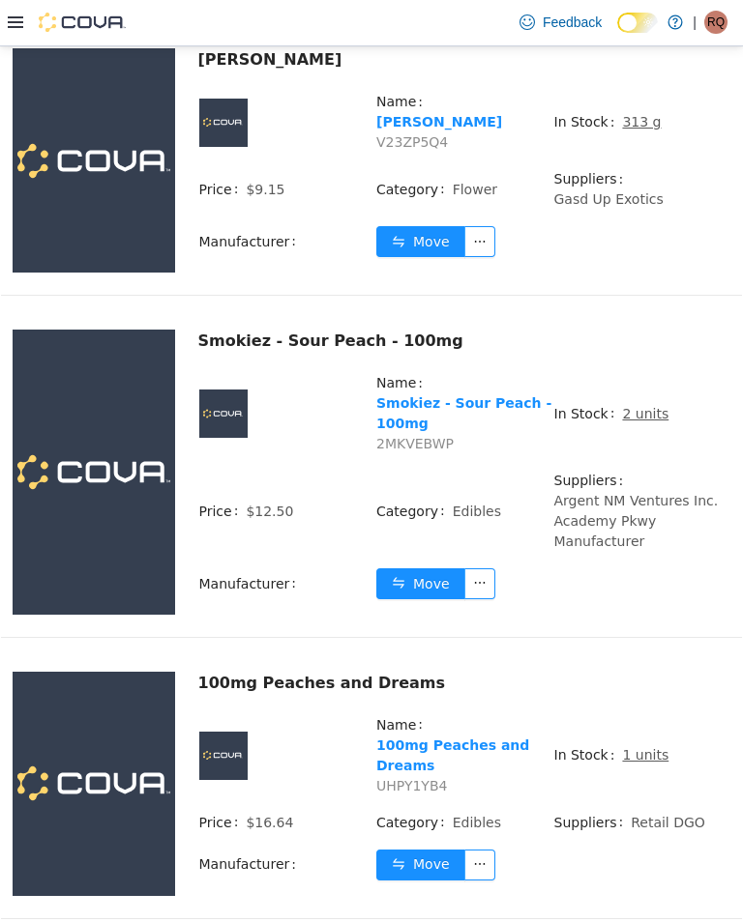
click at [582, 541] on td "Suppliers Argent NM Ventures Inc. Academy Pkwy Manufacturer" at bounding box center [642, 518] width 178 height 98
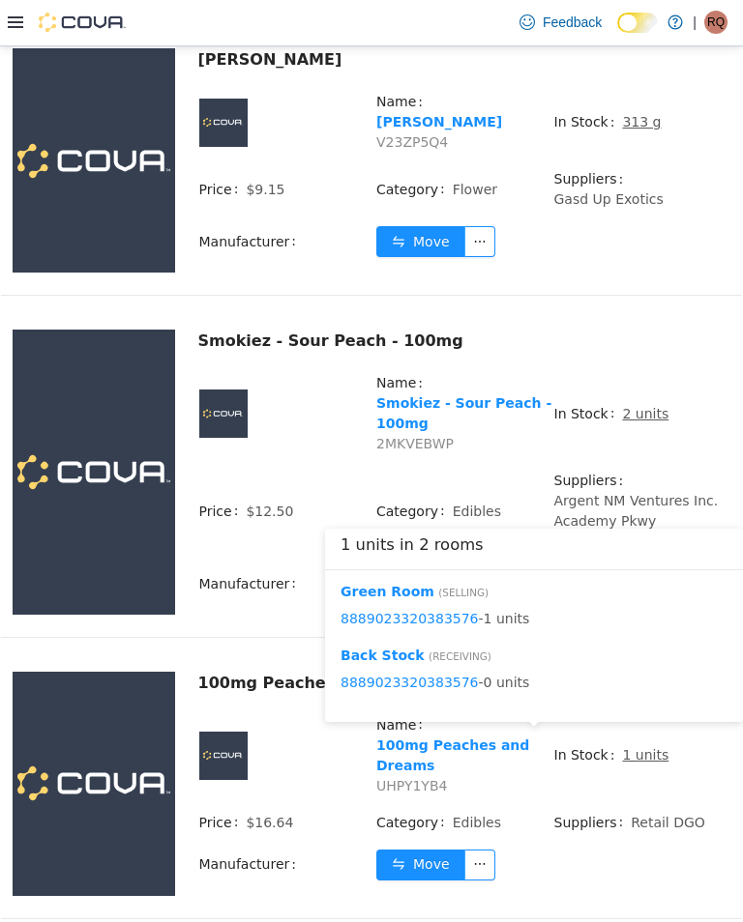
click at [420, 849] on button "Move" at bounding box center [420, 864] width 89 height 31
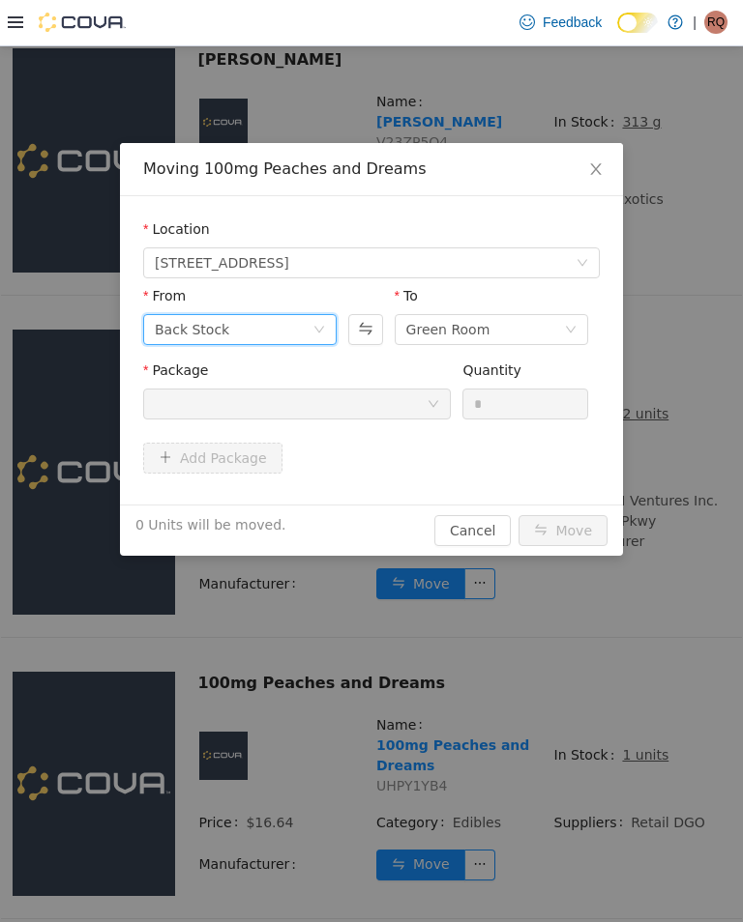
click at [319, 323] on icon "icon: down" at bounding box center [319, 329] width 12 height 12
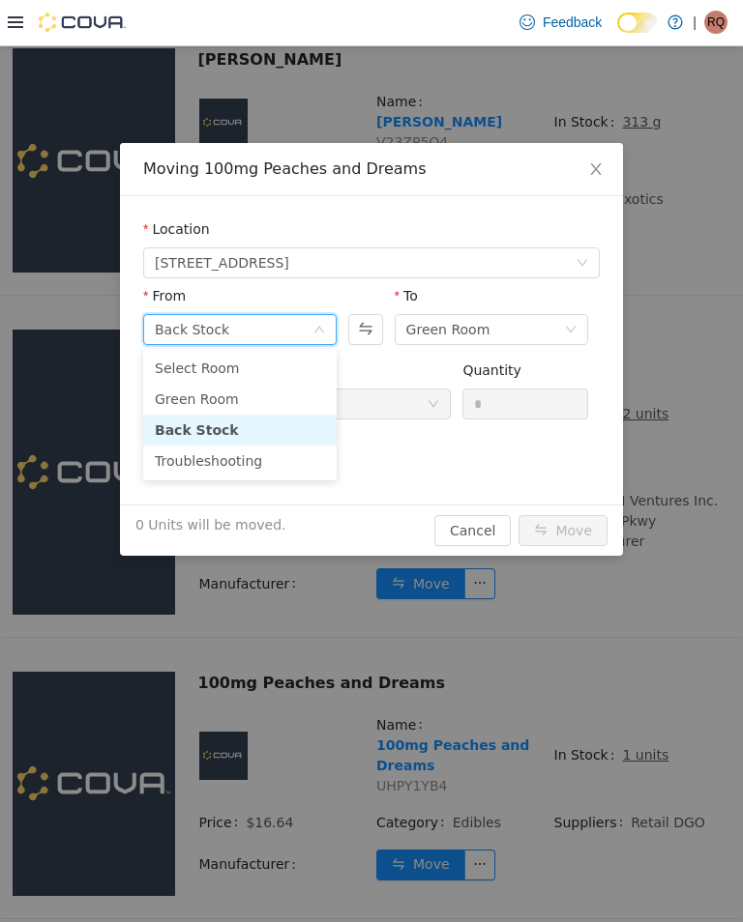
click at [293, 387] on li "Green Room" at bounding box center [239, 398] width 193 height 31
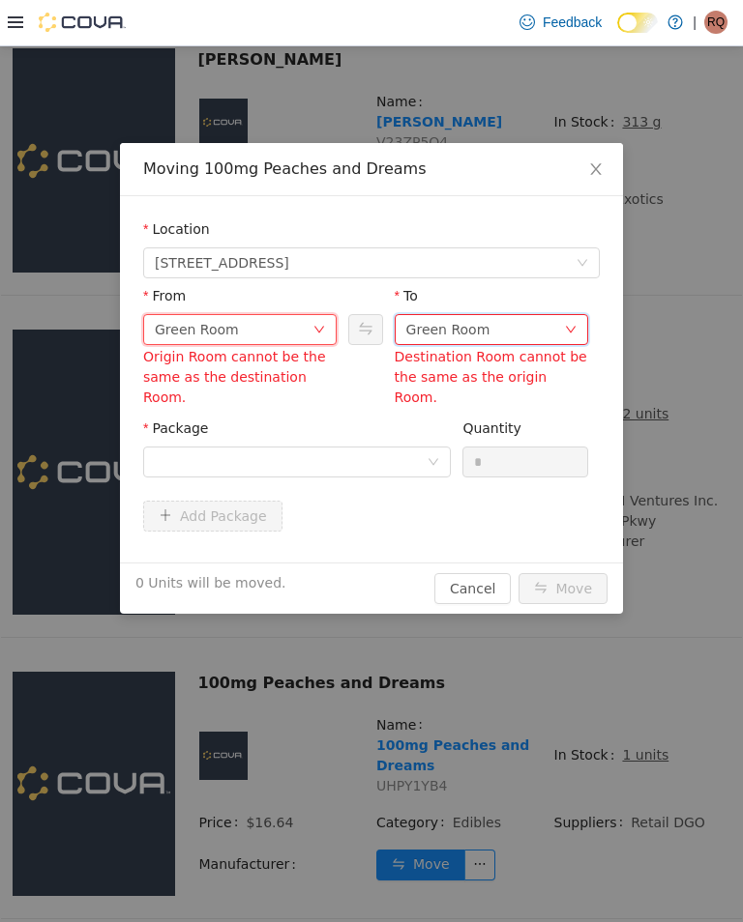
click at [513, 326] on div "Green Room" at bounding box center [485, 328] width 158 height 29
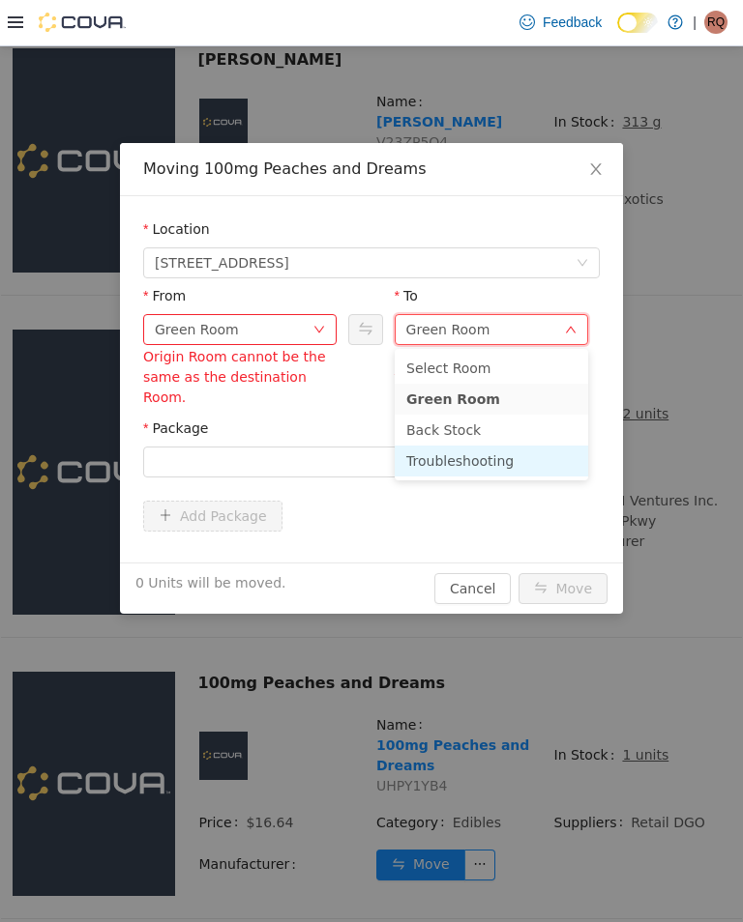
click at [518, 447] on li "Troubleshooting" at bounding box center [491, 460] width 193 height 31
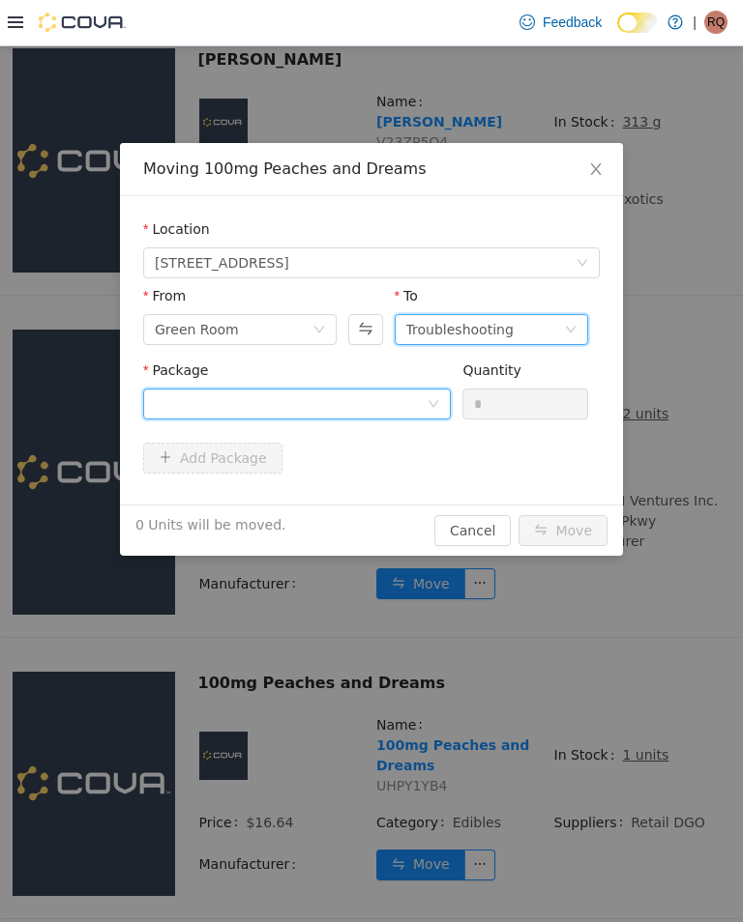
click at [401, 393] on div at bounding box center [291, 403] width 272 height 29
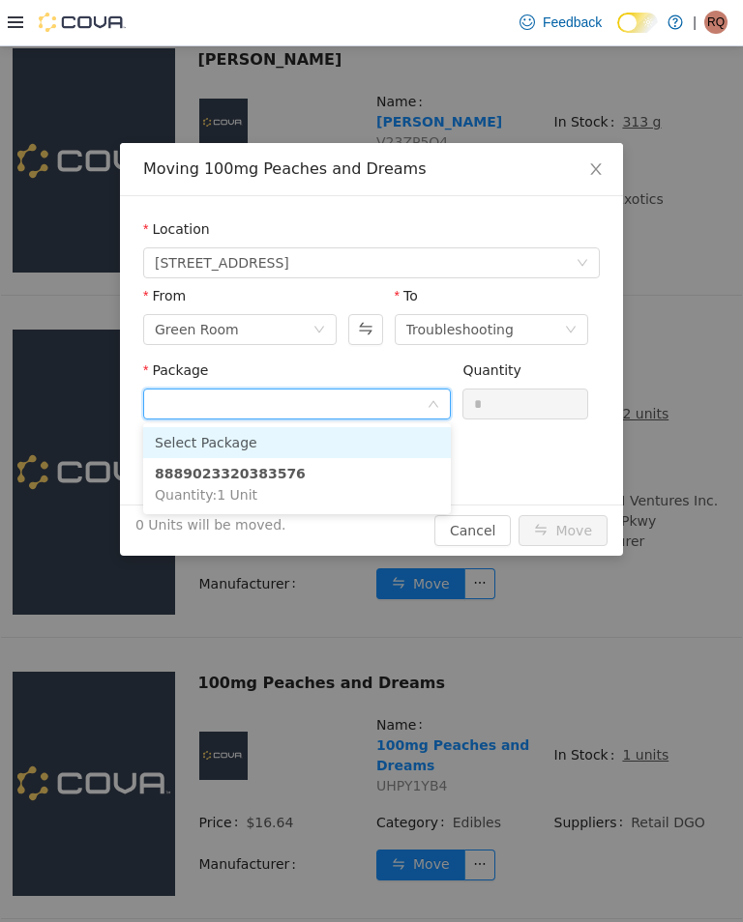
click at [412, 489] on li "8889023320383576 Quantity : 1 Unit" at bounding box center [296, 483] width 307 height 52
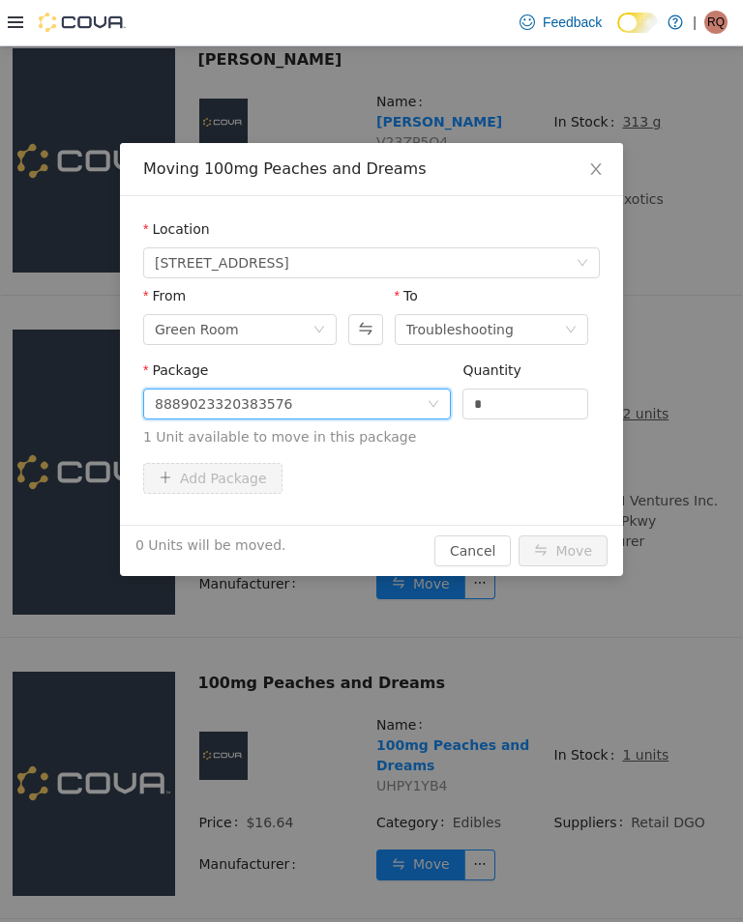
click at [526, 397] on input "*" at bounding box center [525, 403] width 124 height 29
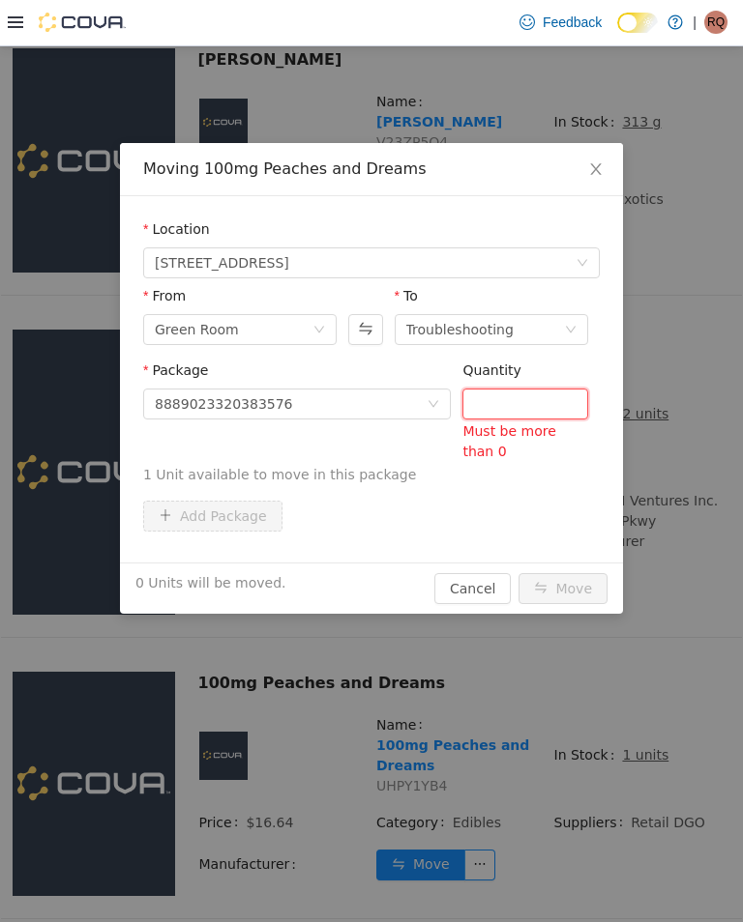
type input "*"
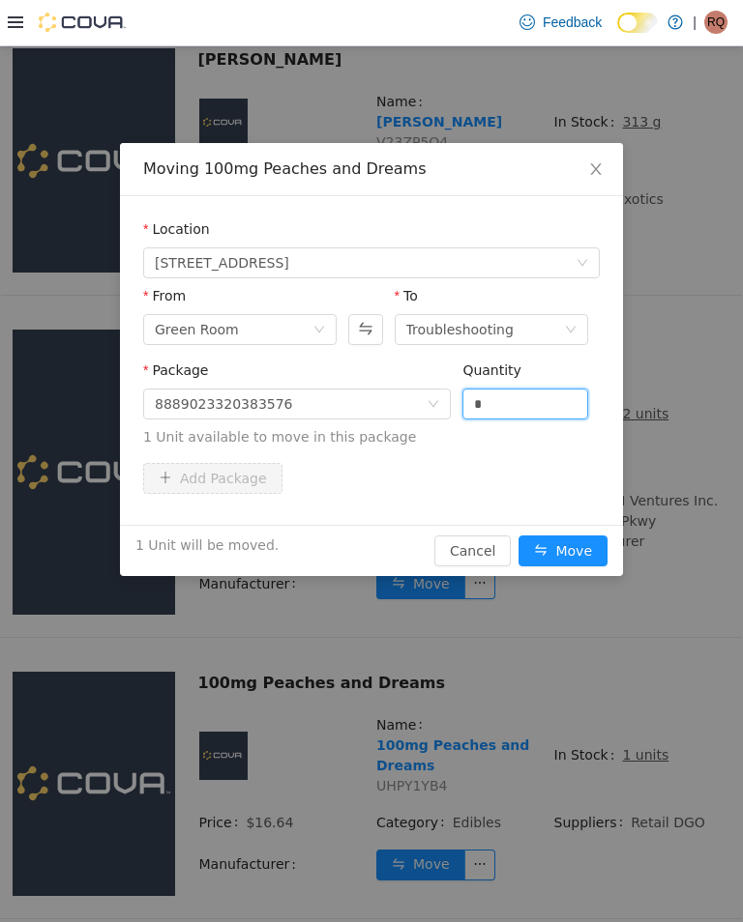
type input "*"
click at [571, 538] on button "Move" at bounding box center [562, 550] width 89 height 31
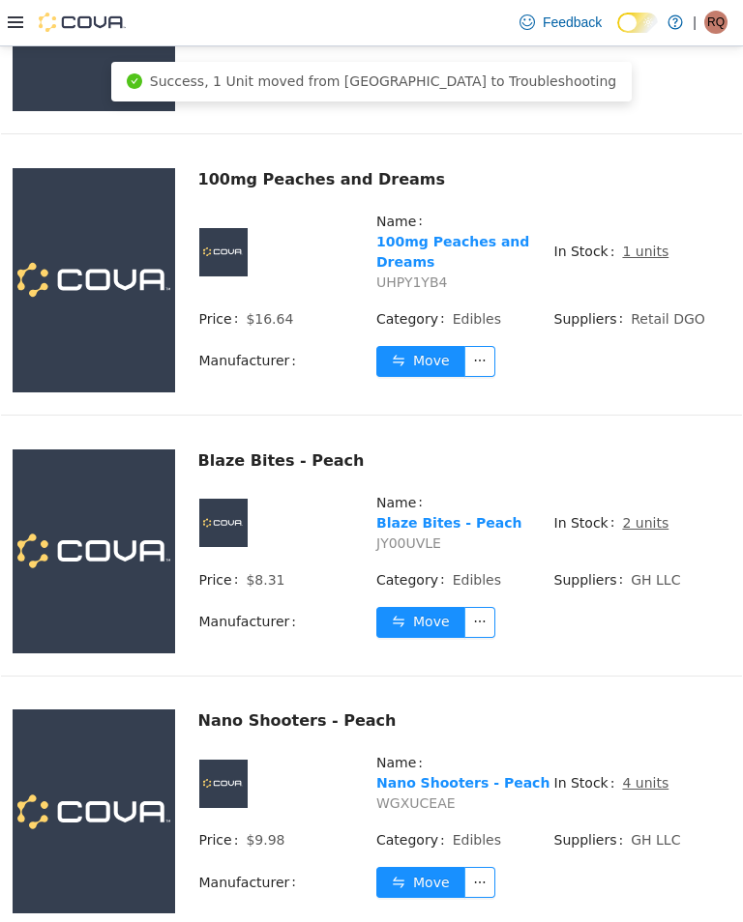
scroll to position [1793, 0]
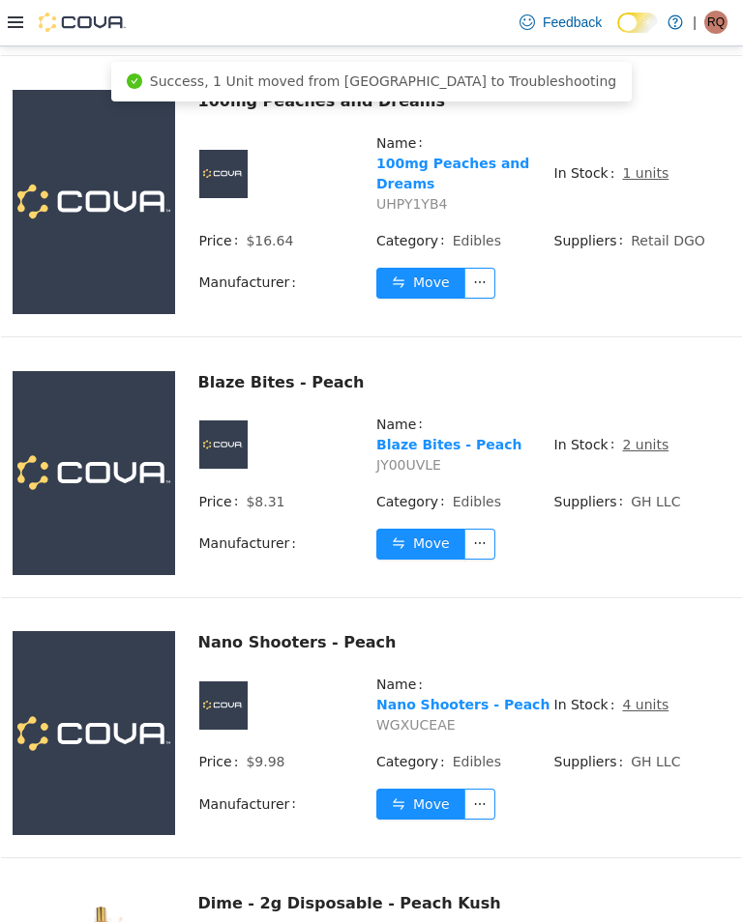
click at [648, 436] on u "2 units" at bounding box center [645, 443] width 46 height 15
click at [640, 436] on u "2 units" at bounding box center [645, 443] width 46 height 15
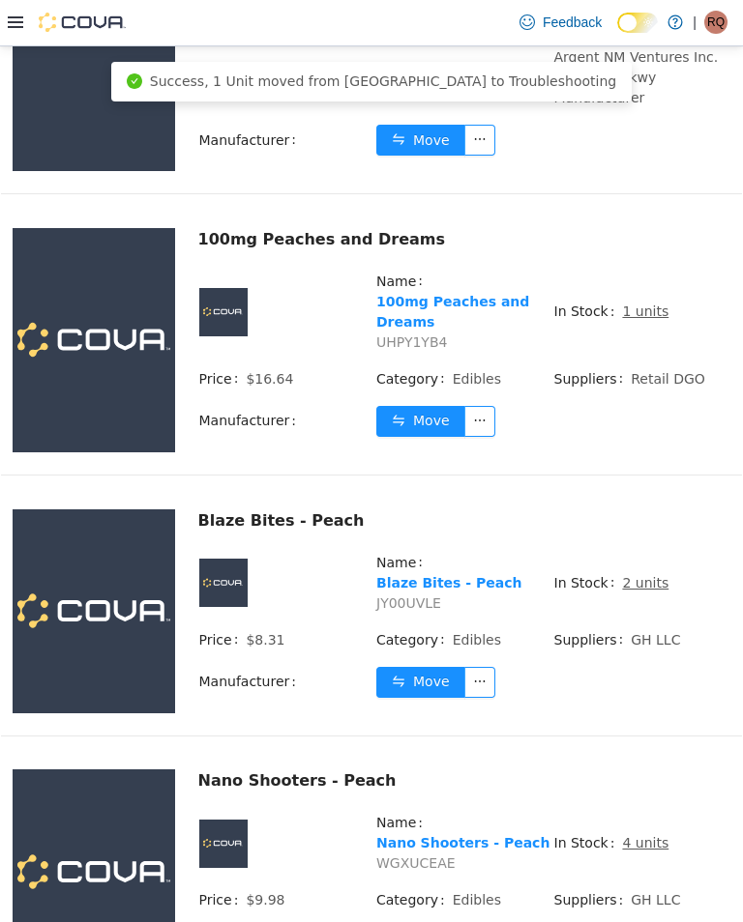
scroll to position [1620, 0]
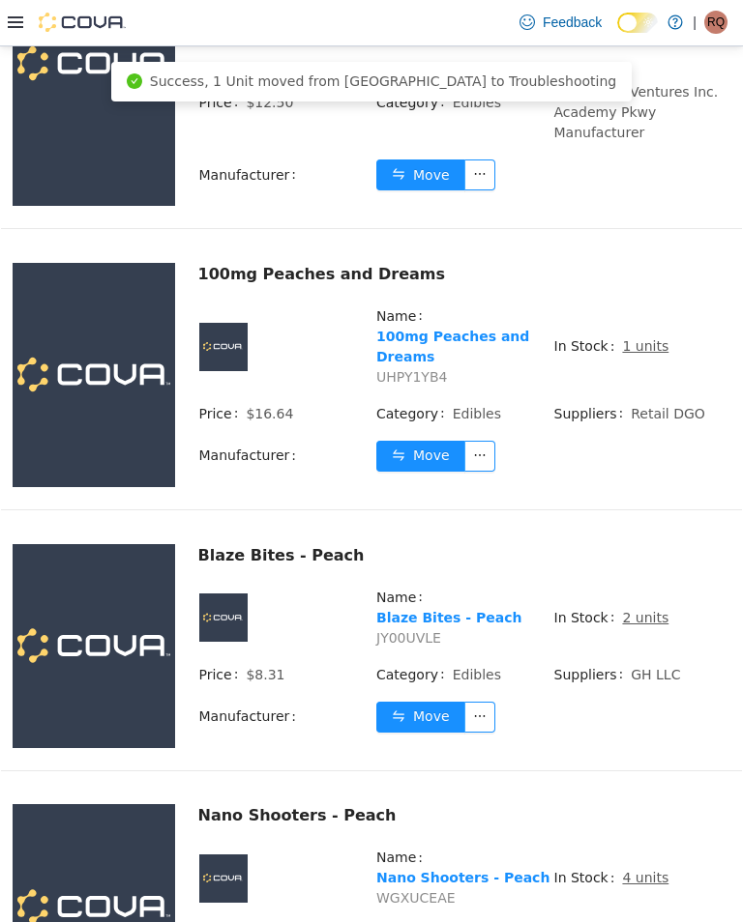
click at [645, 609] on u "2 units" at bounding box center [645, 616] width 46 height 15
click at [640, 609] on u "2 units" at bounding box center [645, 616] width 46 height 15
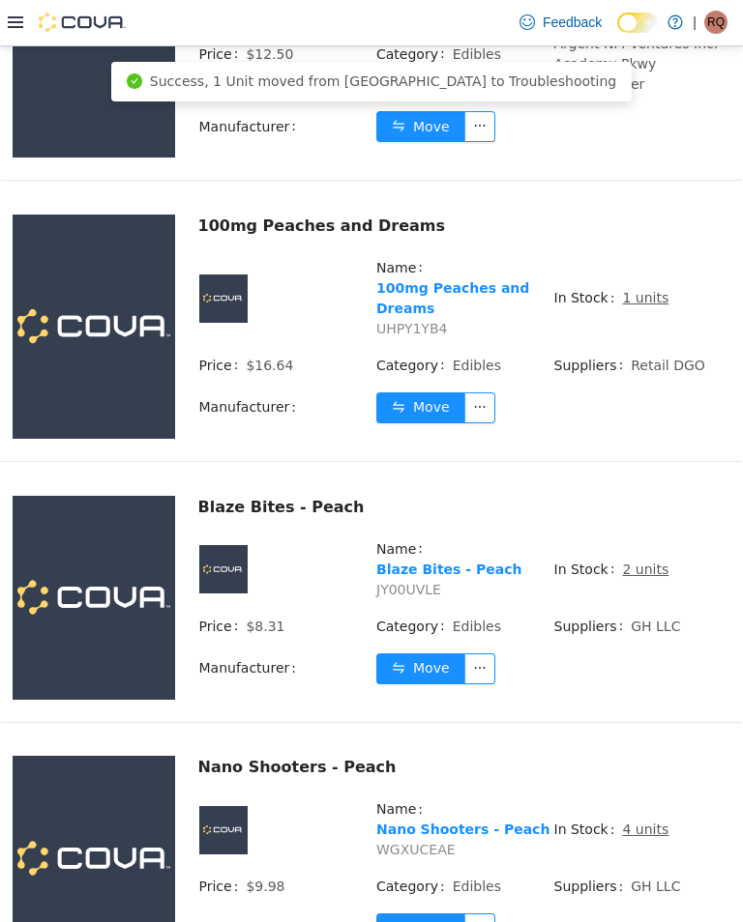
scroll to position [1766, 0]
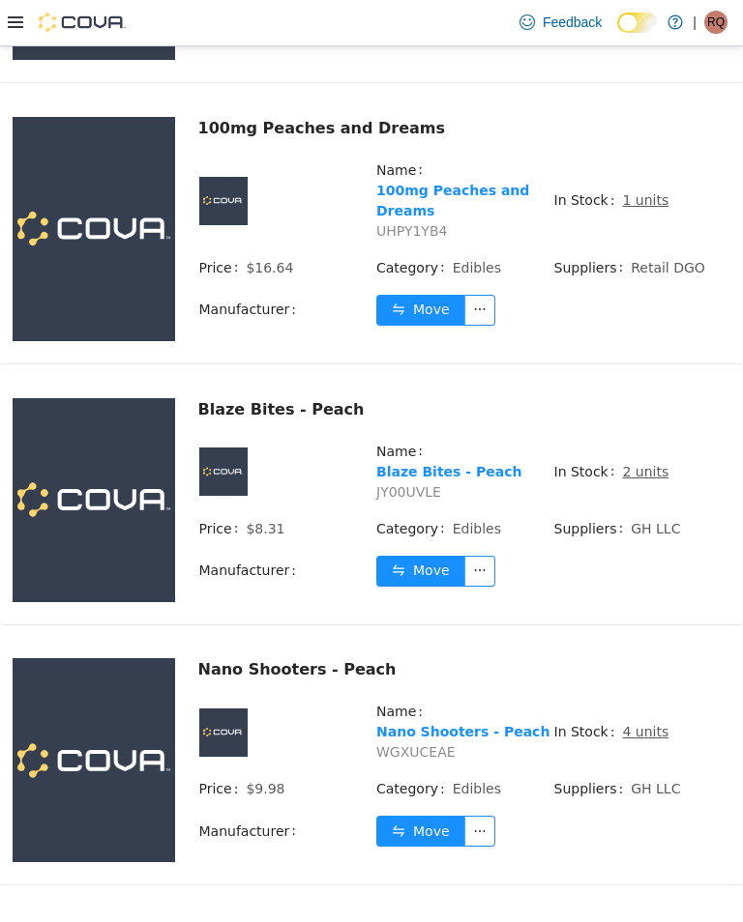
click at [647, 463] on u "2 units" at bounding box center [645, 470] width 46 height 15
click at [645, 463] on u "2 units" at bounding box center [645, 470] width 46 height 15
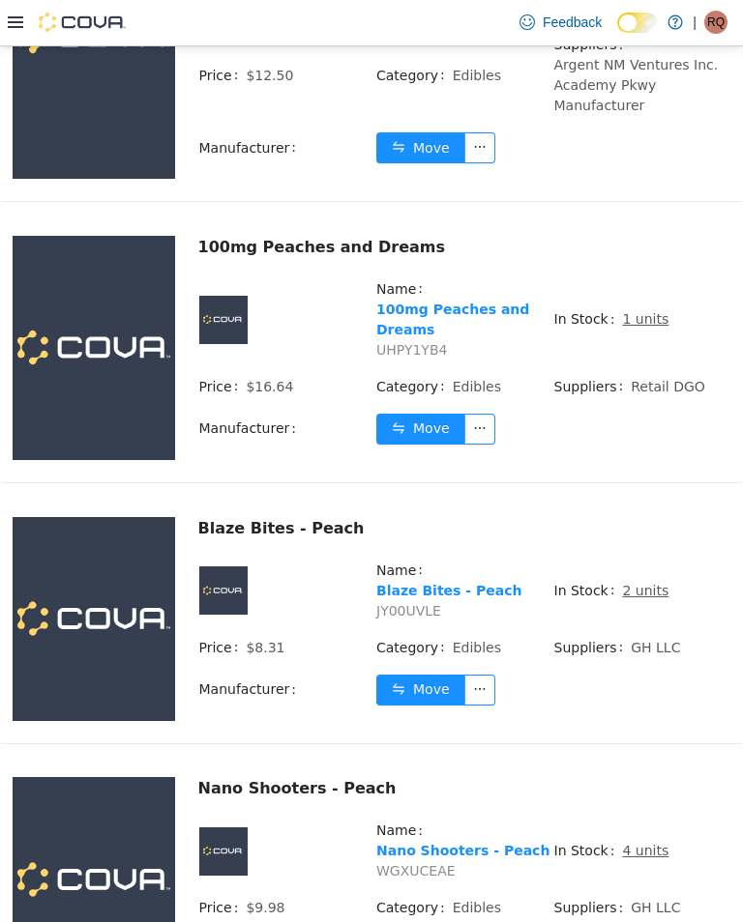
scroll to position [1640, 0]
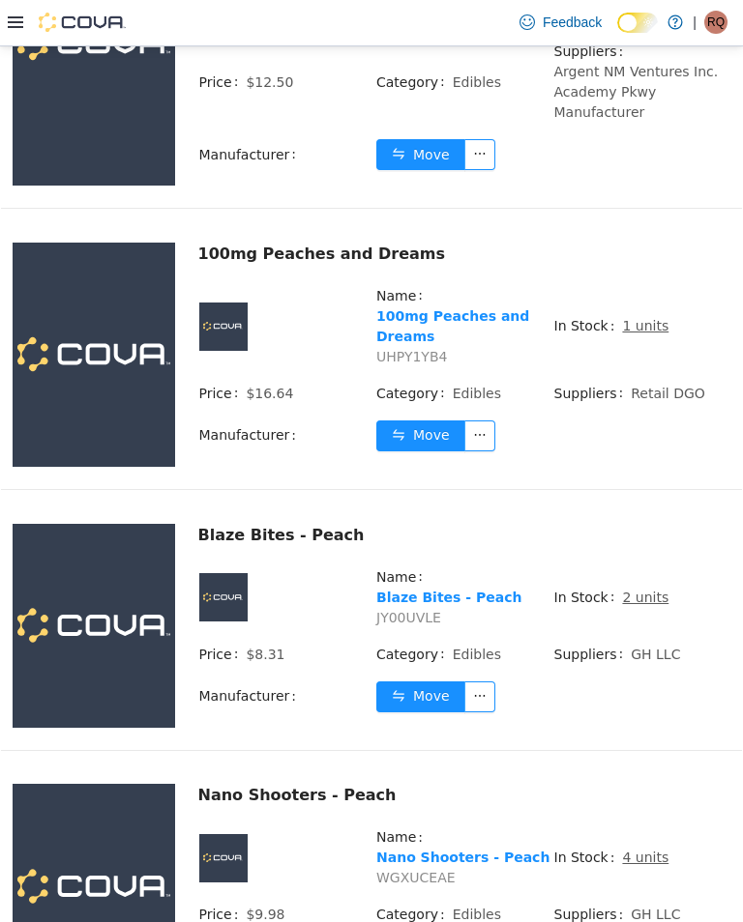
click at [641, 589] on u "2 units" at bounding box center [645, 596] width 46 height 15
click at [650, 568] on td "In Stock 2 units" at bounding box center [642, 604] width 178 height 77
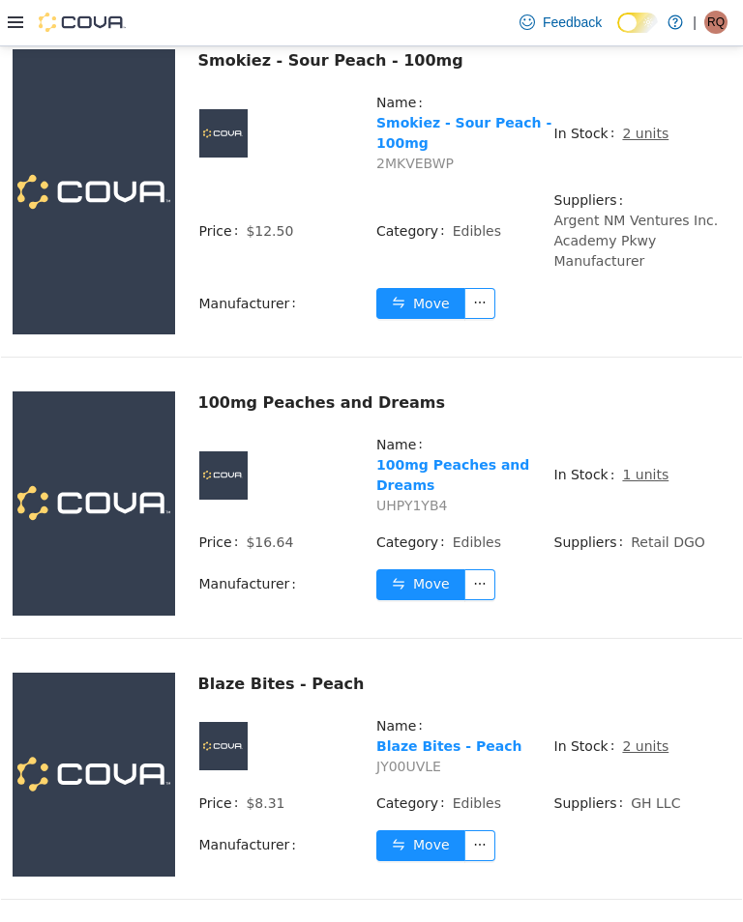
scroll to position [1483, 0]
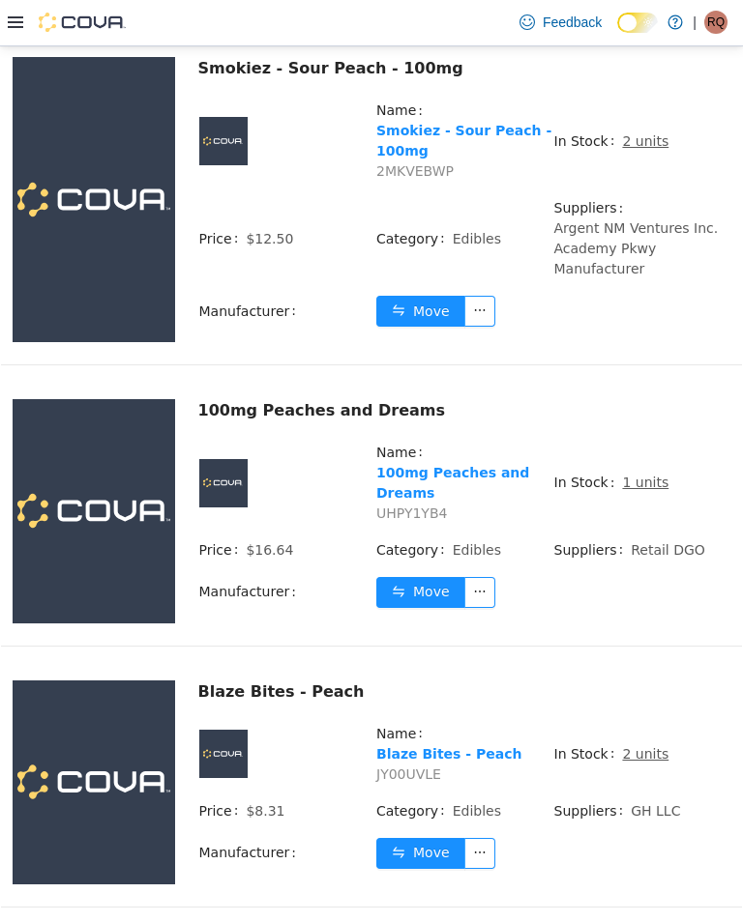
click at [646, 746] on span "2 units" at bounding box center [645, 754] width 46 height 20
click at [511, 810] on td "Category Edibles" at bounding box center [464, 818] width 178 height 37
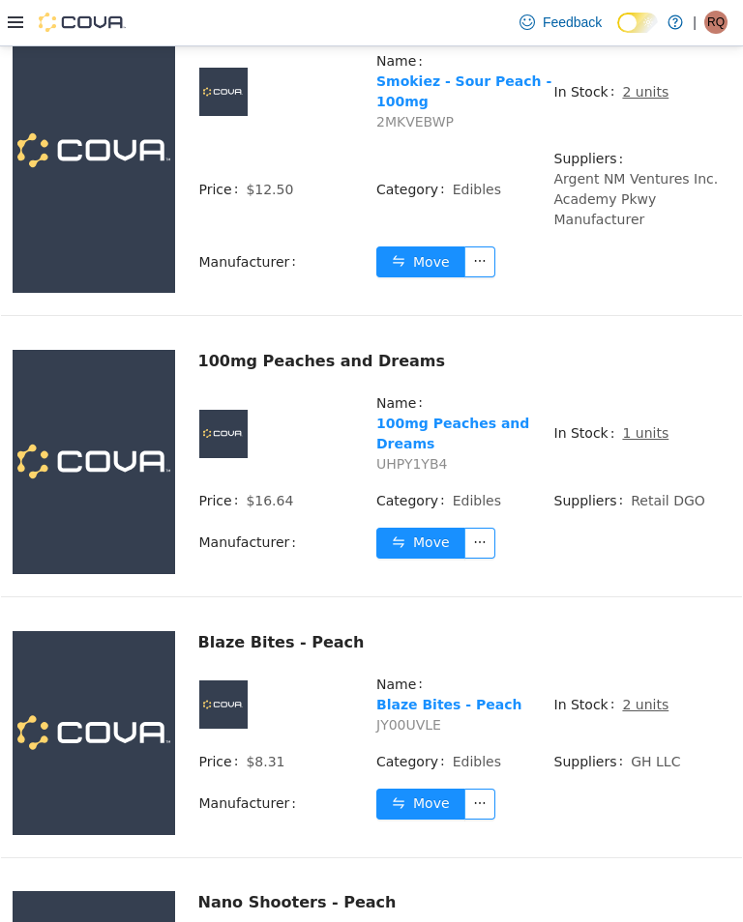
scroll to position [1689, 0]
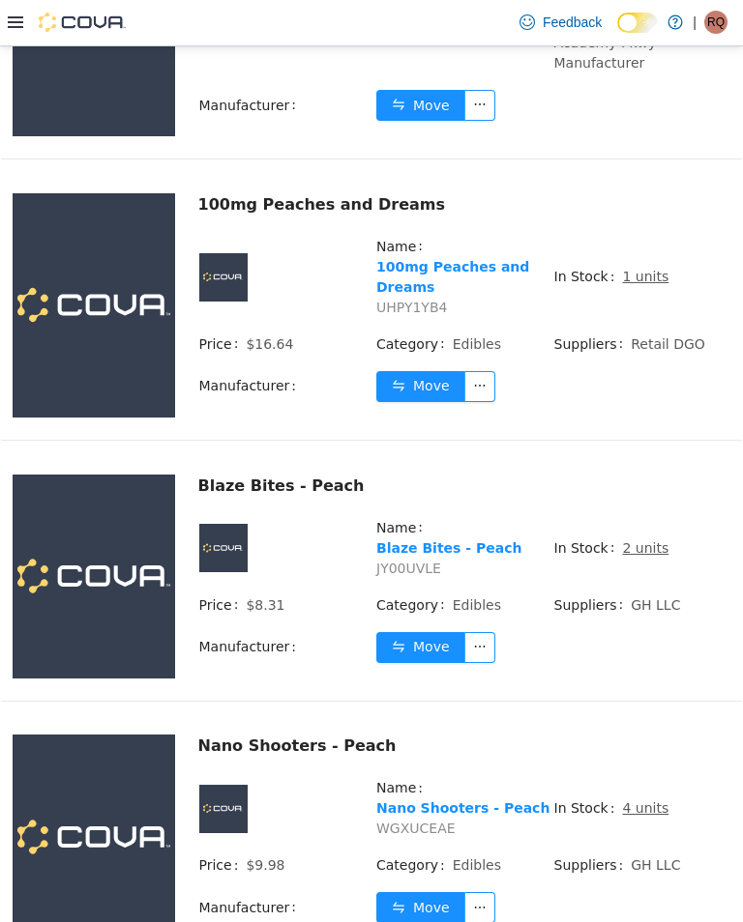
click at [568, 855] on span "Suppliers" at bounding box center [592, 865] width 77 height 20
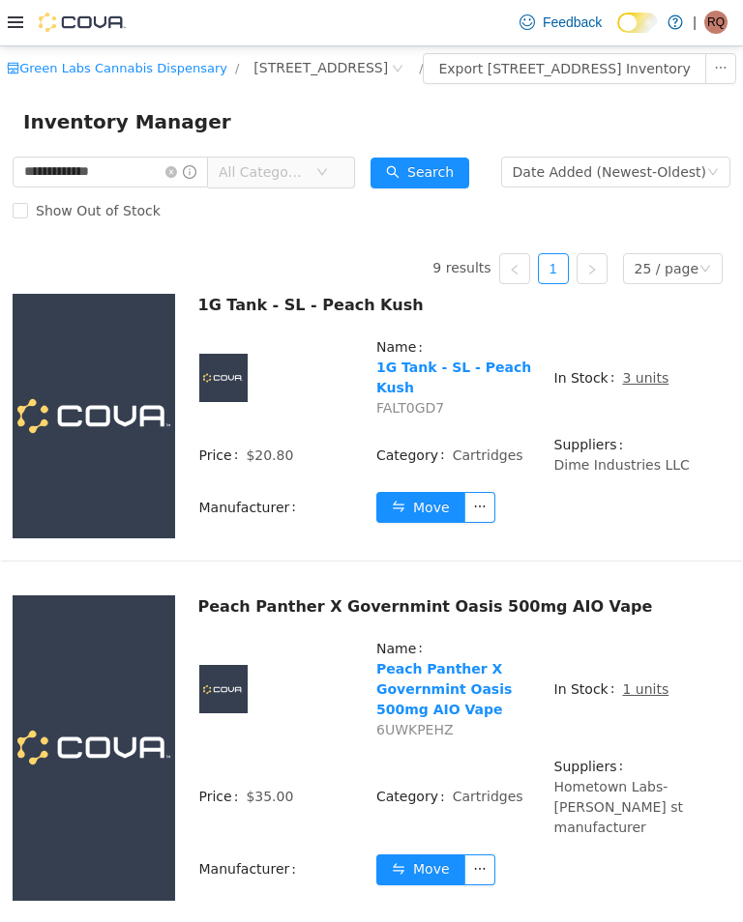
scroll to position [0, 0]
click at [14, 8] on div at bounding box center [67, 22] width 118 height 45
click at [10, 28] on icon at bounding box center [15, 22] width 15 height 12
click at [137, 283] on ul "9 results 1 25 / page" at bounding box center [371, 267] width 717 height 31
